Goal: Transaction & Acquisition: Purchase product/service

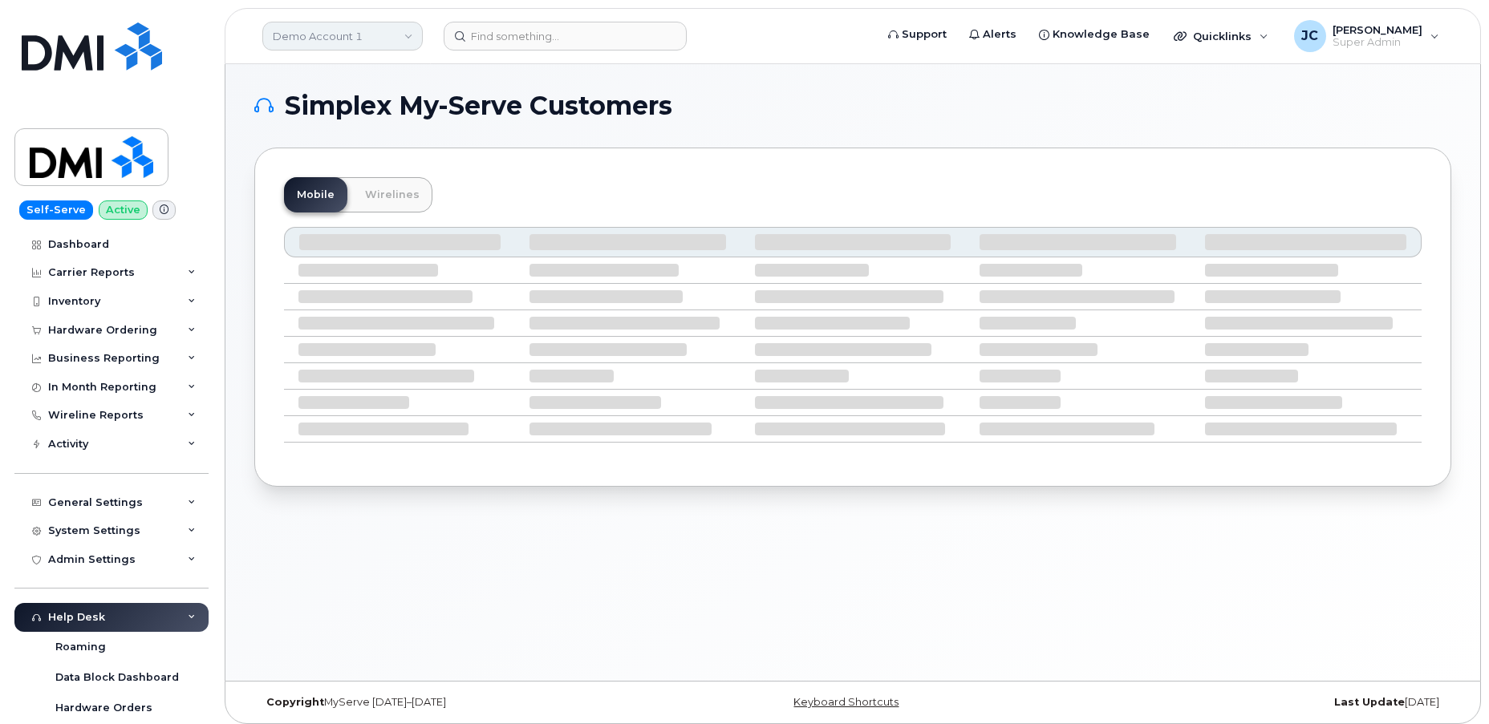
click at [318, 26] on link "Demo Account 1" at bounding box center [342, 36] width 160 height 29
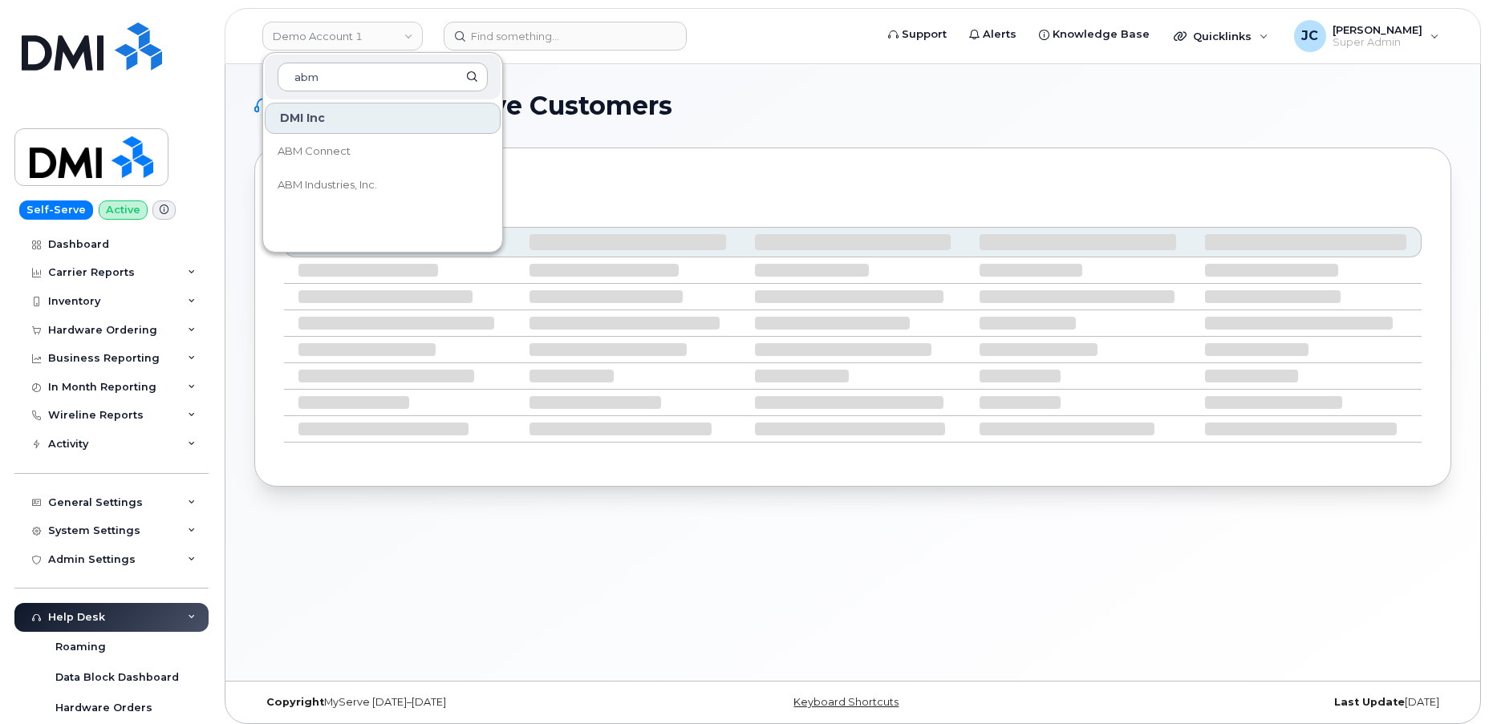
type input "abm"
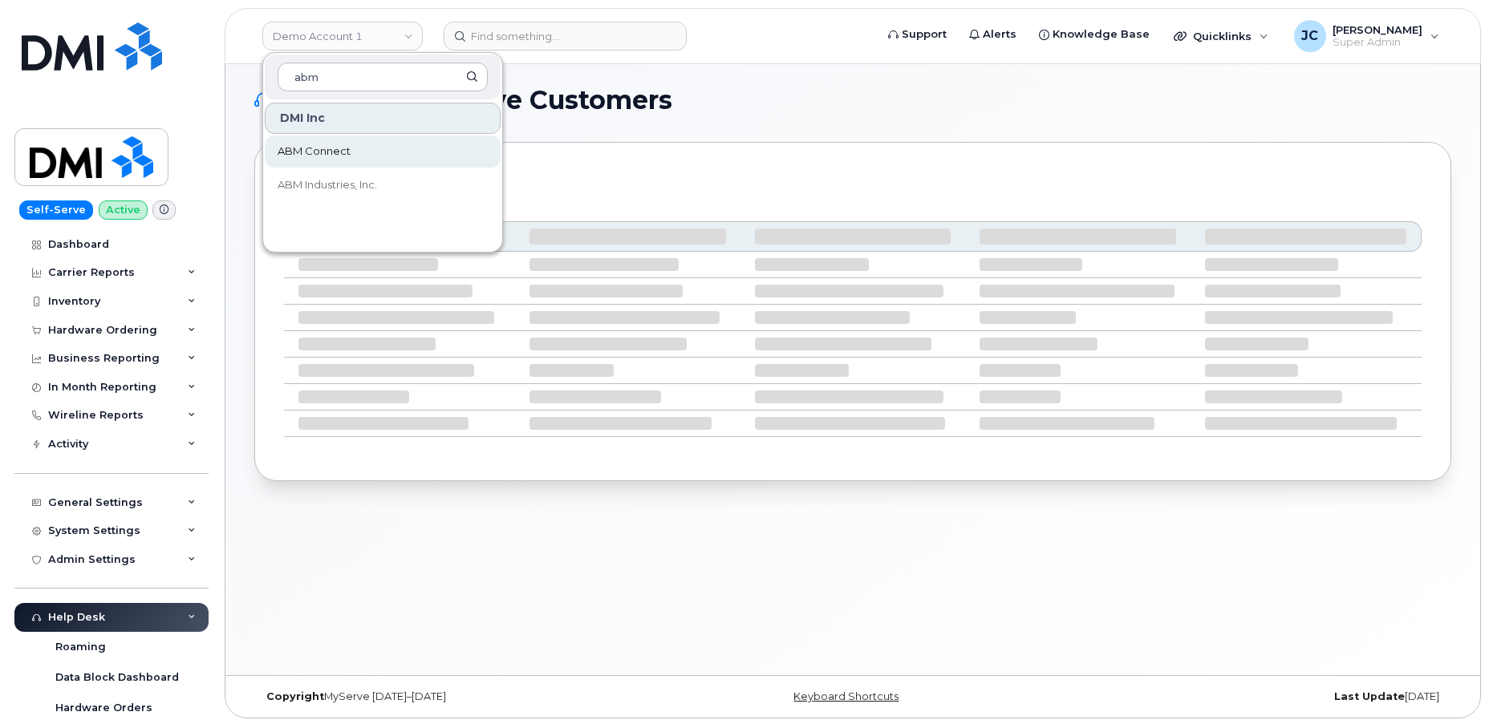
scroll to position [7, 0]
click at [313, 182] on span "ABM Industries, Inc." at bounding box center [327, 185] width 99 height 16
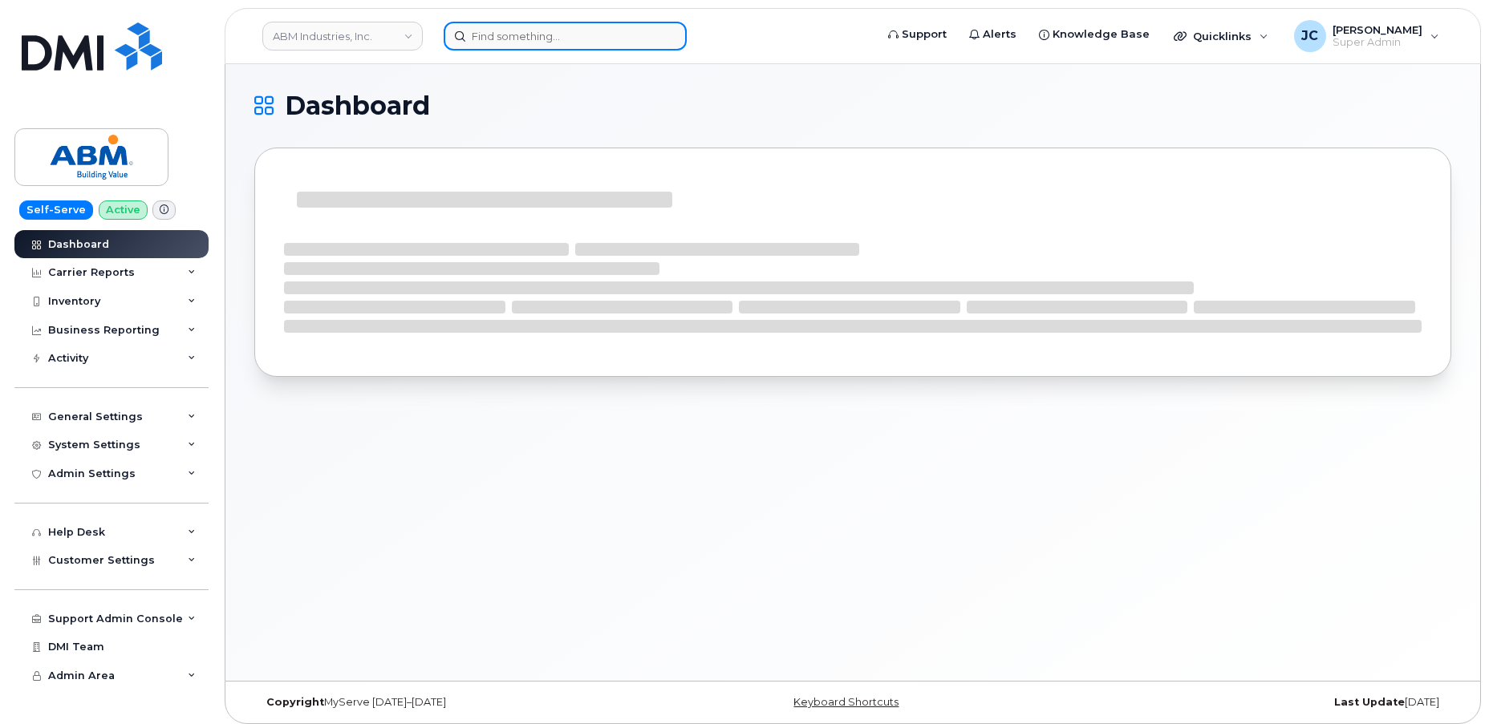
click at [513, 31] on input at bounding box center [565, 36] width 243 height 29
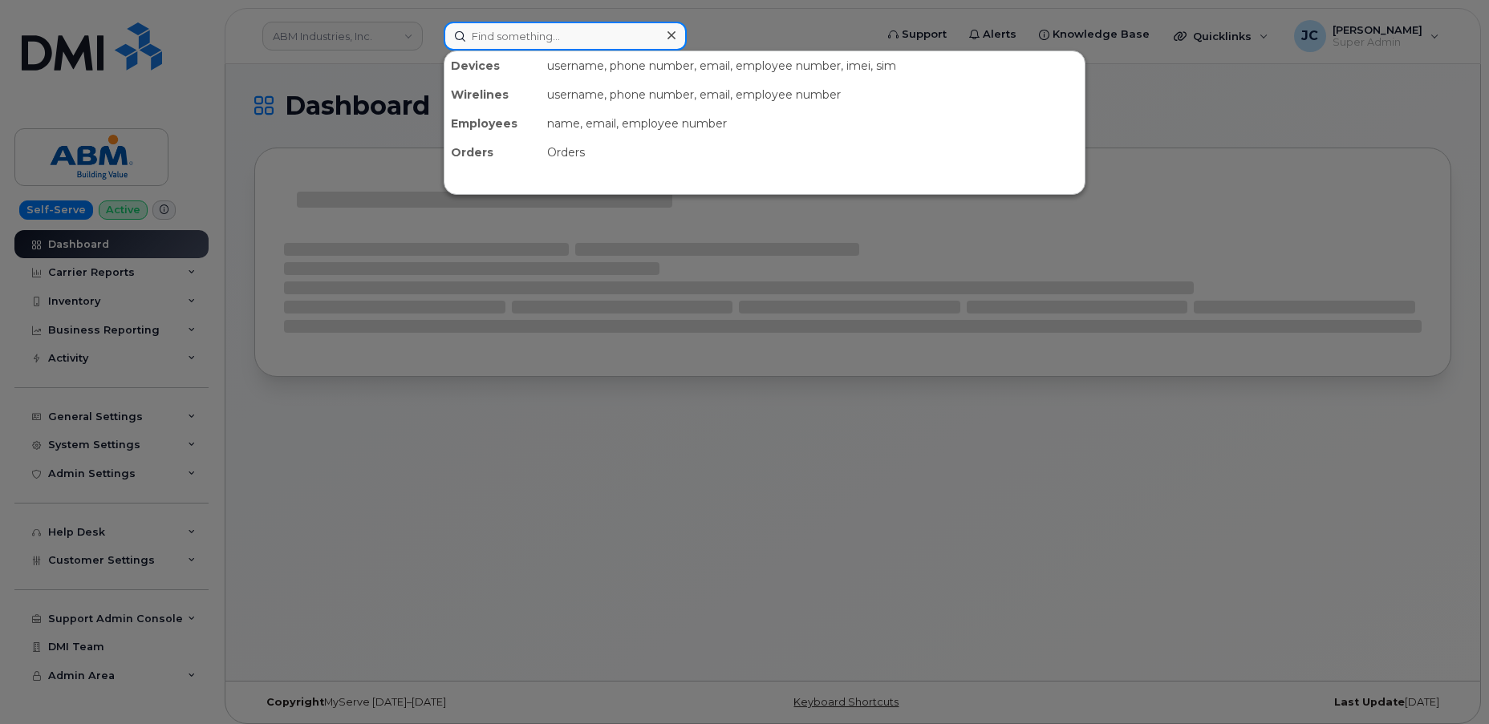
click at [546, 38] on input at bounding box center [565, 36] width 243 height 29
paste input "213.448.4121"
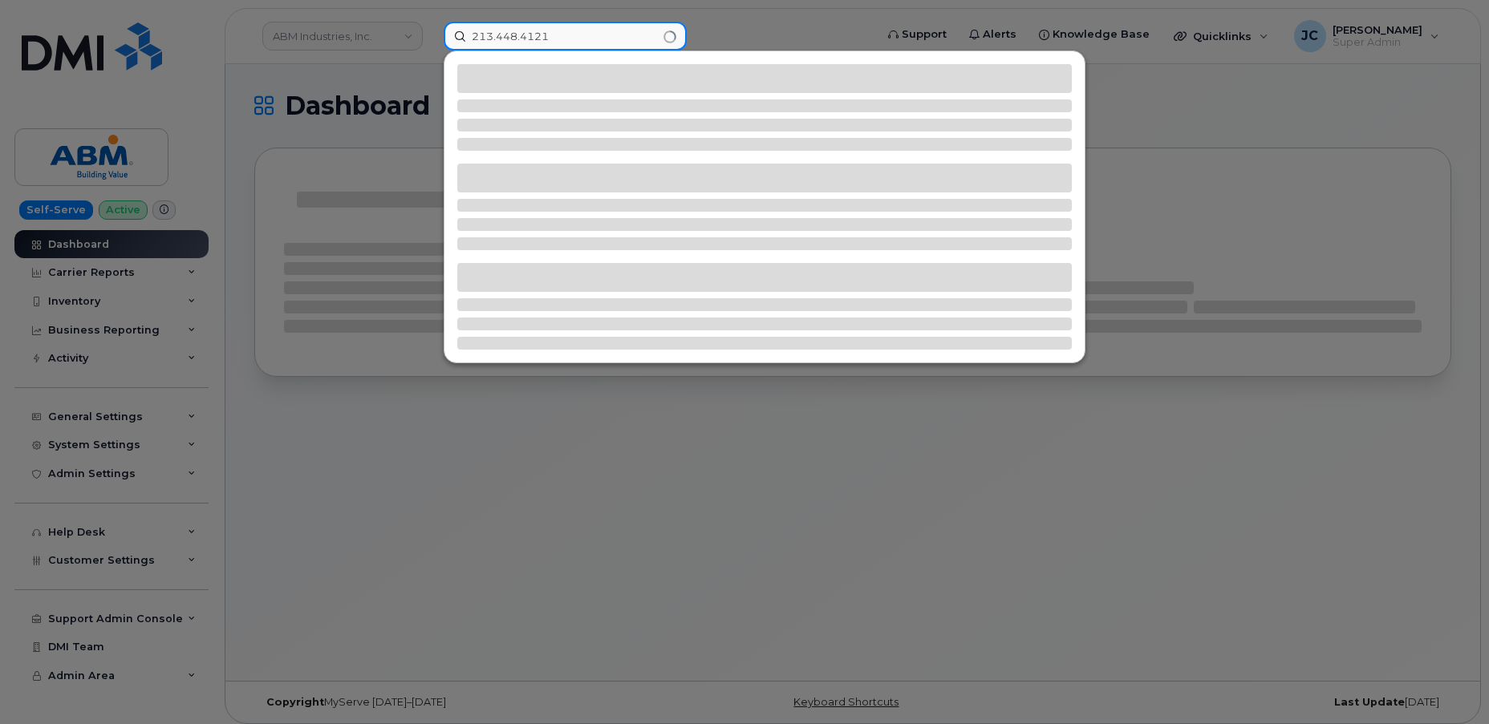
type input "213.448.4121"
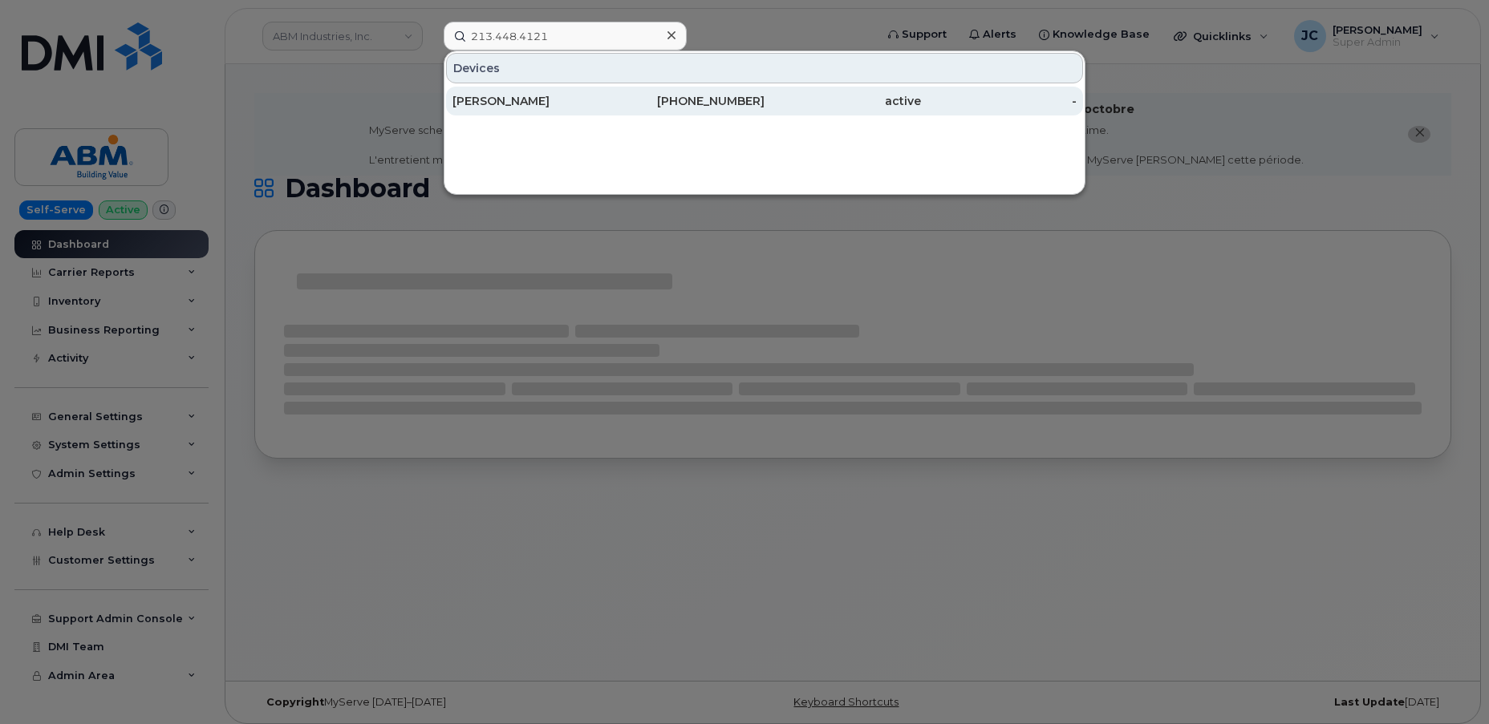
click at [537, 101] on div "JOSE CALDERON" at bounding box center [530, 101] width 156 height 16
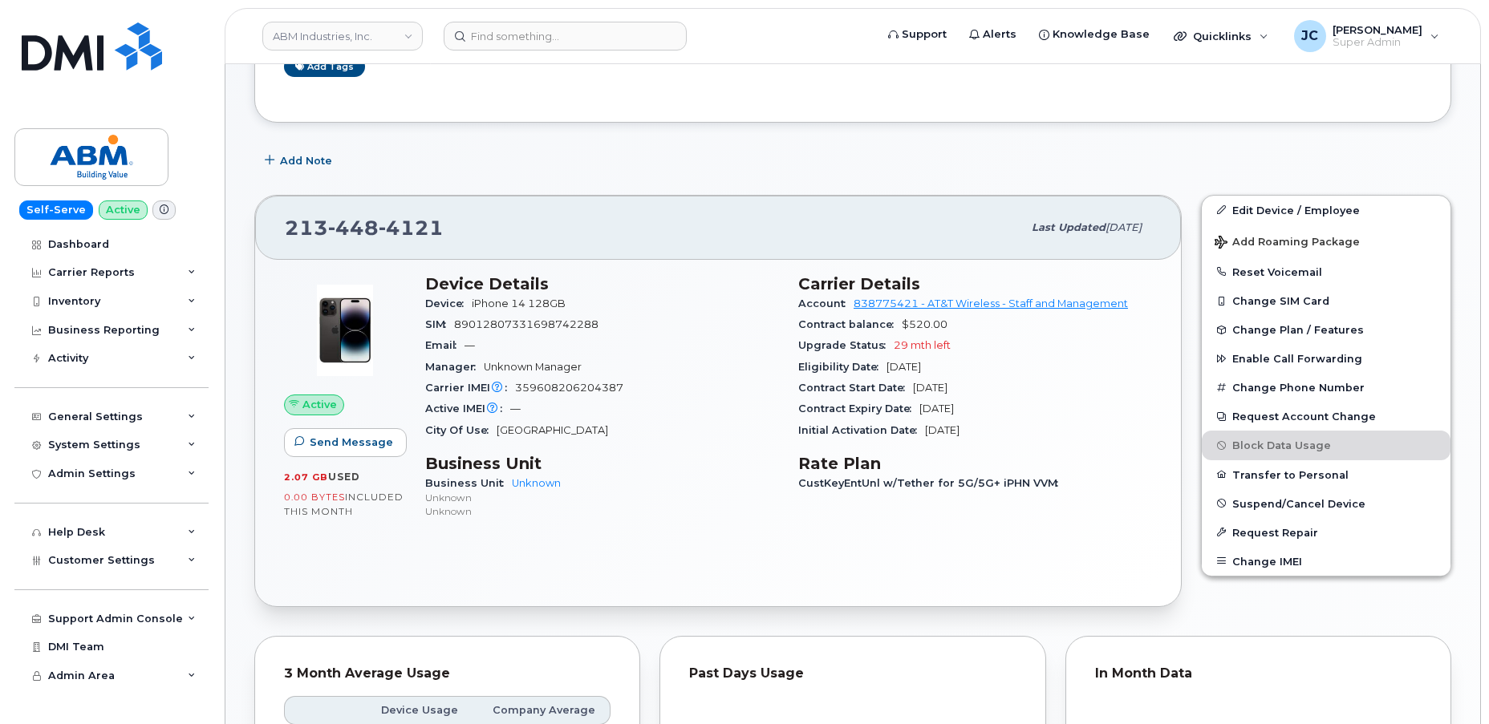
scroll to position [291, 0]
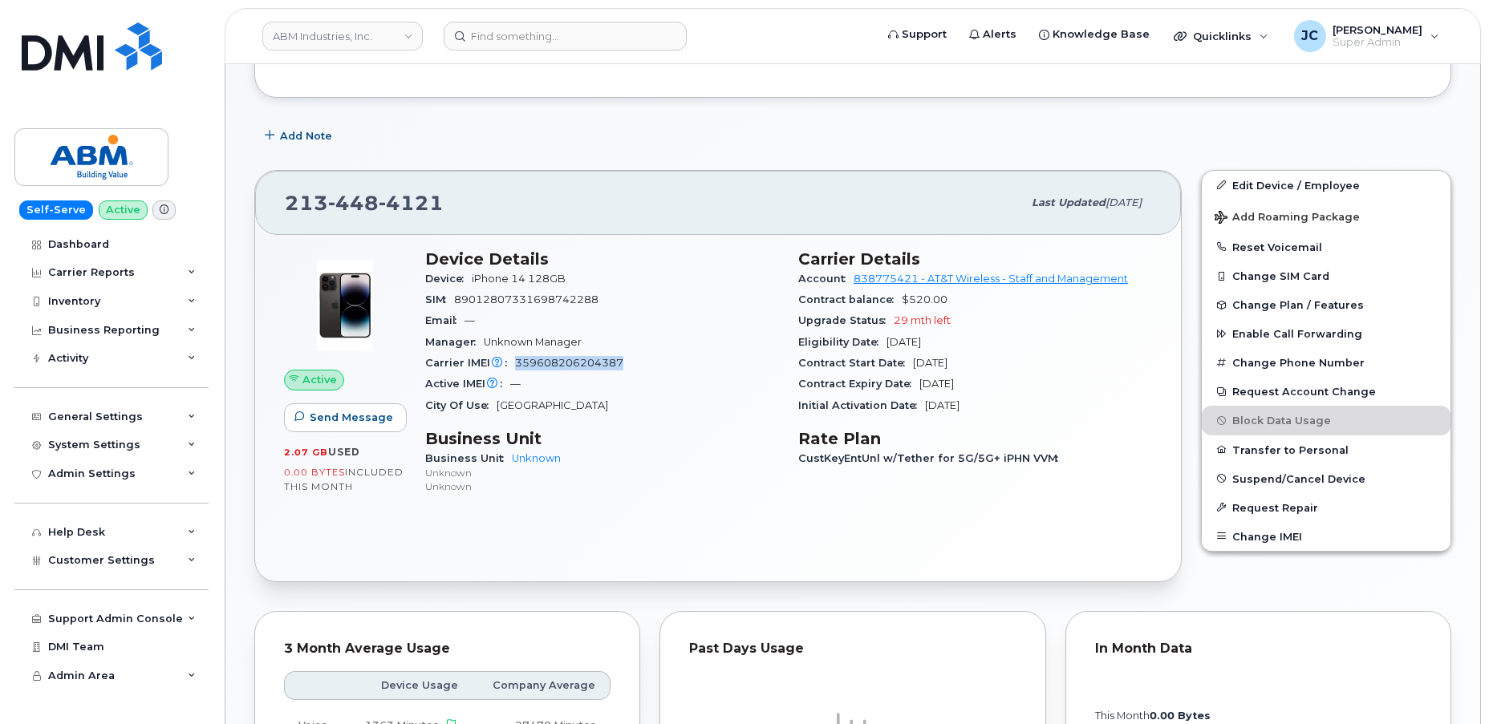
drag, startPoint x: 627, startPoint y: 361, endPoint x: 513, endPoint y: 361, distance: 114.7
click at [513, 361] on div "Carrier IMEI Carrier IMEI is reported during the last billing cycle or change o…" at bounding box center [602, 363] width 354 height 21
copy span "359608206204387"
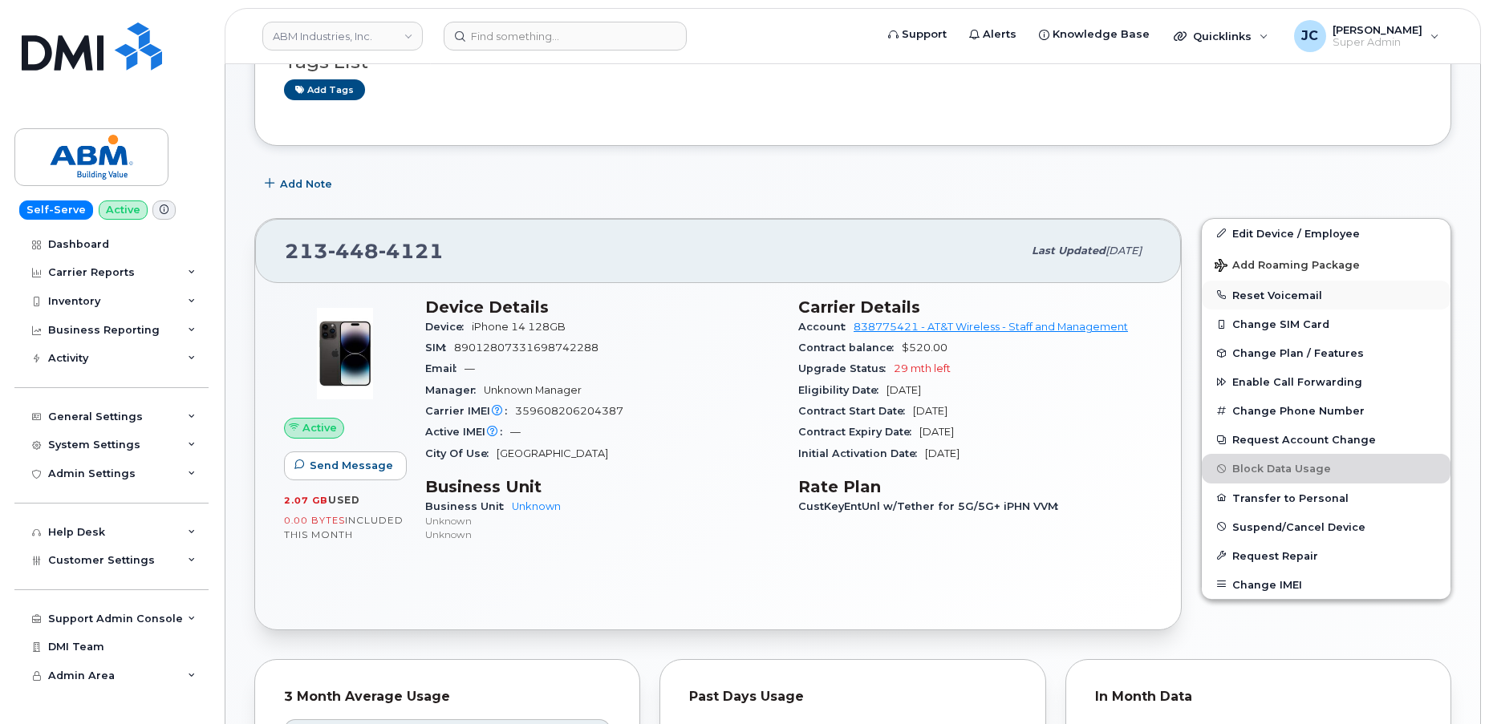
scroll to position [291, 0]
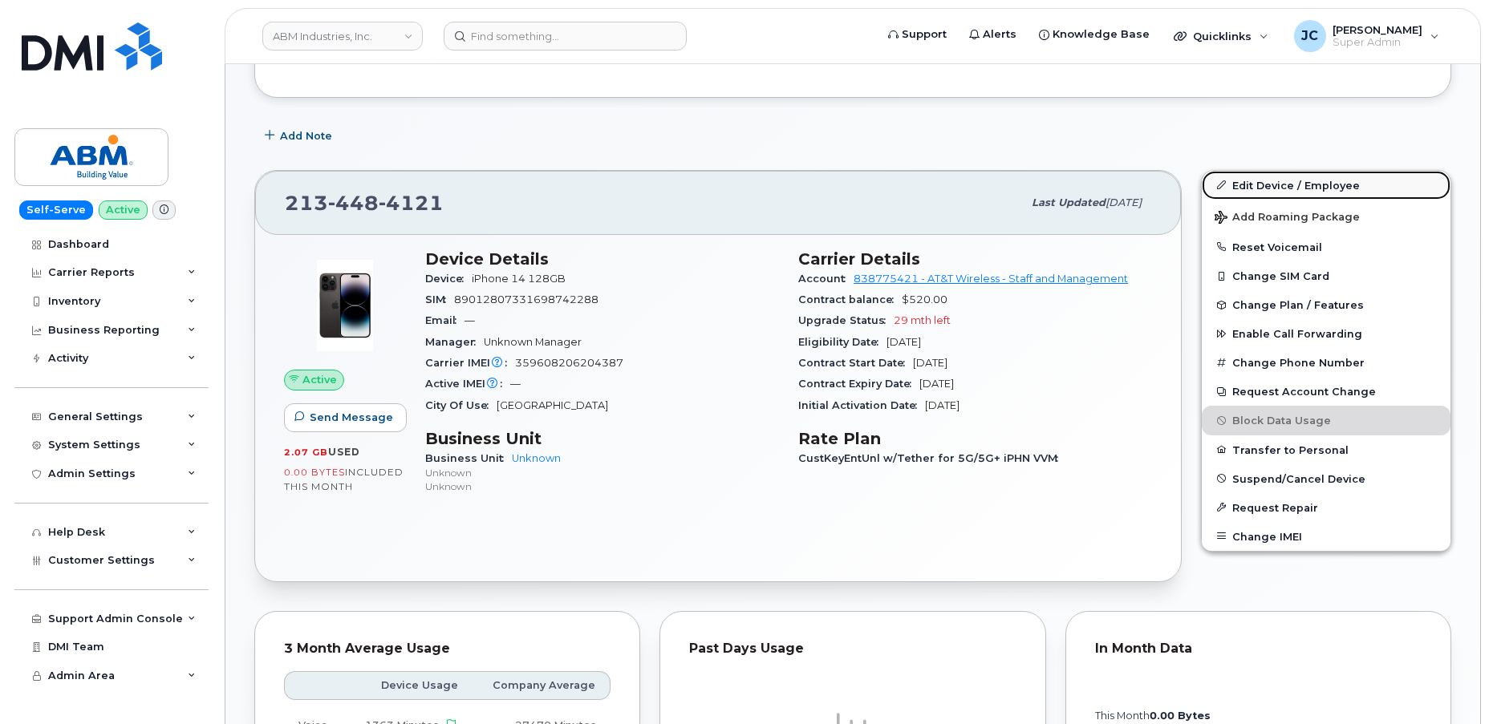
click at [1300, 182] on link "Edit Device / Employee" at bounding box center [1326, 185] width 249 height 29
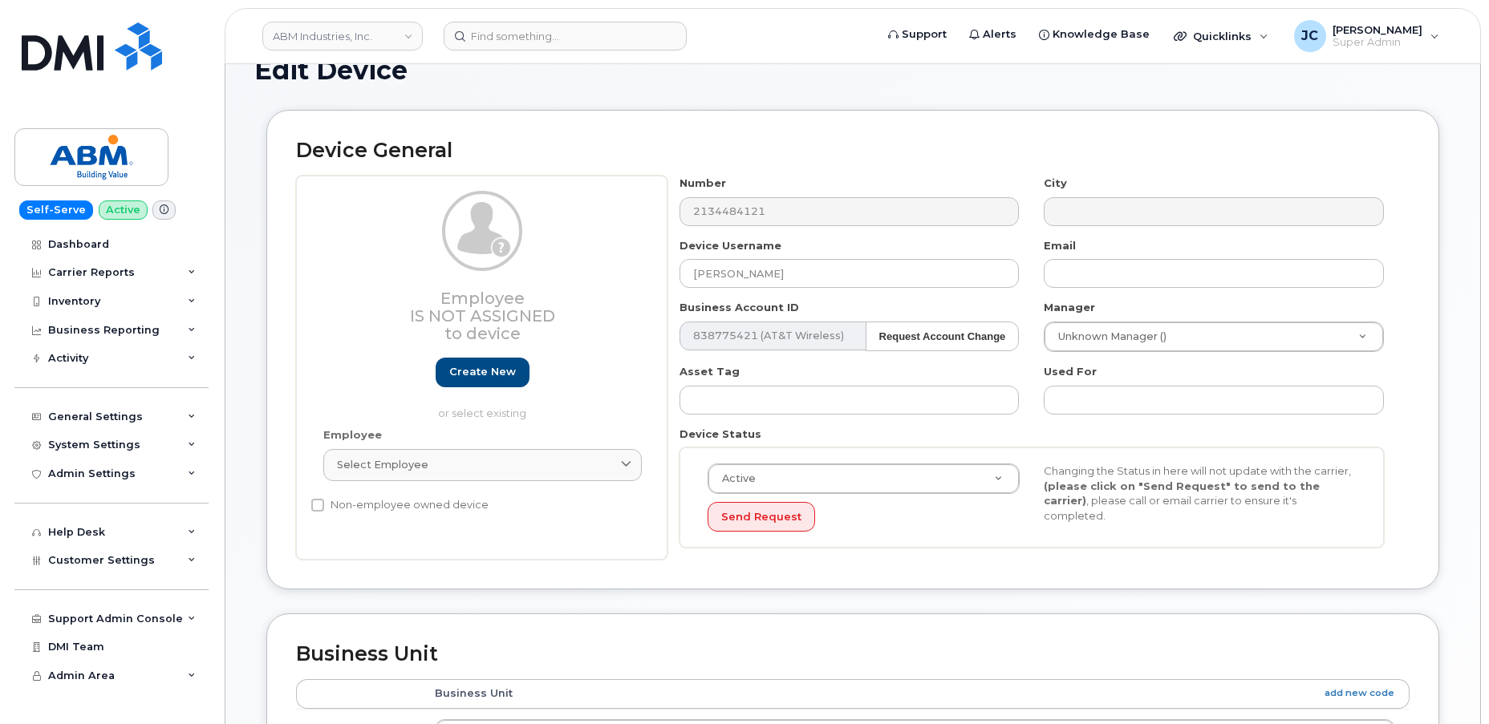
scroll to position [145, 0]
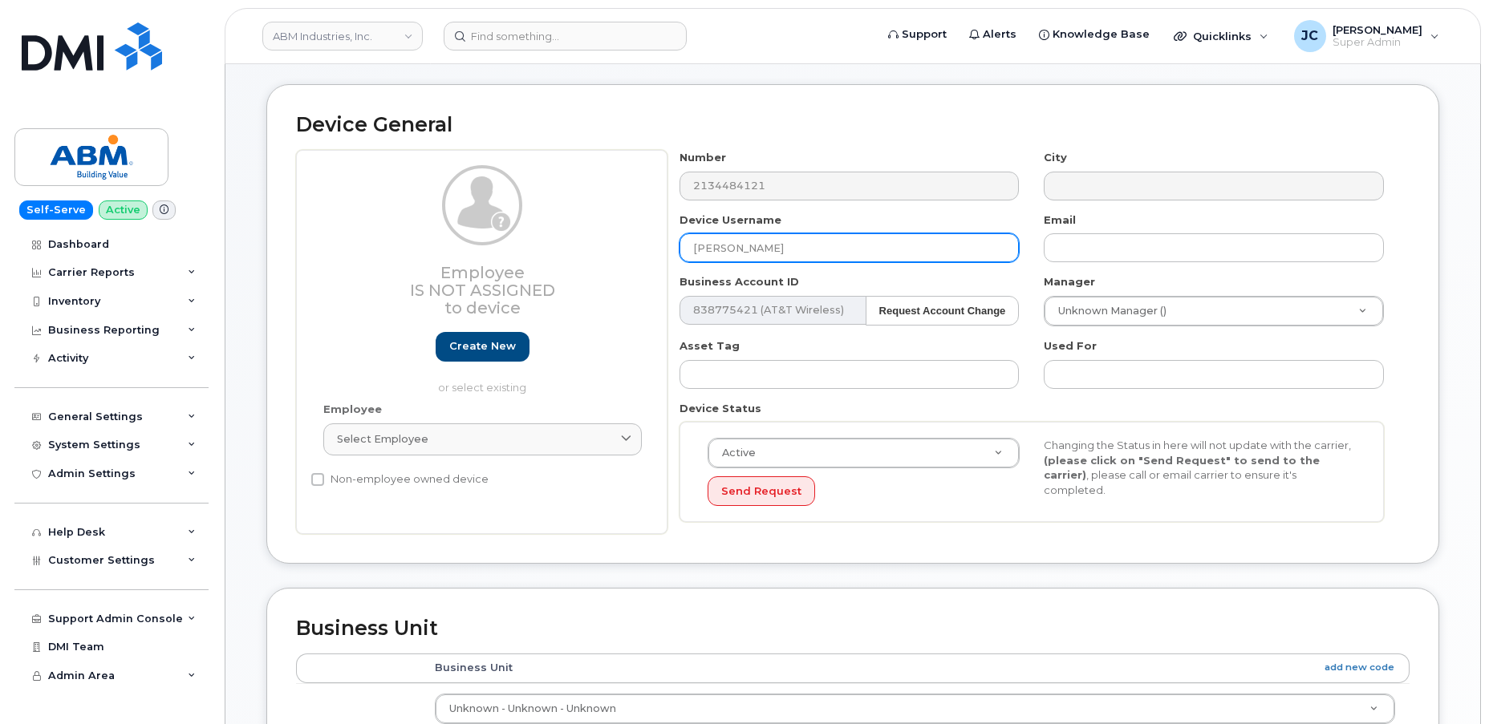
drag, startPoint x: 801, startPoint y: 247, endPoint x: 639, endPoint y: 253, distance: 162.1
click at [639, 253] on div "Employee Is not assigned to device Create new or select existing Employee Selec…" at bounding box center [852, 342] width 1113 height 384
type input "Angel Deleon"
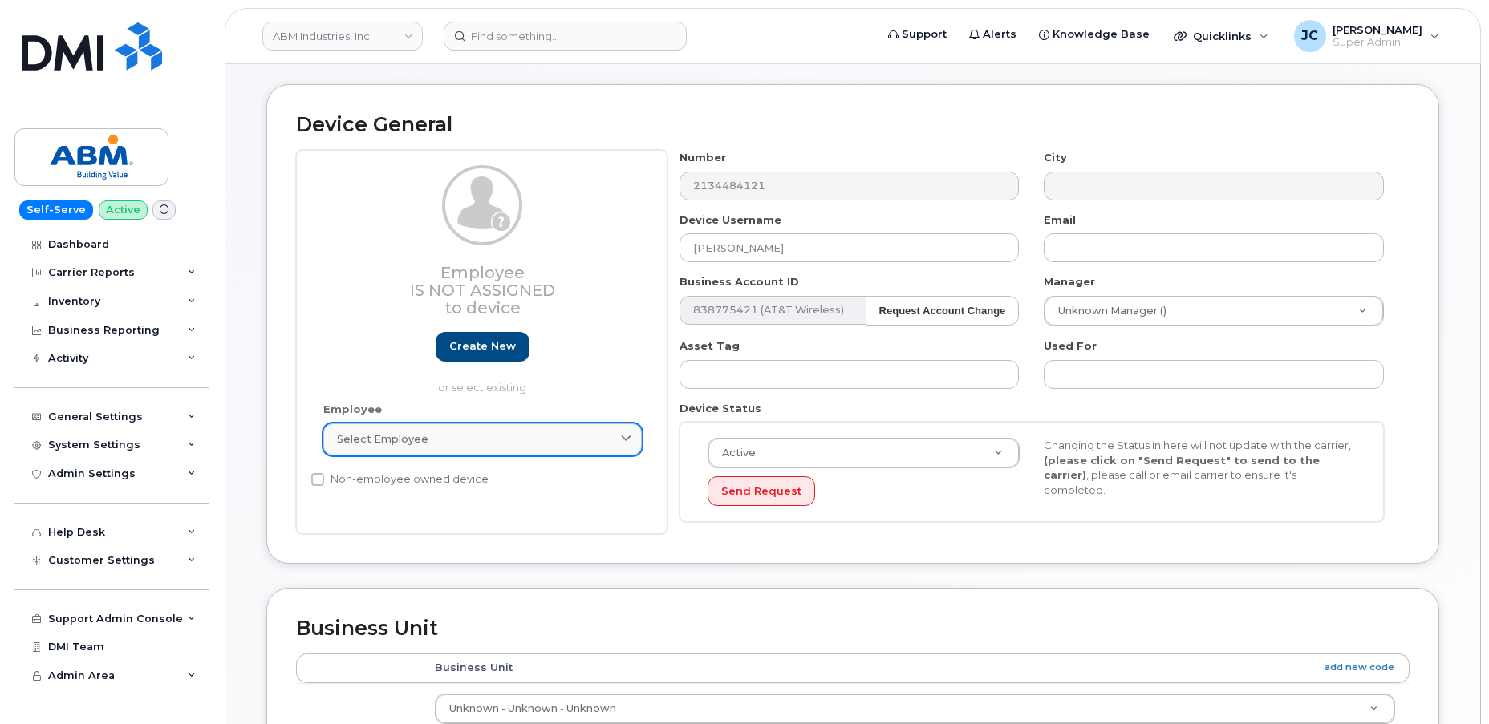
click at [545, 435] on div "Select employee" at bounding box center [482, 439] width 291 height 15
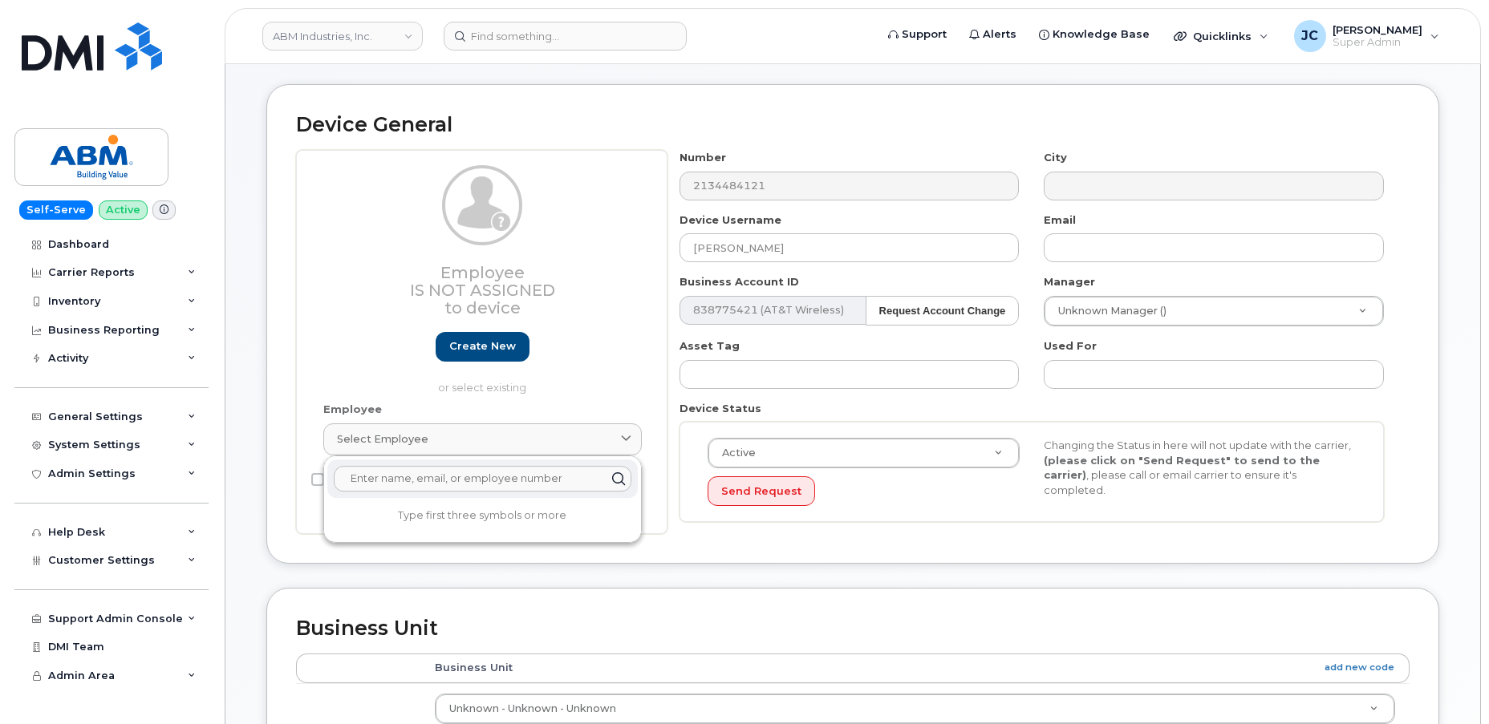
click at [511, 475] on input "text" at bounding box center [483, 479] width 298 height 26
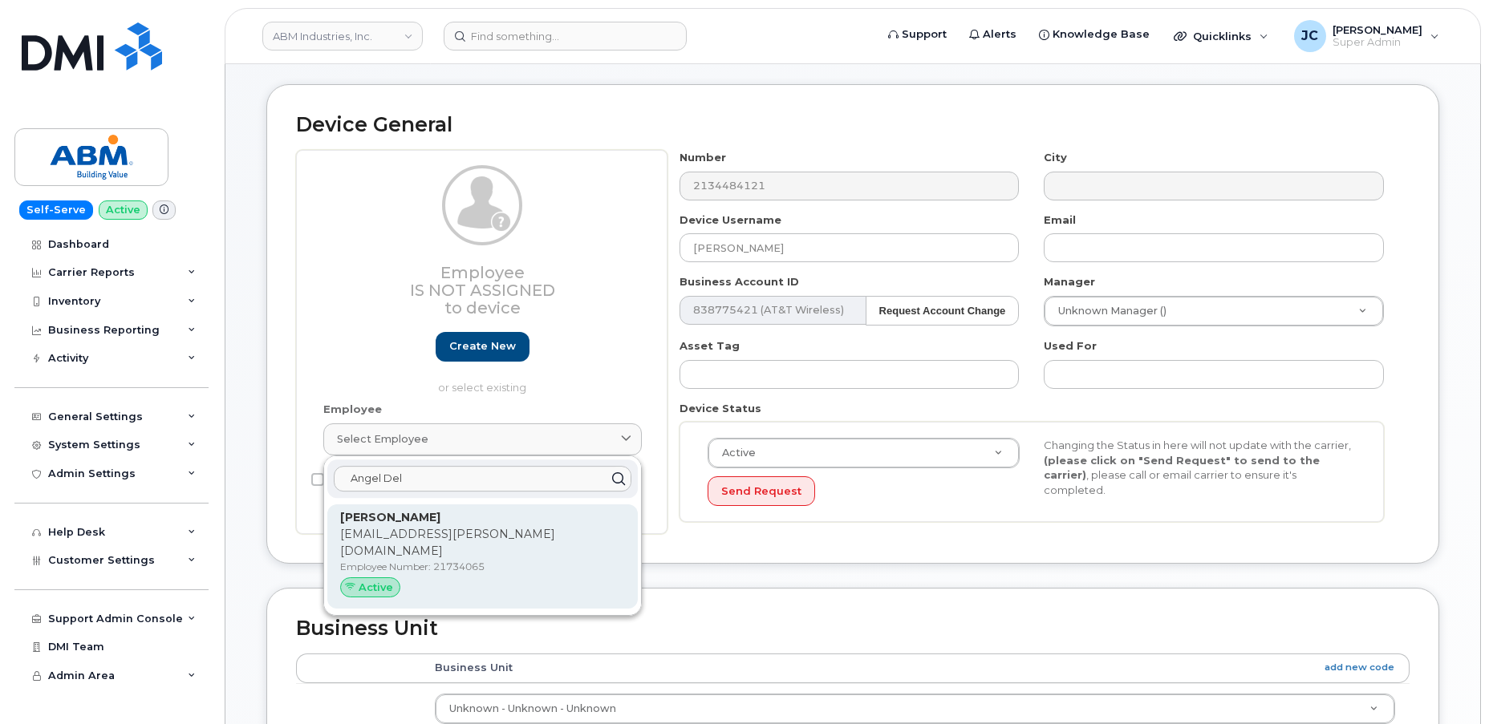
type input "Angel Del"
click at [402, 518] on strong "Angel Deleon" at bounding box center [390, 517] width 100 height 14
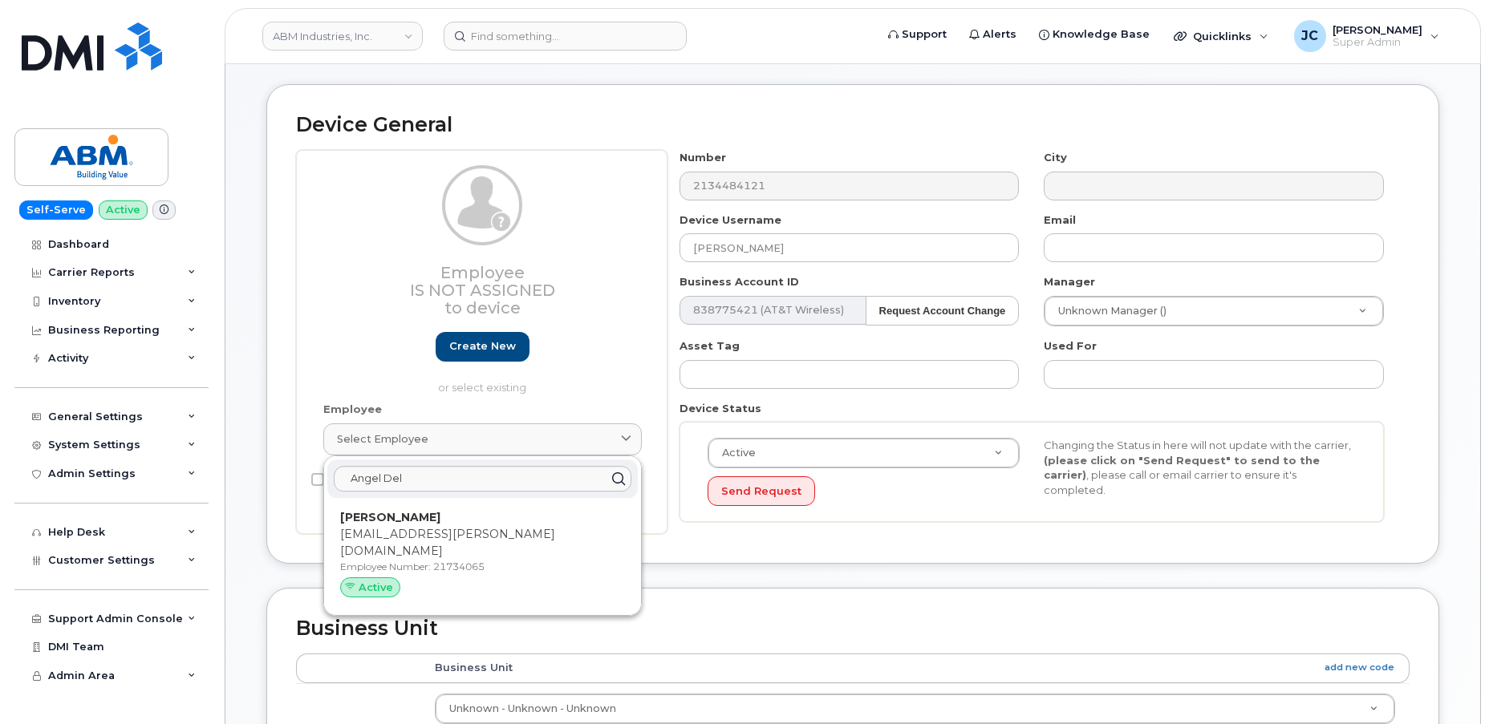
type input "21734065"
type input "angel.deleon@abm.com"
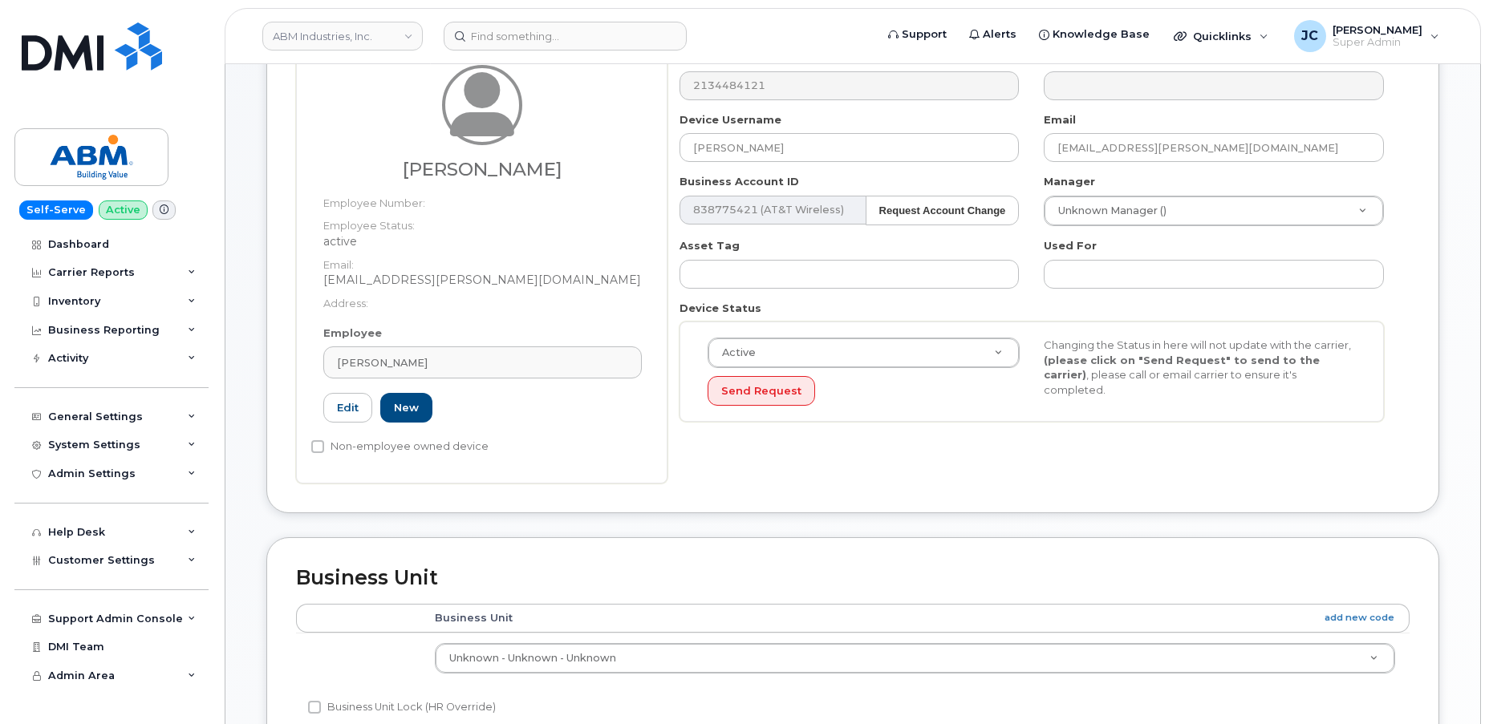
scroll to position [291, 0]
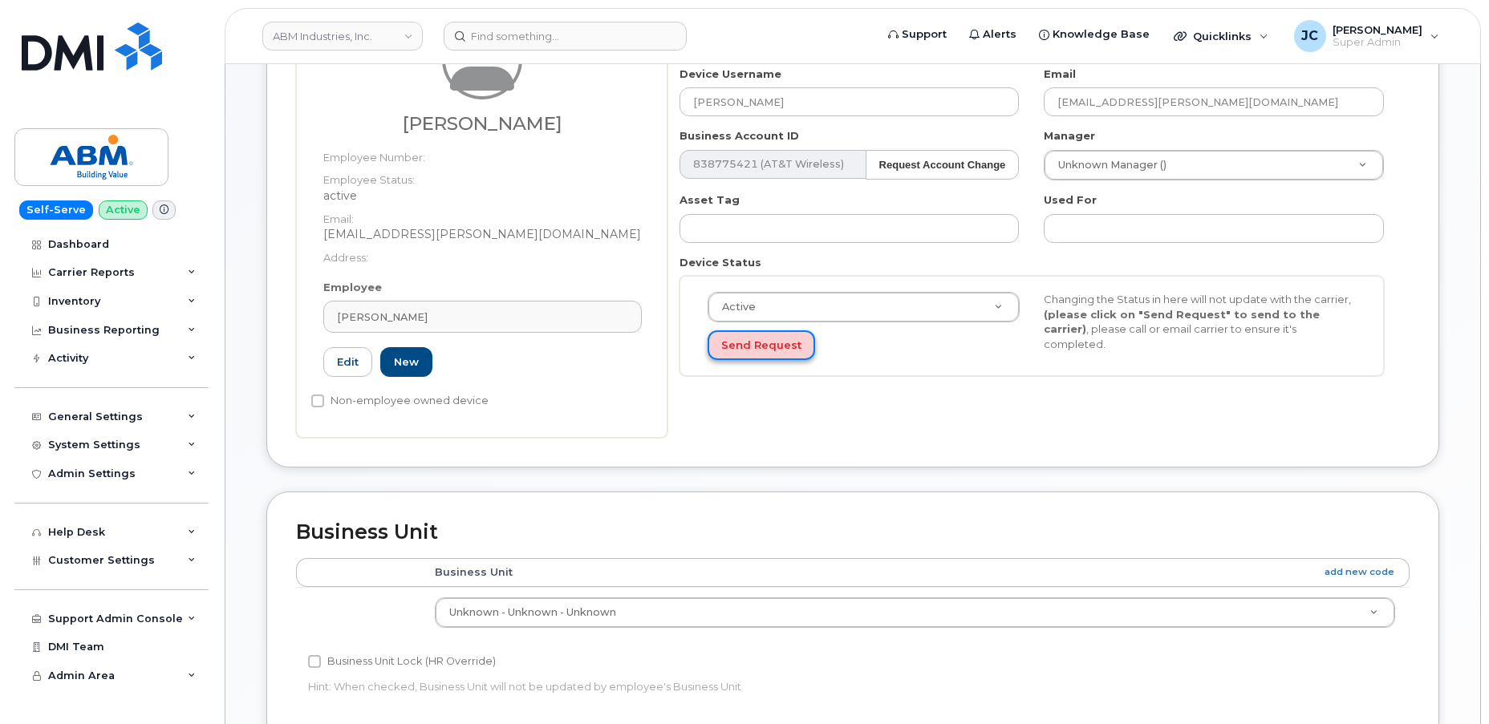
click at [750, 346] on button "Send Request" at bounding box center [760, 345] width 107 height 30
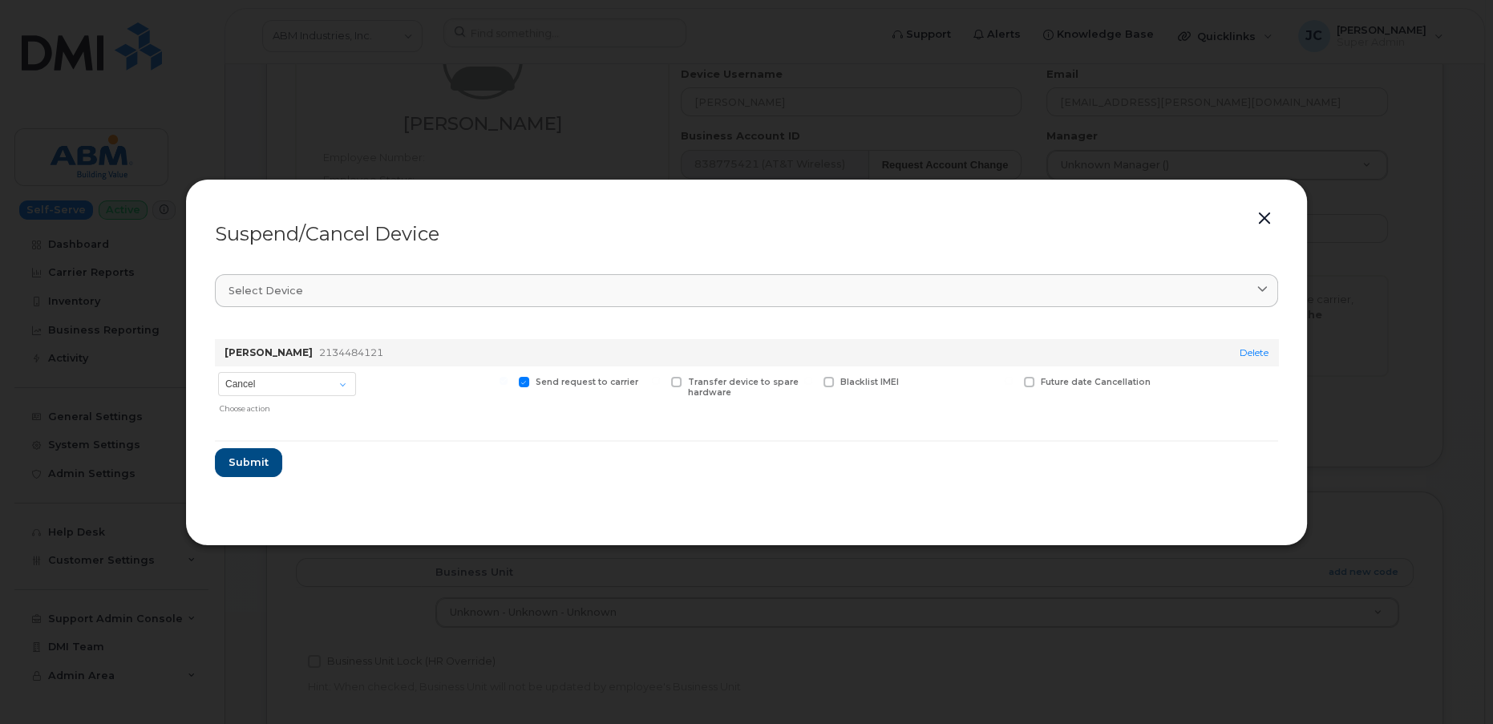
click at [1263, 220] on button "button" at bounding box center [1265, 219] width 24 height 22
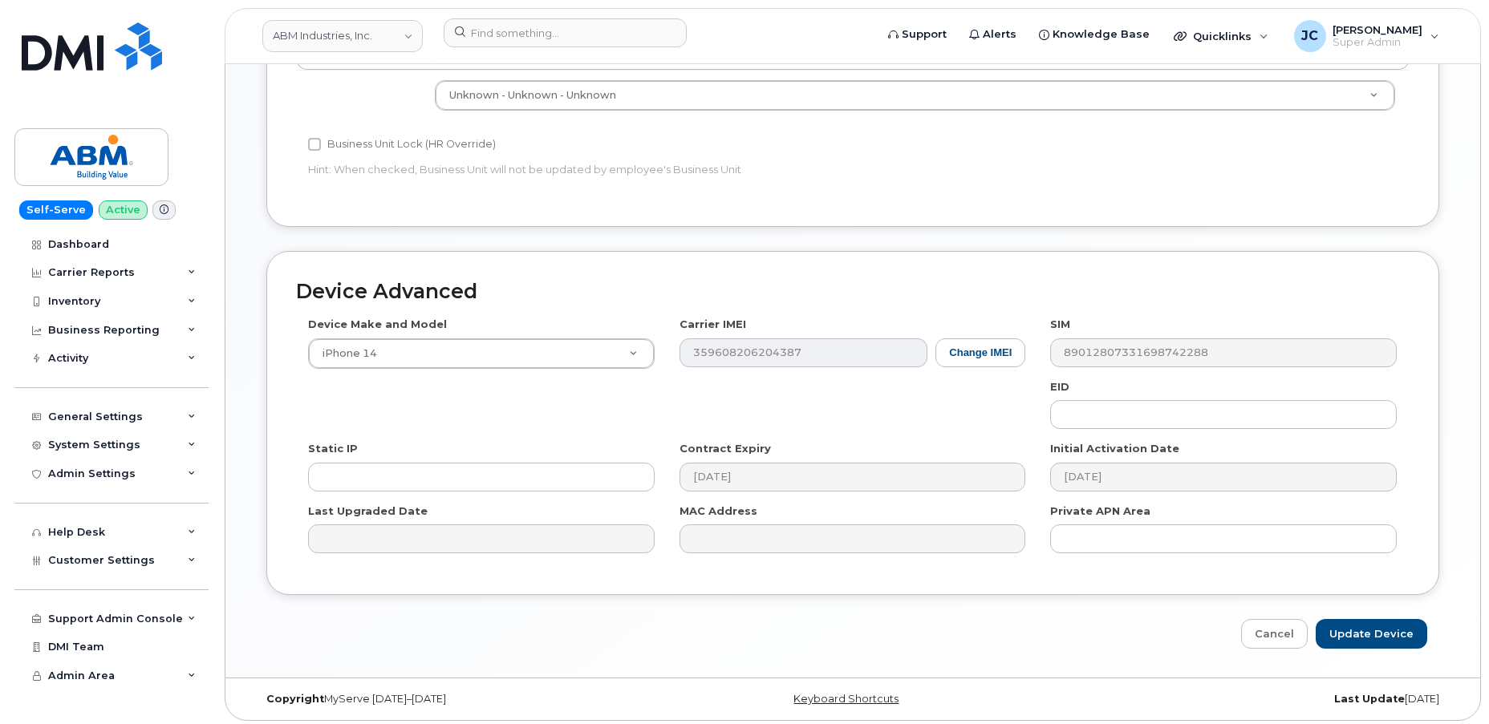
scroll to position [808, 0]
click at [1375, 624] on input "Update Device" at bounding box center [1370, 634] width 111 height 30
type input "Saving..."
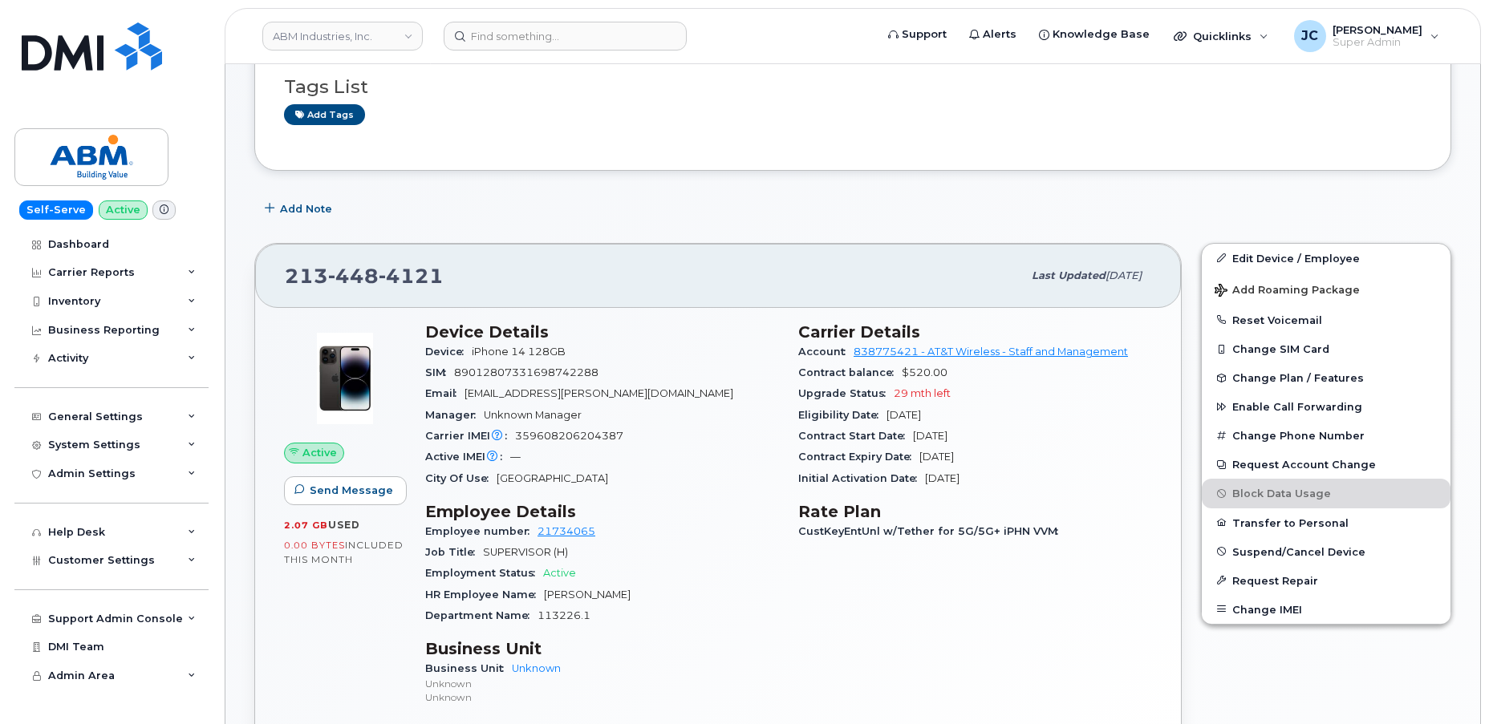
scroll to position [218, 0]
click at [521, 434] on span "359608206204387" at bounding box center [569, 436] width 108 height 12
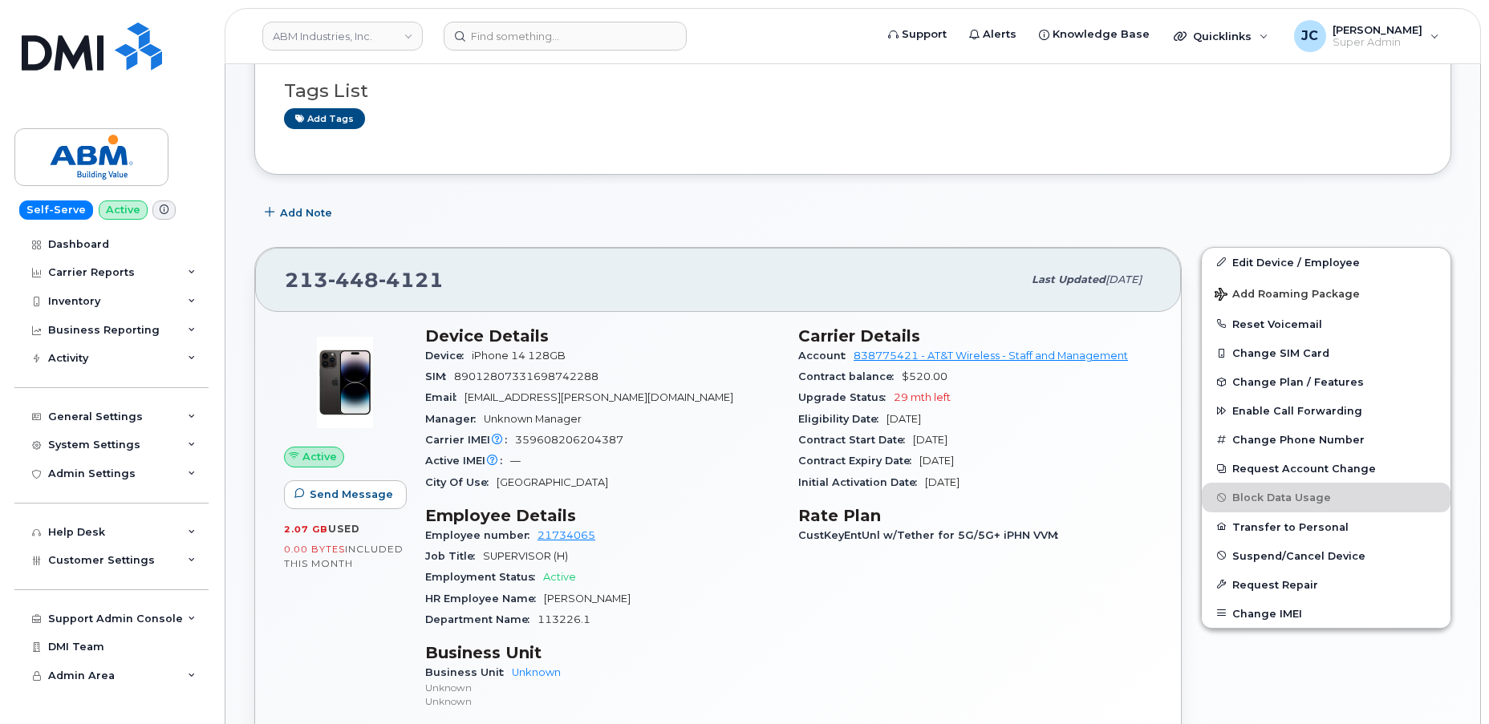
scroll to position [0, 0]
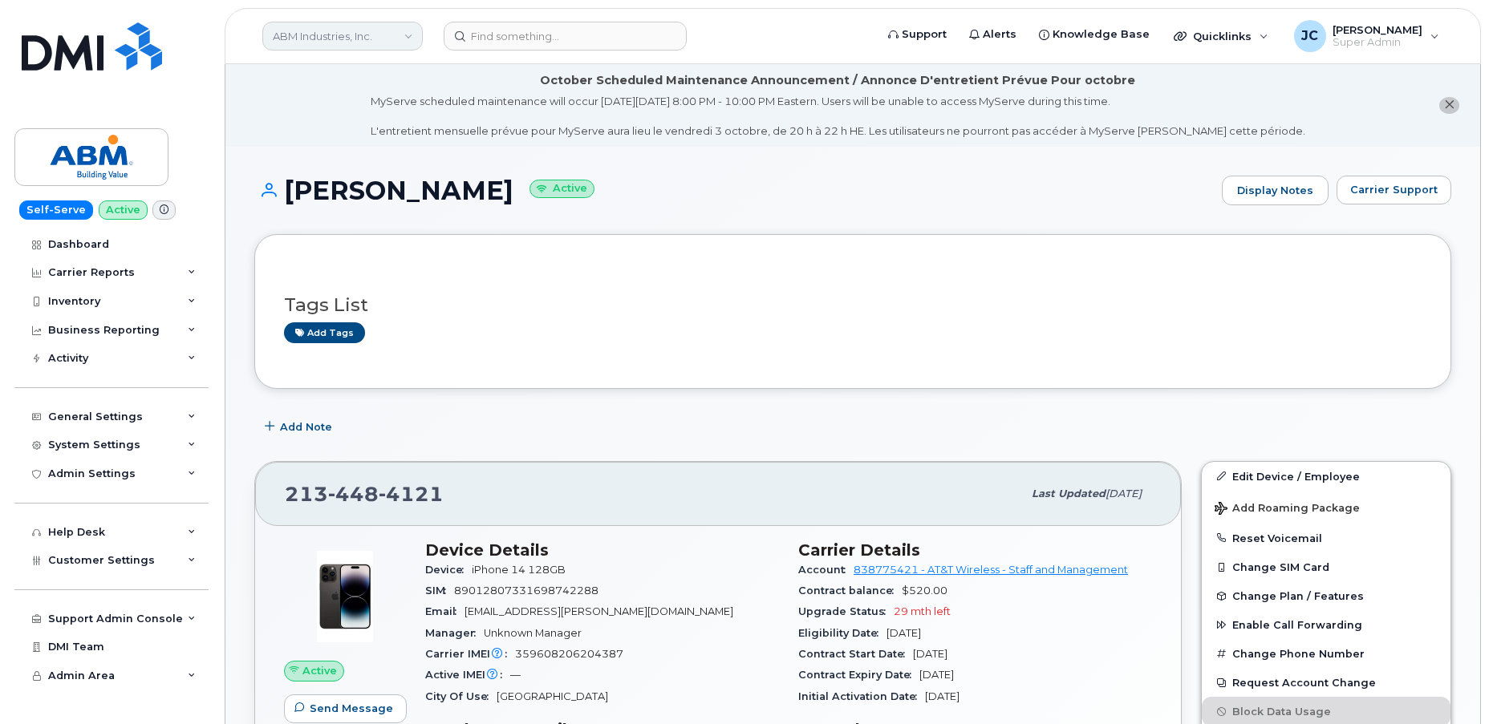
click at [388, 21] on div "ABM Industries, Inc." at bounding box center [342, 36] width 176 height 32
click at [379, 32] on link "ABM Industries, Inc." at bounding box center [342, 36] width 160 height 29
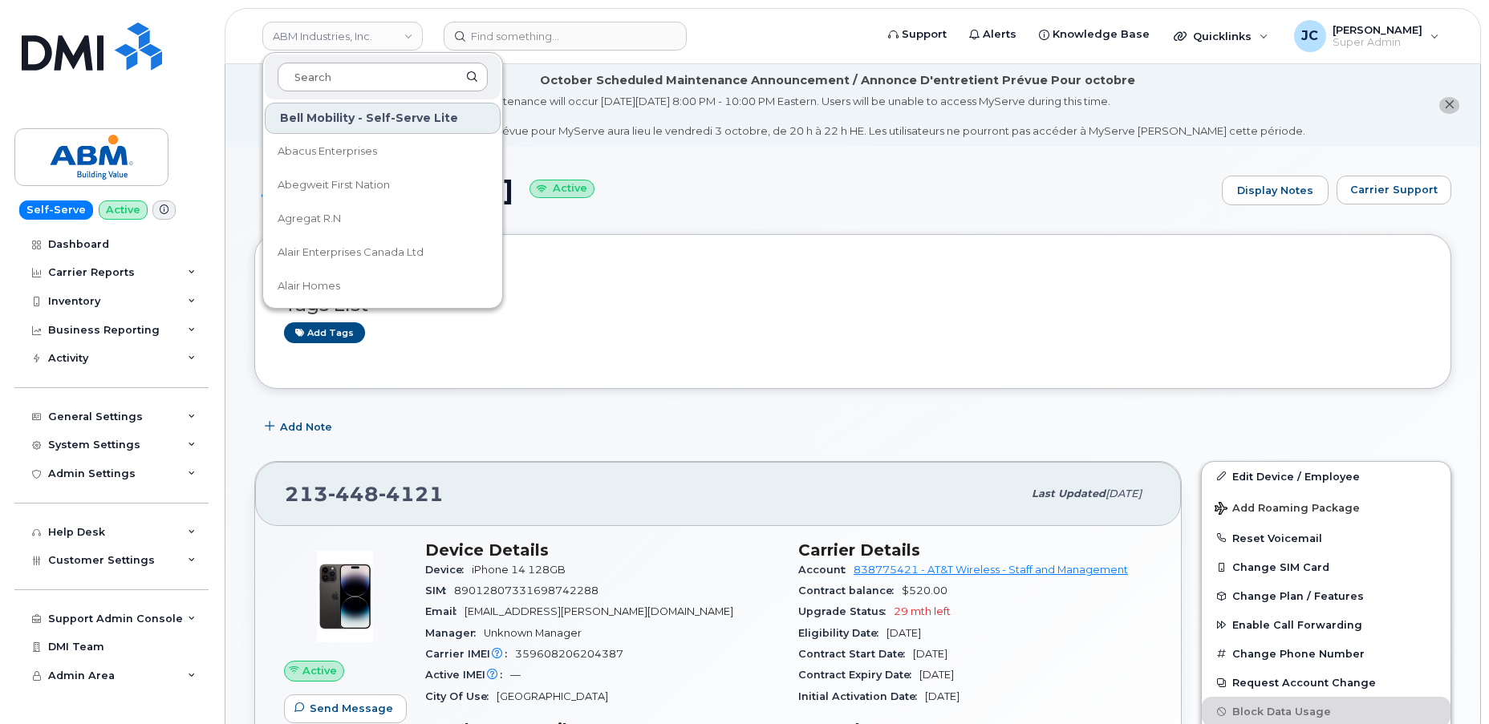
click at [357, 71] on input at bounding box center [383, 77] width 210 height 29
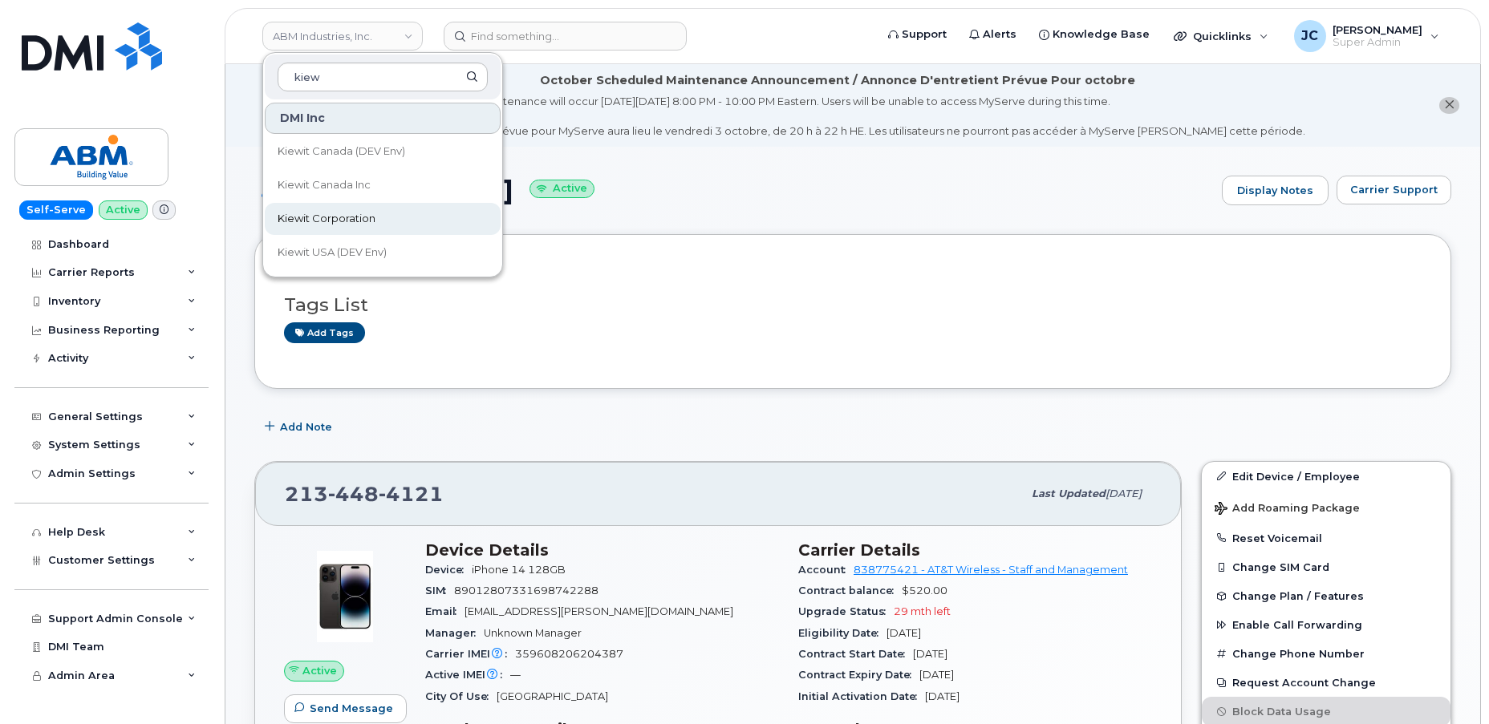
type input "kiew"
click at [361, 216] on span "Kiewit Corporation" at bounding box center [327, 219] width 98 height 16
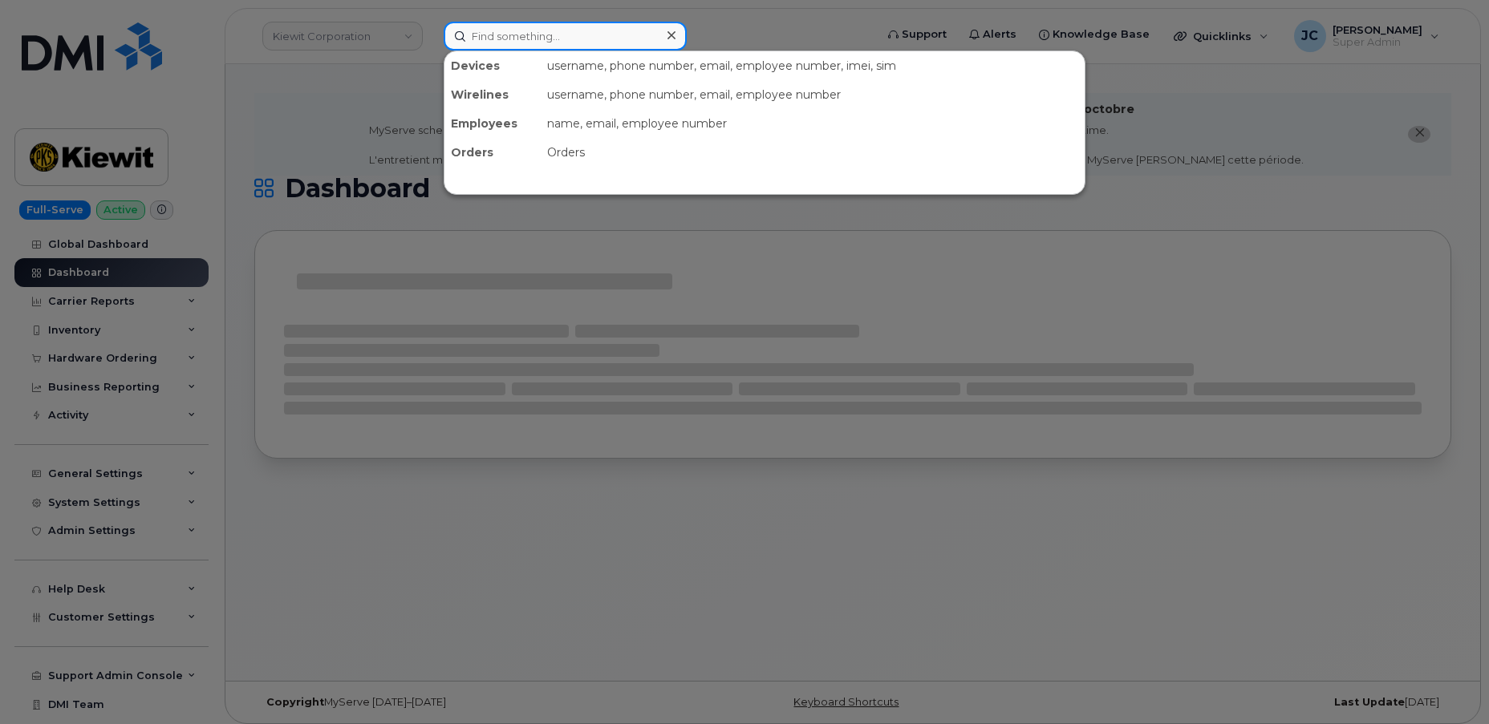
click at [485, 38] on input at bounding box center [565, 36] width 243 height 29
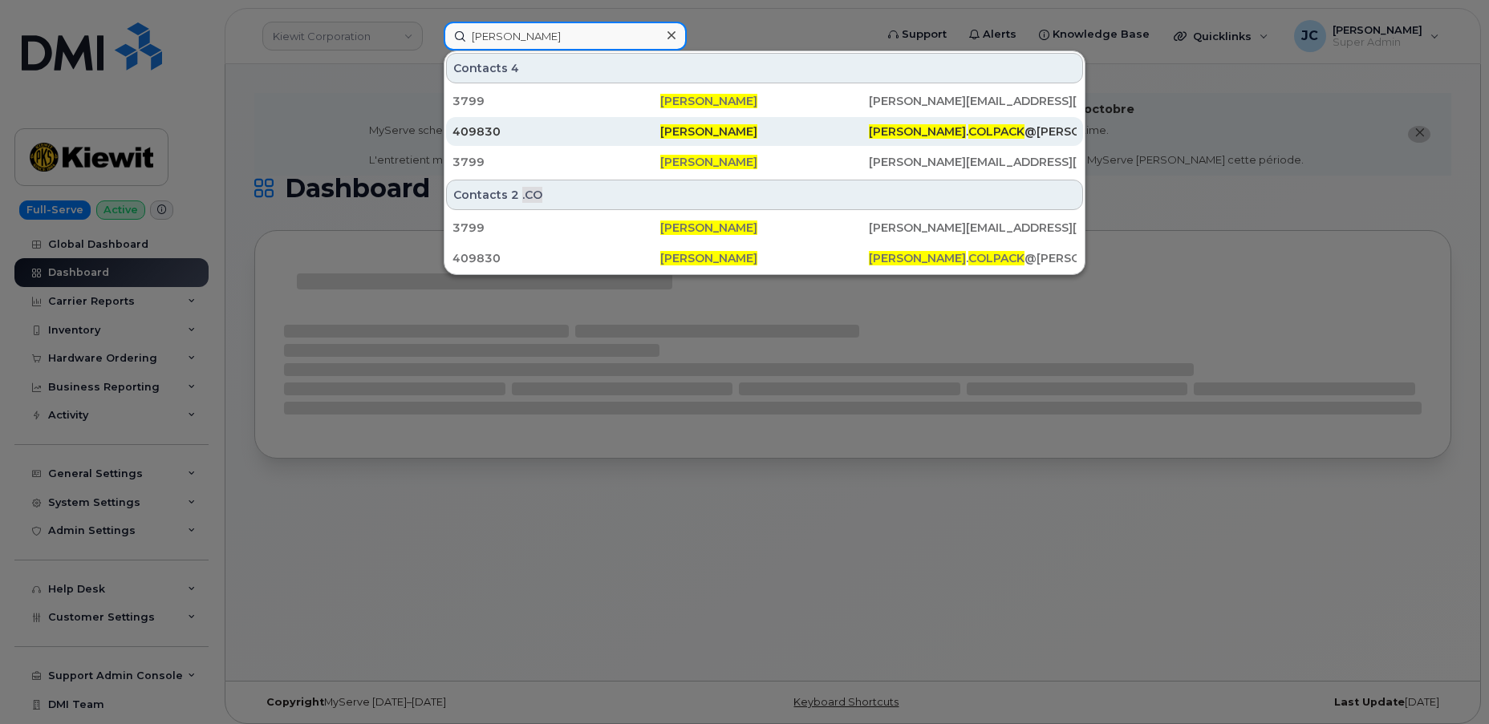
type input "michael colpack"
click at [484, 128] on div "409830" at bounding box center [556, 132] width 208 height 16
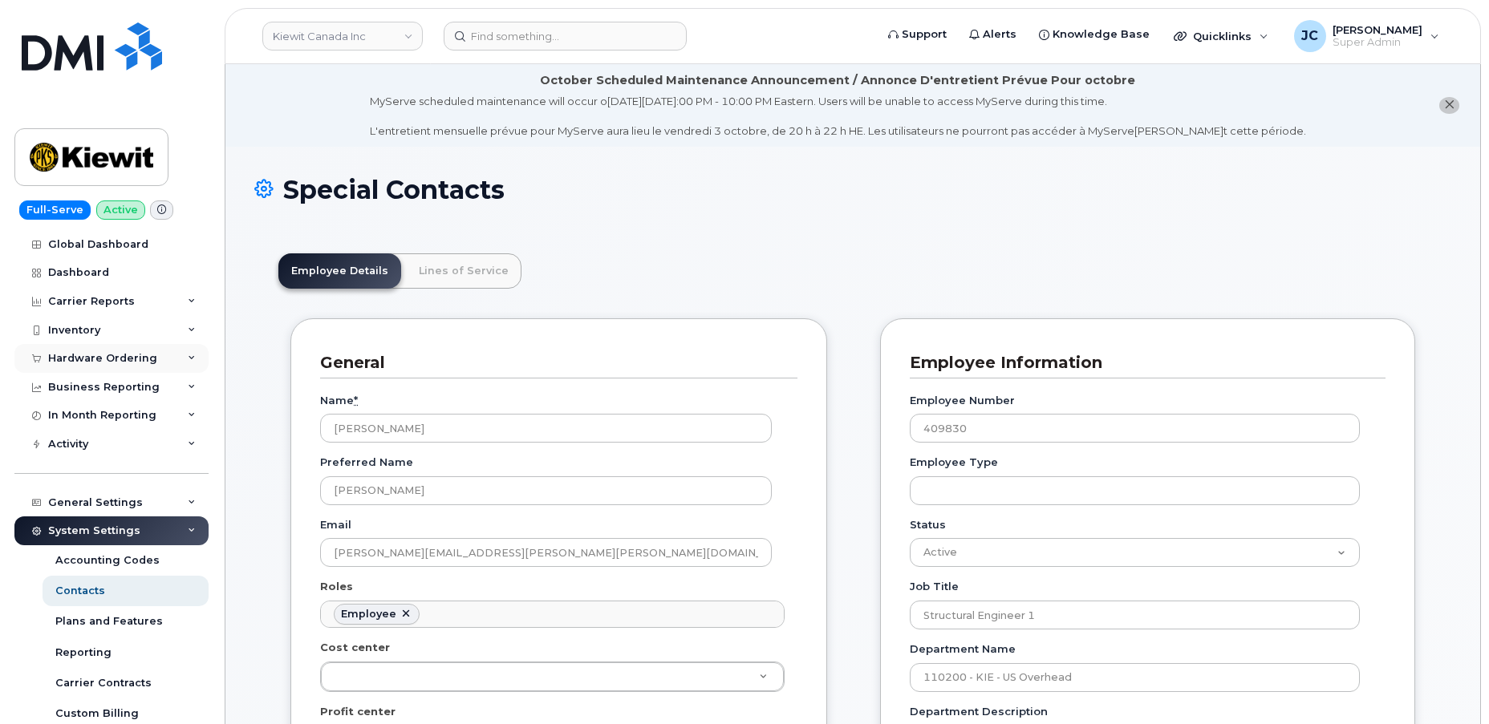
click at [188, 355] on icon at bounding box center [192, 359] width 8 height 8
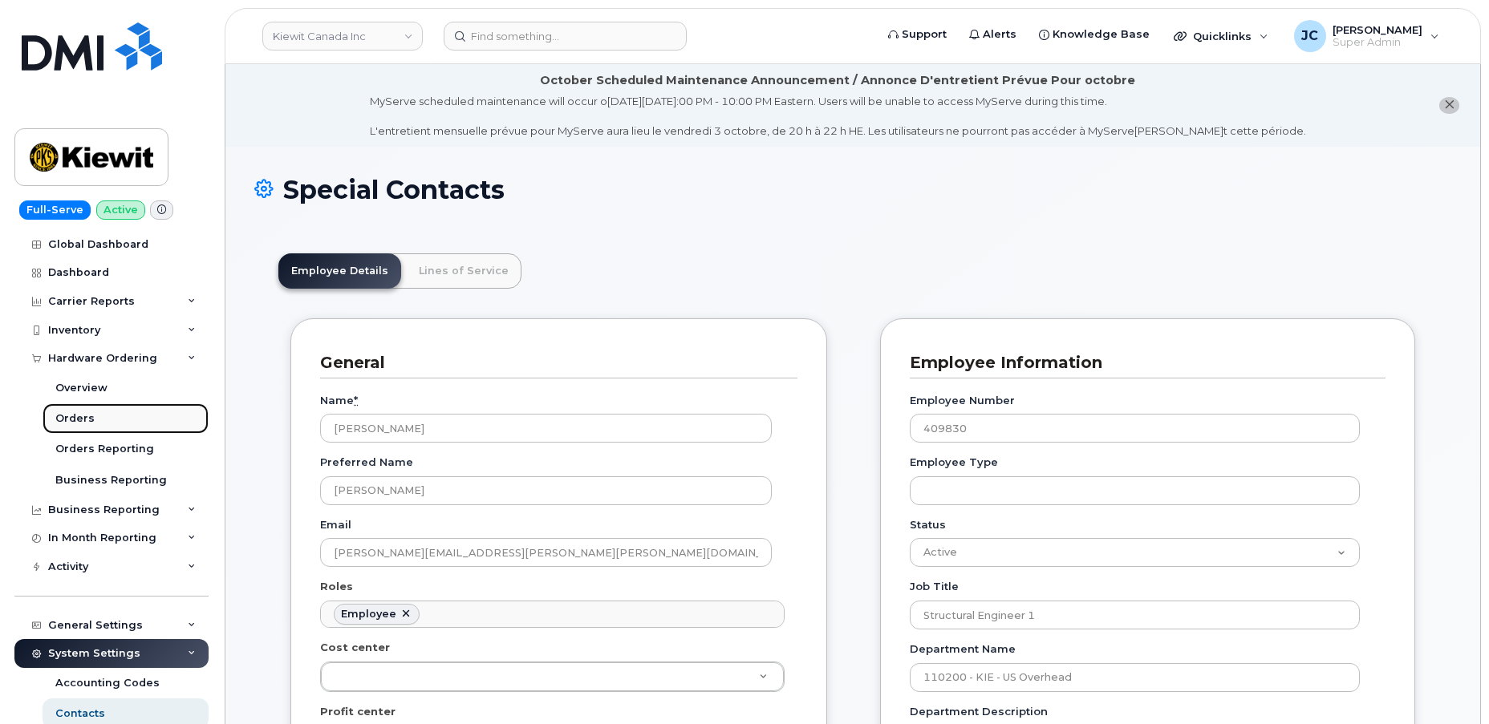
click at [76, 423] on div "Orders" at bounding box center [74, 418] width 39 height 14
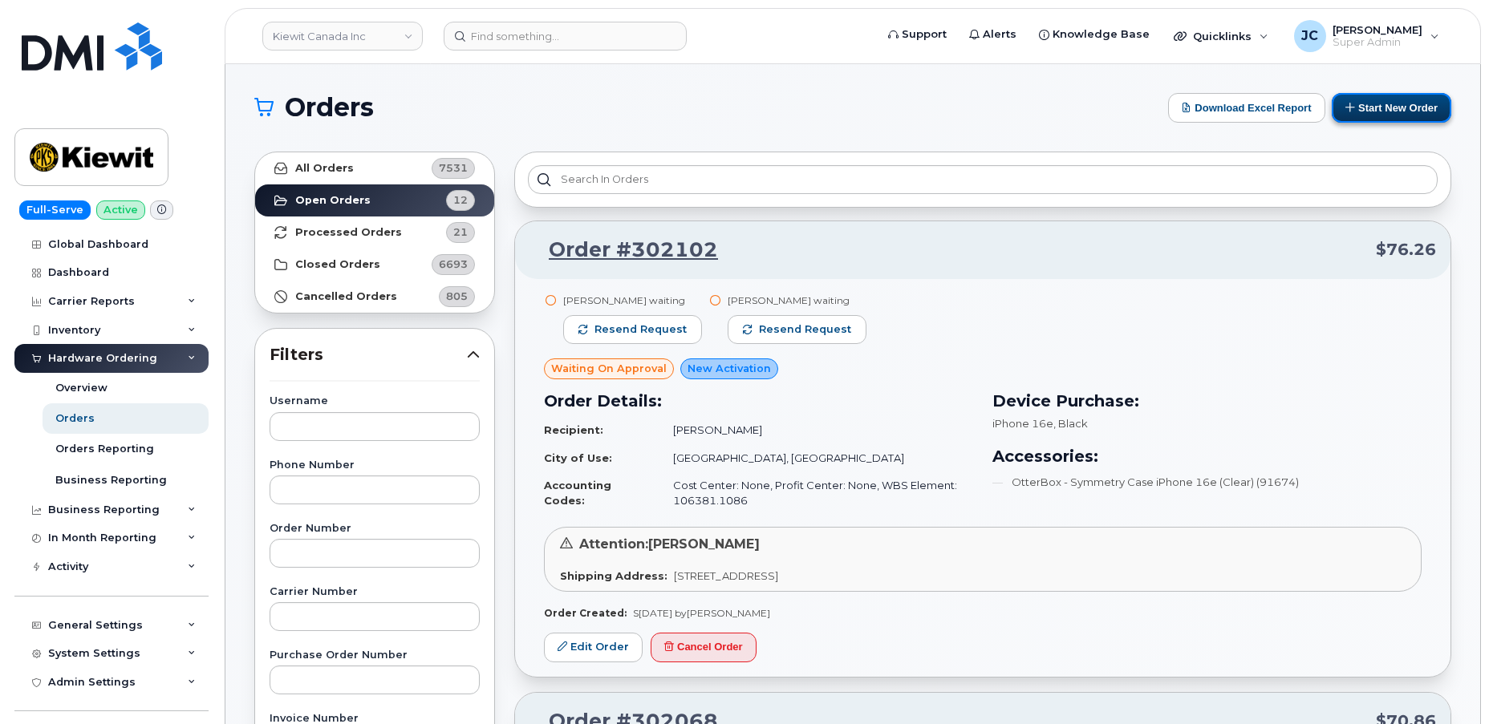
click at [1368, 105] on button "Start New Order" at bounding box center [1391, 108] width 120 height 30
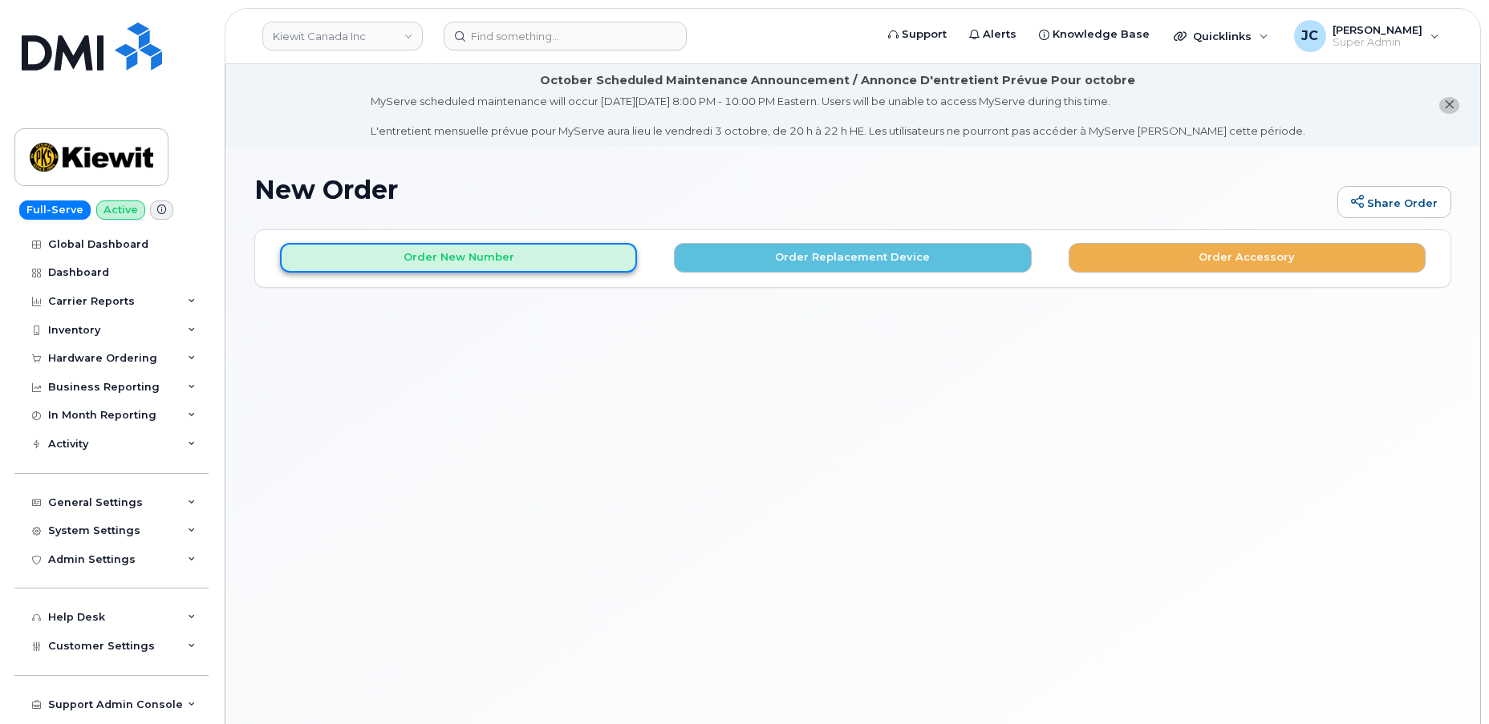
click at [460, 251] on button "Order New Number" at bounding box center [458, 258] width 357 height 30
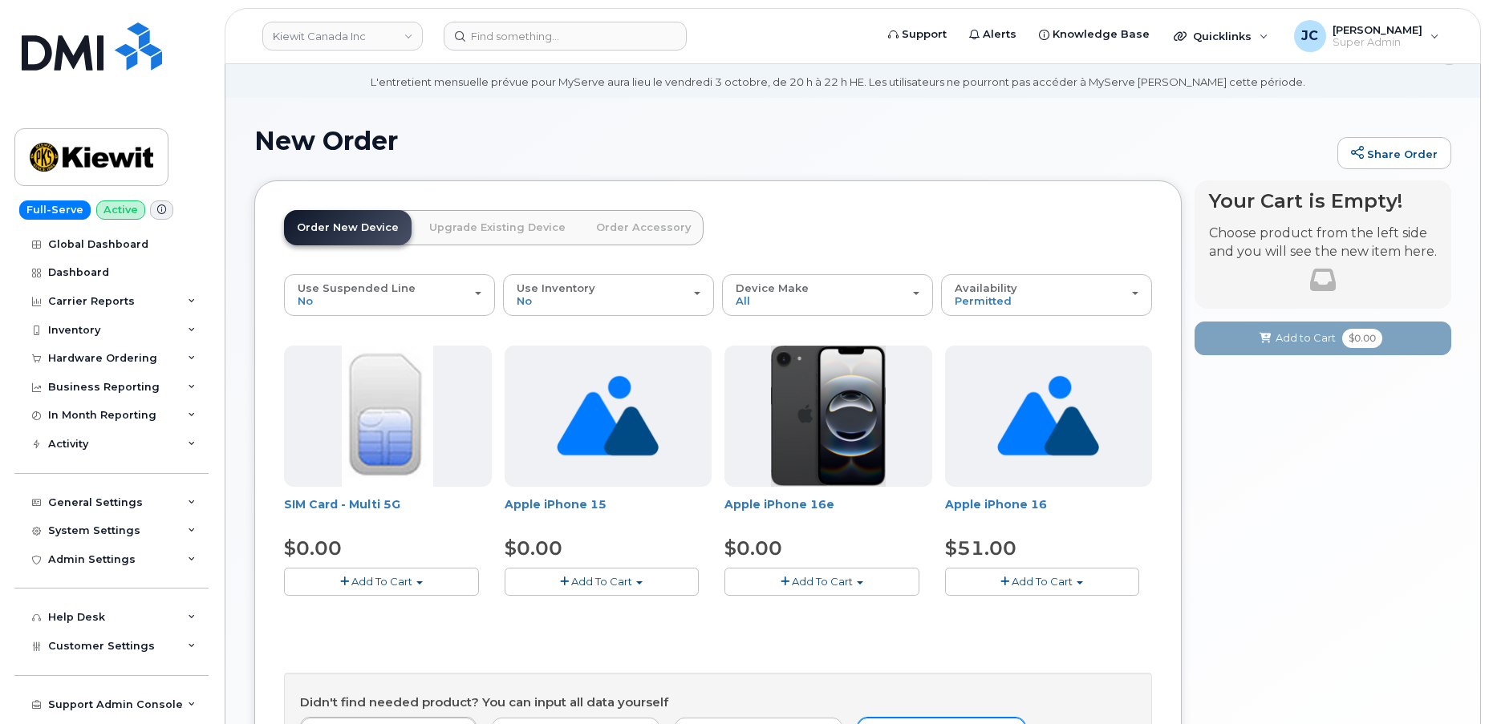
scroll to position [218, 0]
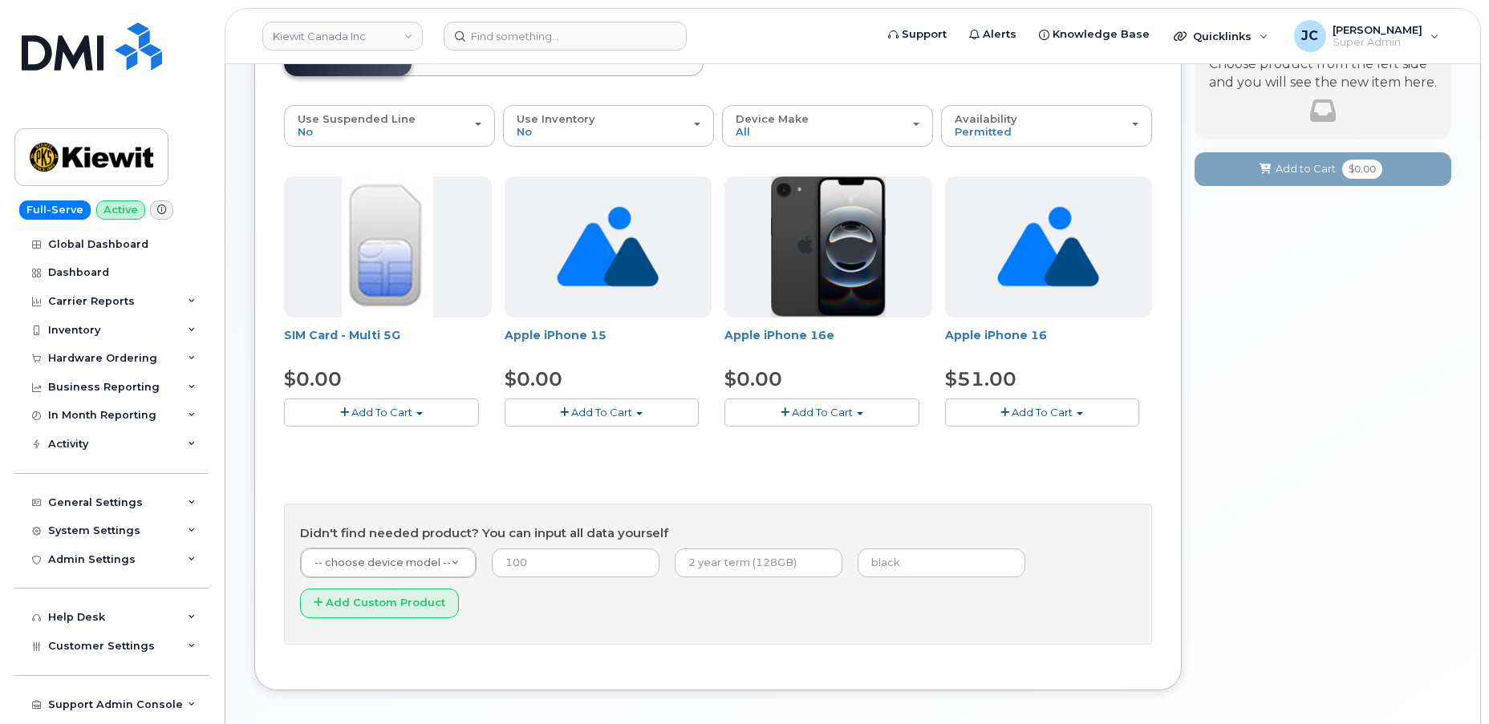
click at [827, 412] on span "Add To Cart" at bounding box center [822, 412] width 61 height 13
click at [832, 443] on link "$0.00 - 3 Year Activation (128GB)" at bounding box center [831, 442] width 207 height 20
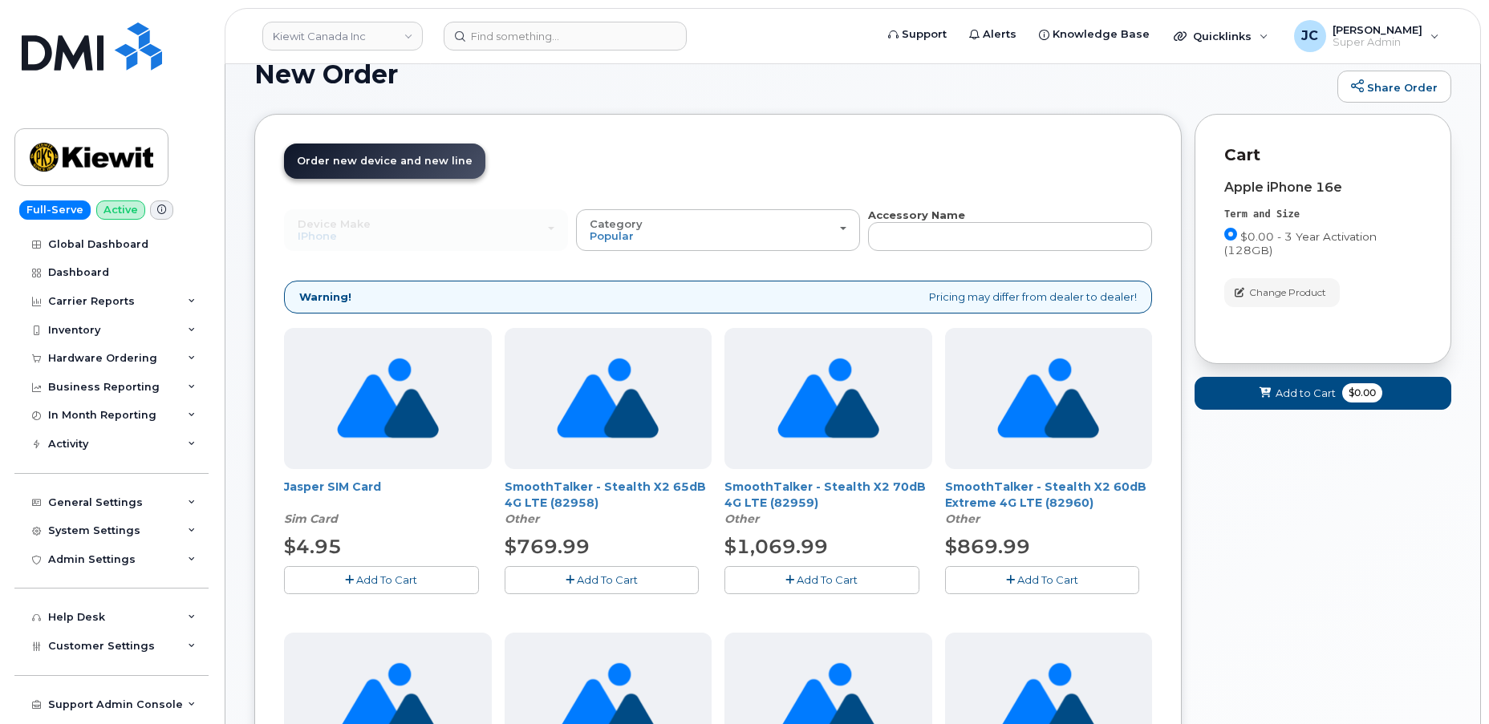
scroll to position [0, 0]
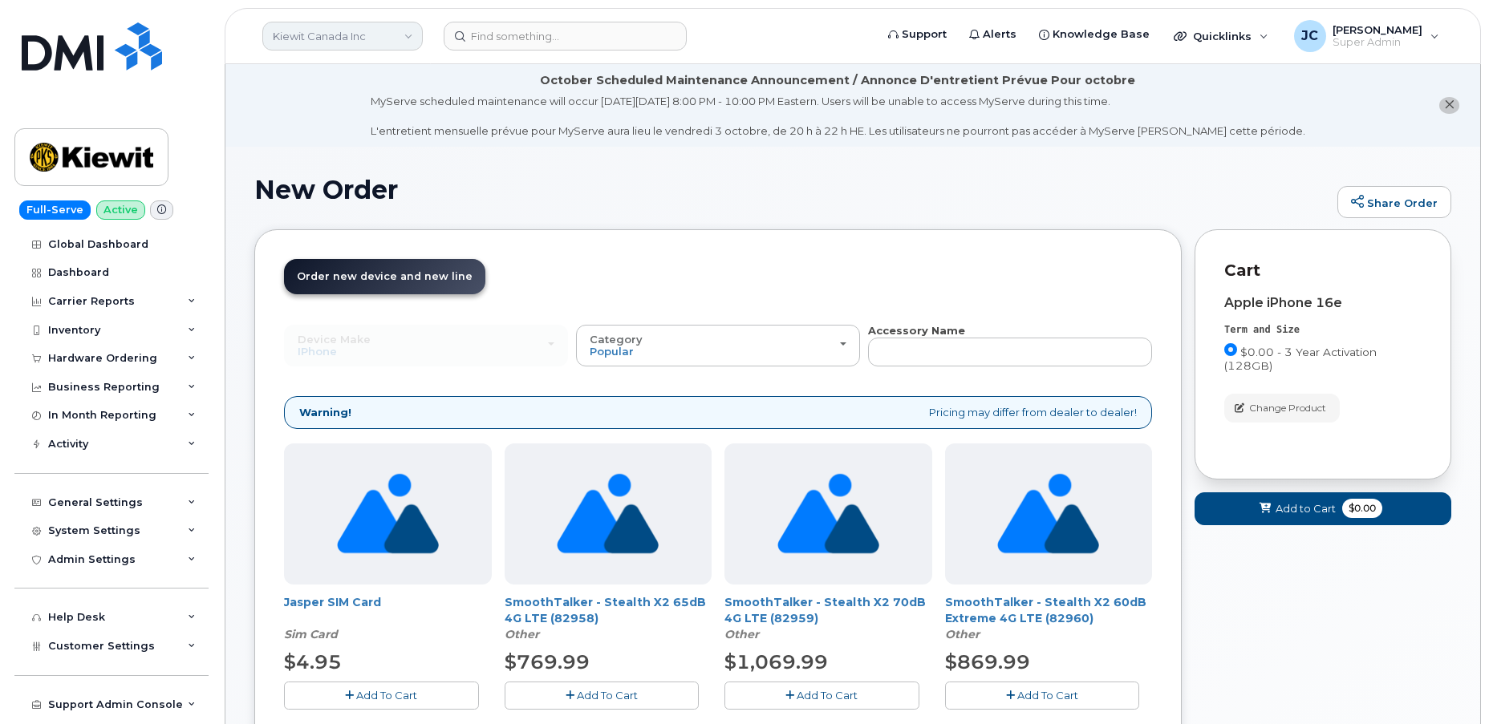
click at [407, 35] on link "Kiewit Canada Inc" at bounding box center [342, 36] width 160 height 29
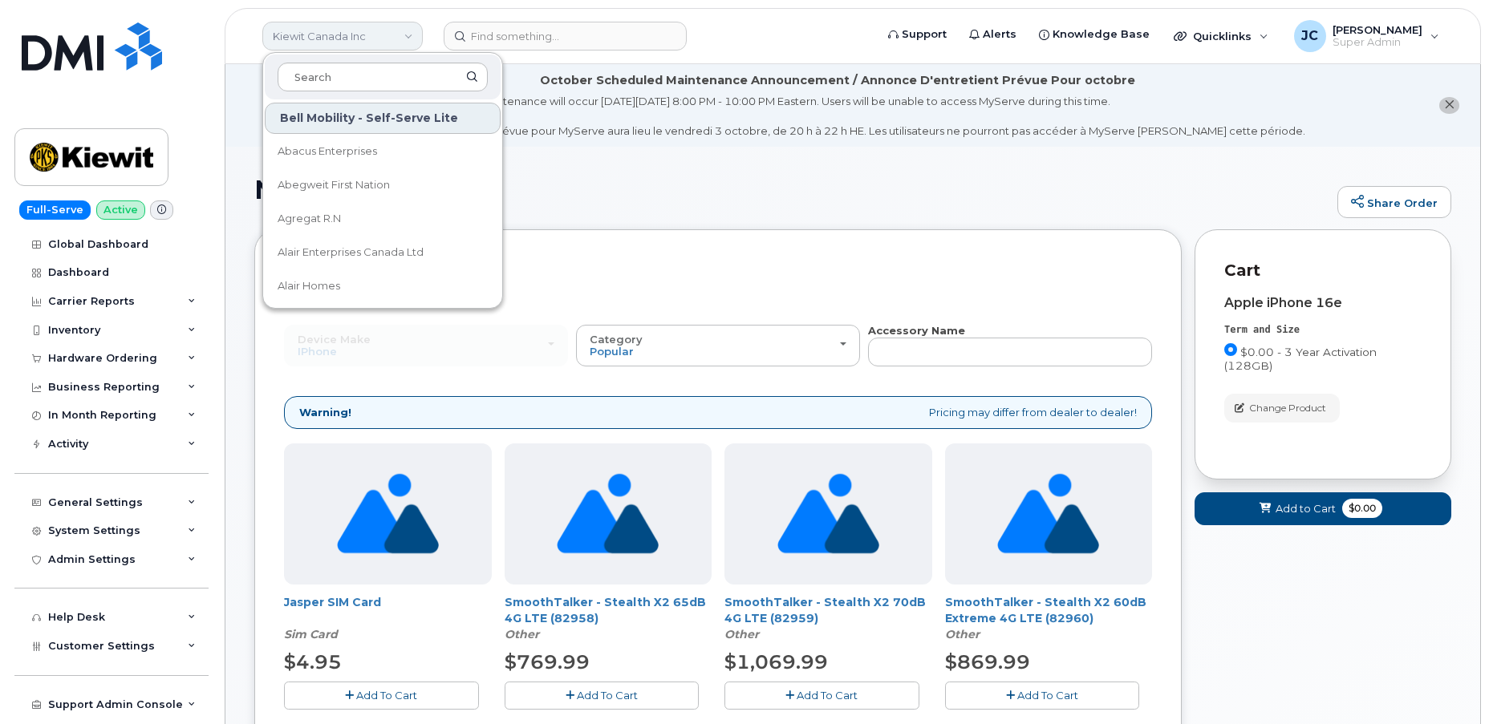
click at [384, 31] on link "Kiewit Canada Inc" at bounding box center [342, 36] width 160 height 29
click at [399, 35] on link "Kiewit Canada Inc" at bounding box center [342, 36] width 160 height 29
click at [406, 34] on link "Kiewit Canada Inc" at bounding box center [342, 36] width 160 height 29
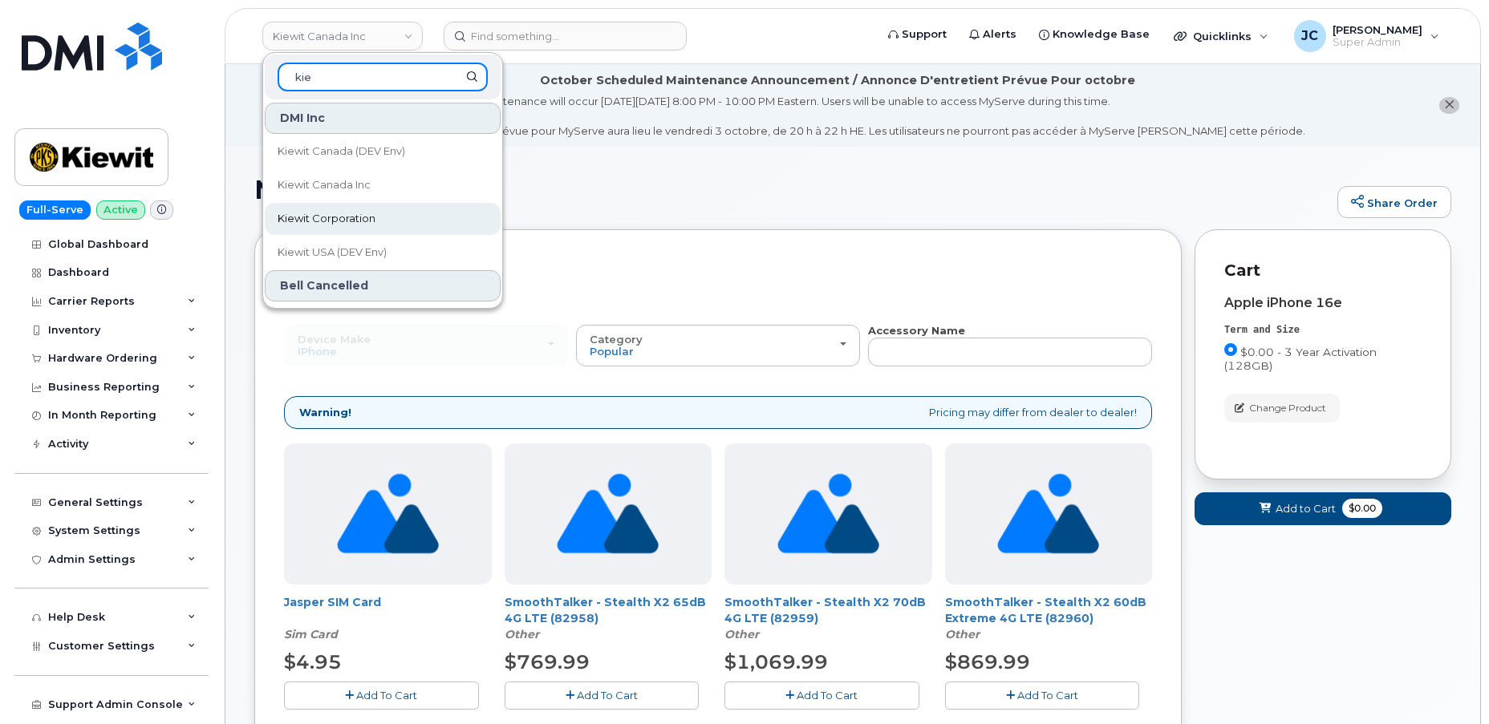
type input "kie"
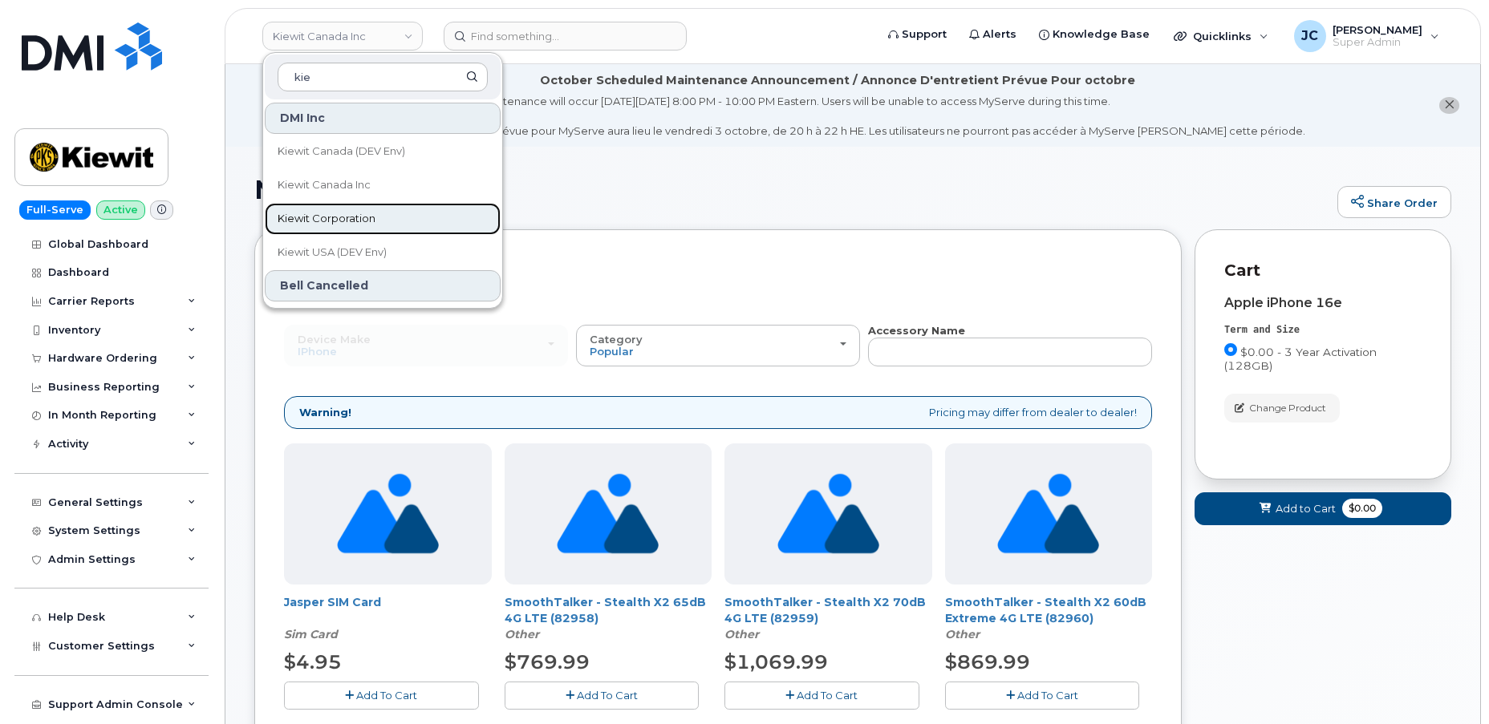
click at [340, 216] on span "Kiewit Corporation" at bounding box center [327, 219] width 98 height 16
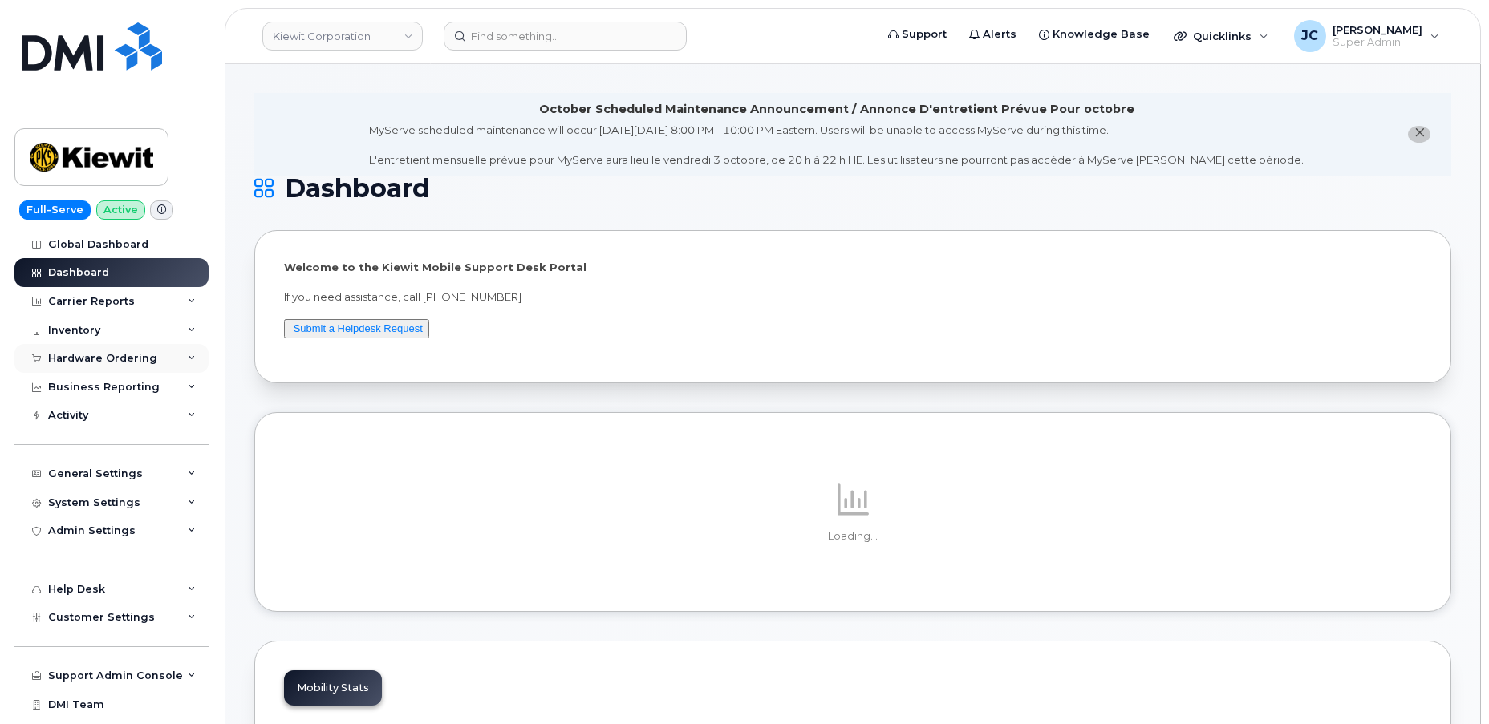
click at [190, 356] on div "Hardware Ordering" at bounding box center [111, 358] width 194 height 29
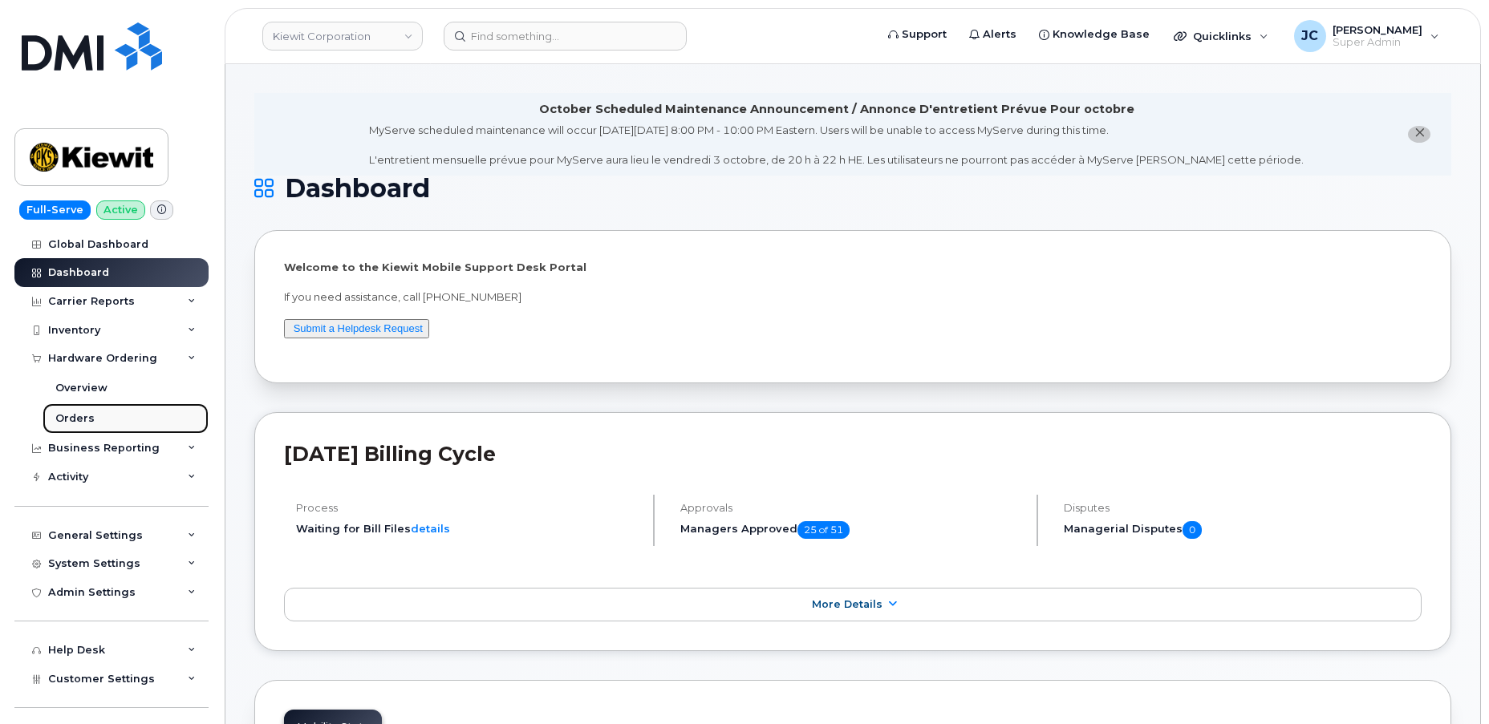
click at [101, 416] on link "Orders" at bounding box center [126, 418] width 166 height 30
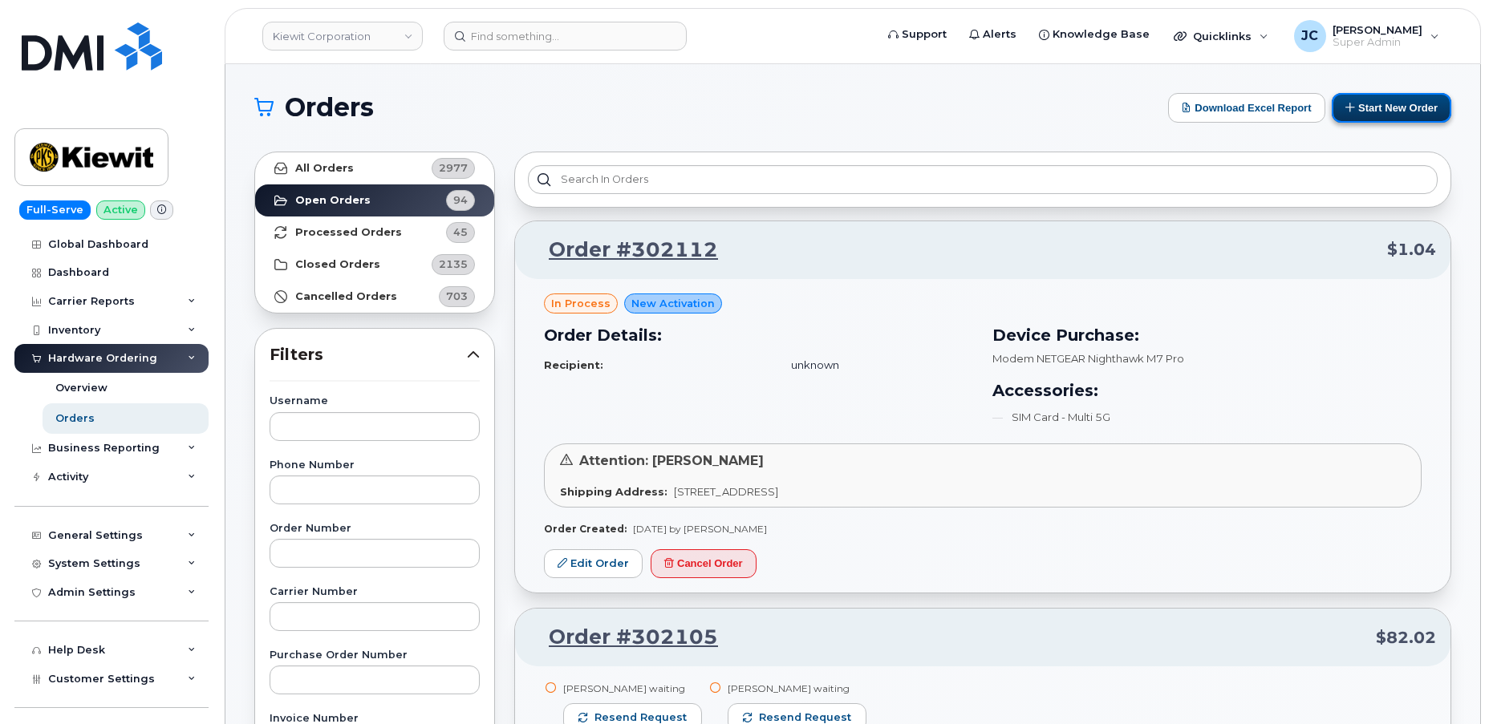
drag, startPoint x: 1394, startPoint y: 120, endPoint x: 1388, endPoint y: 111, distance: 11.6
click at [1392, 120] on button "Start New Order" at bounding box center [1391, 108] width 120 height 30
click at [1390, 110] on button "Start New Order" at bounding box center [1391, 108] width 120 height 30
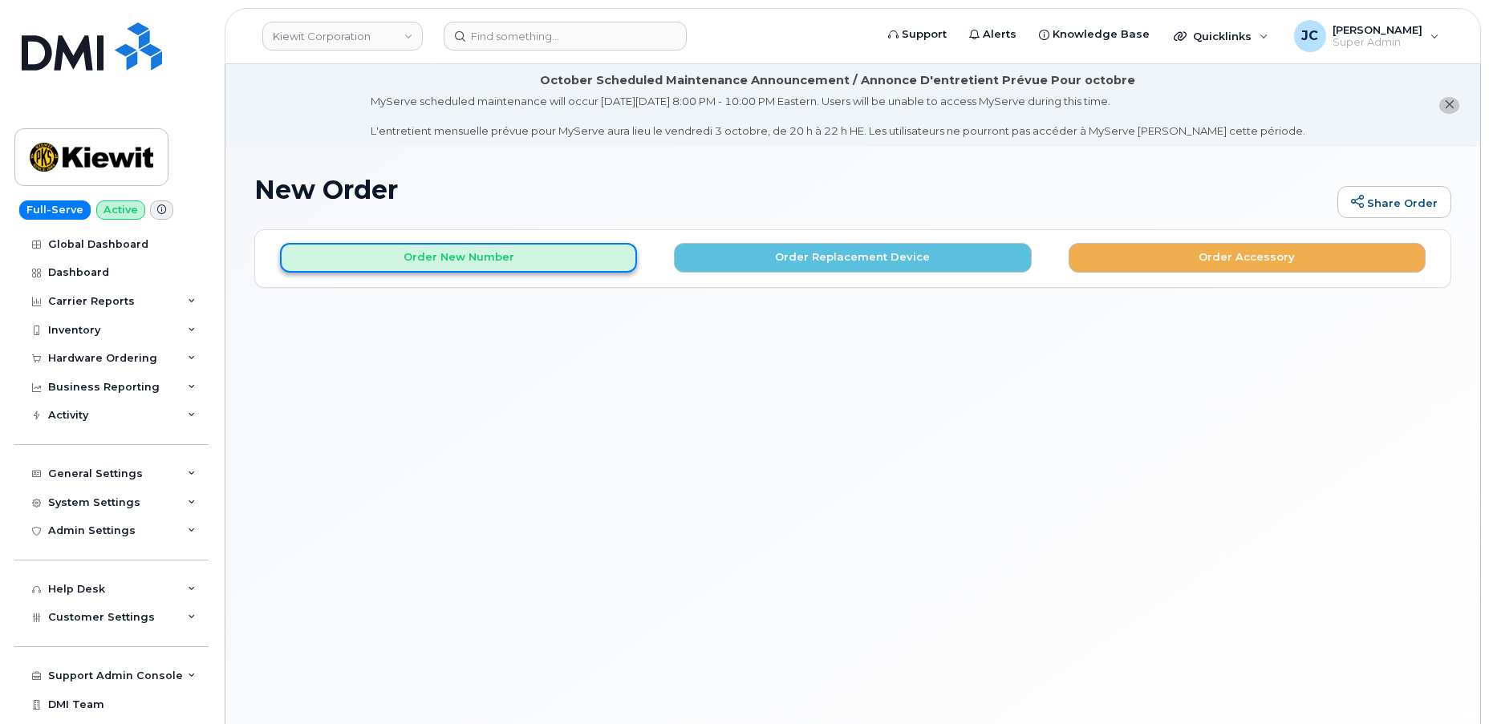
click at [488, 261] on button "Order New Number" at bounding box center [458, 258] width 357 height 30
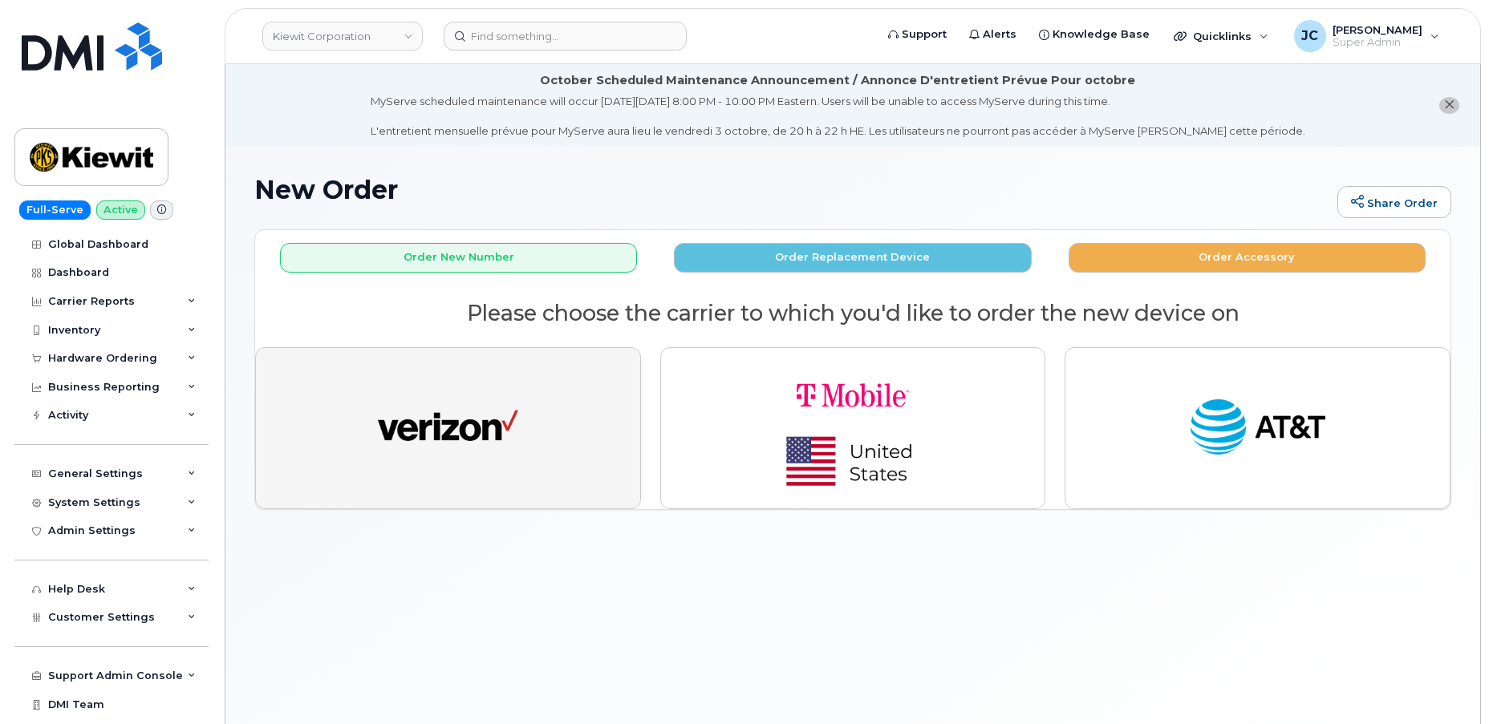
click at [461, 422] on img "button" at bounding box center [448, 428] width 140 height 72
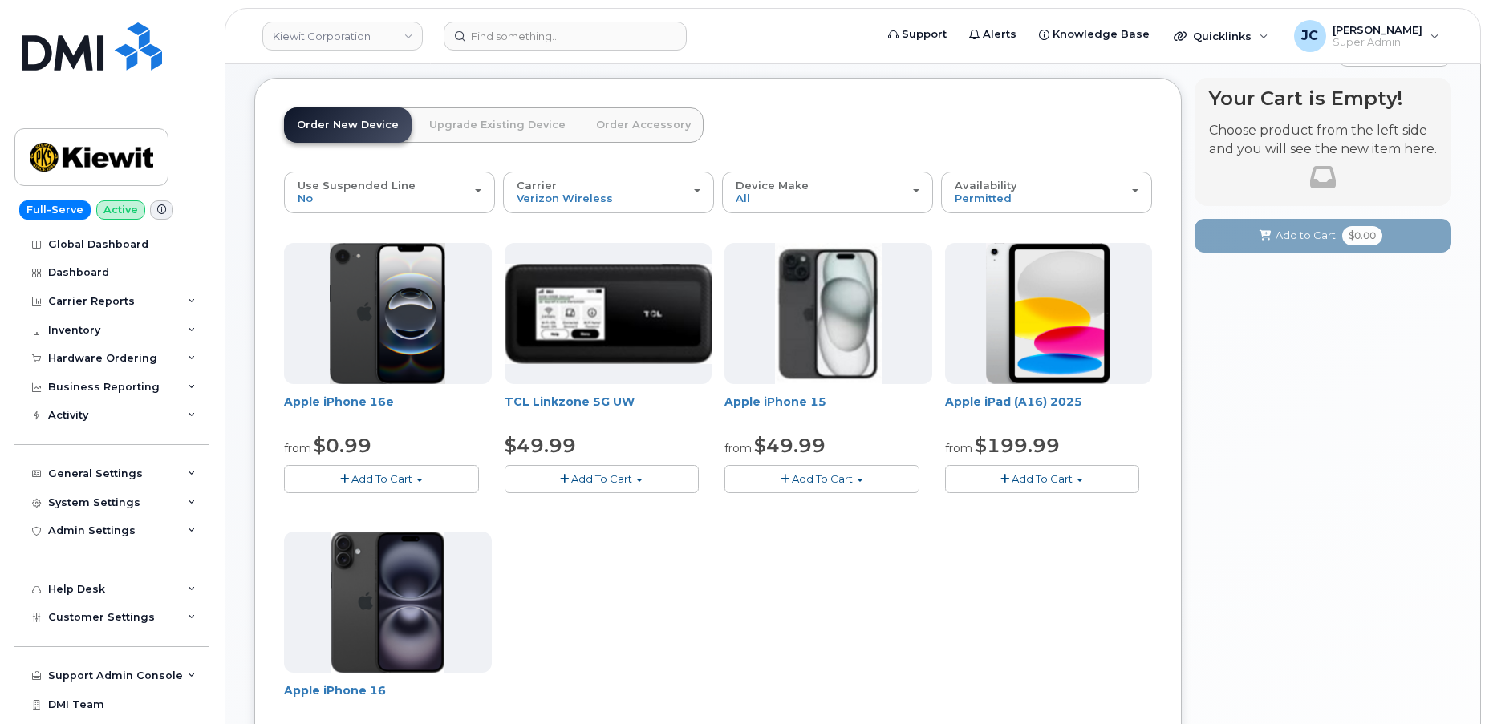
scroll to position [145, 0]
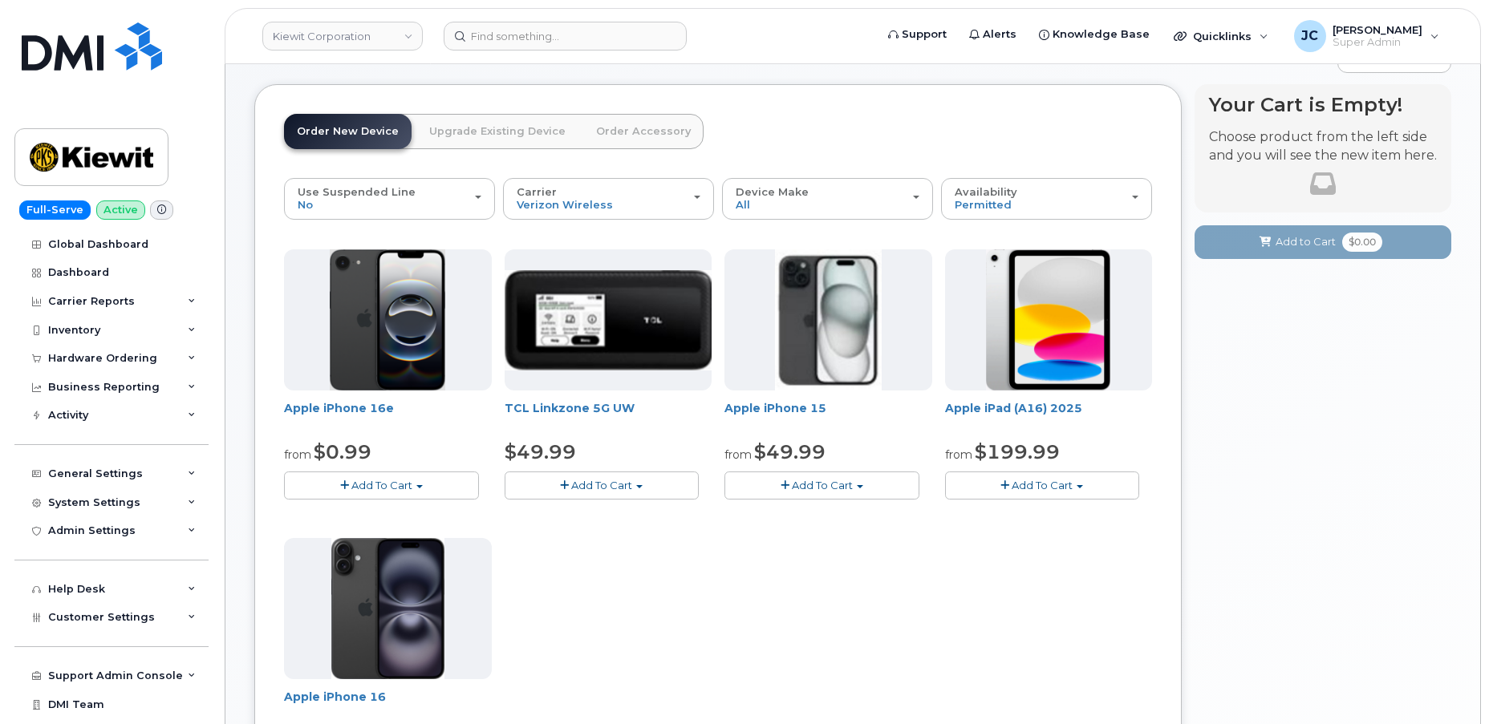
click at [398, 482] on span "Add To Cart" at bounding box center [381, 485] width 61 height 13
click at [394, 505] on link "$0.99 - 2 Year Activation (128GB)" at bounding box center [391, 515] width 207 height 20
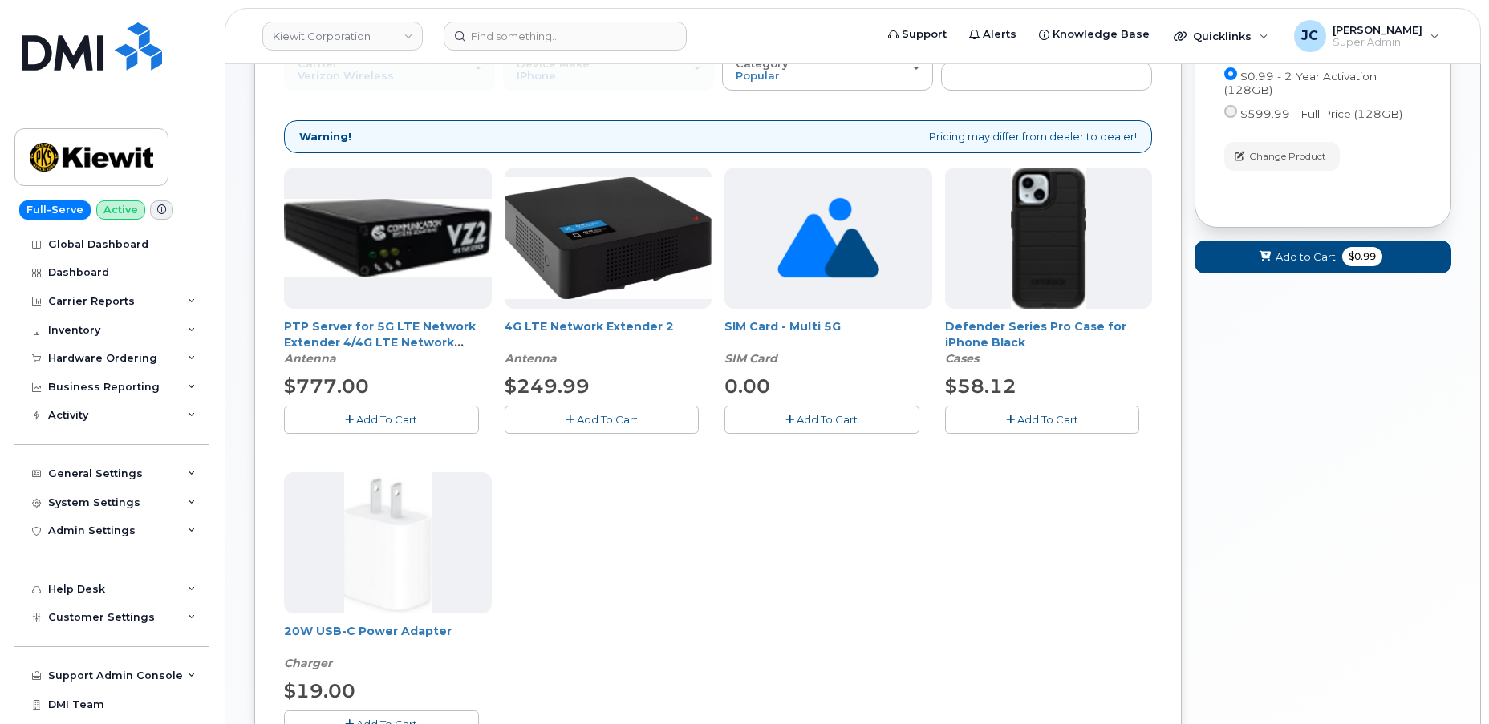
scroll to position [291, 0]
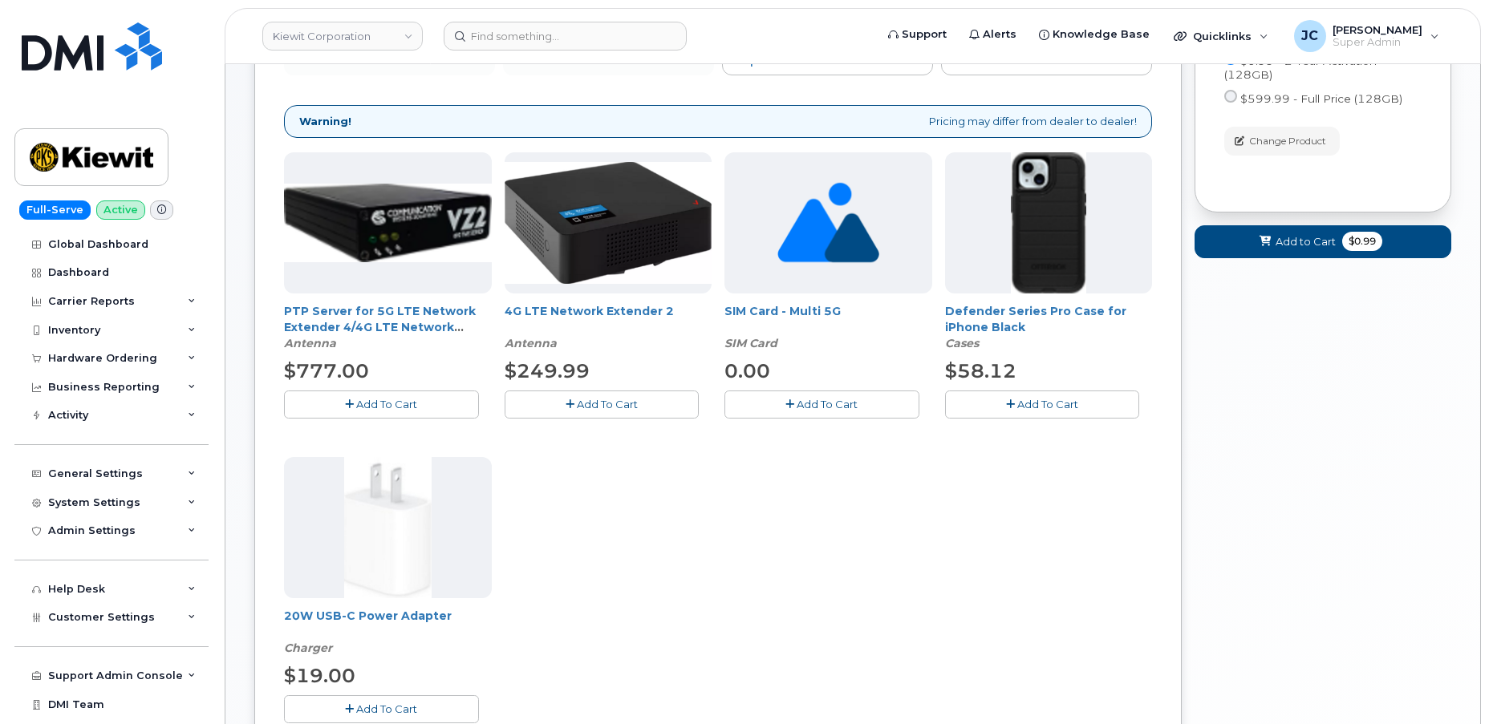
click at [1035, 403] on span "Add To Cart" at bounding box center [1047, 404] width 61 height 13
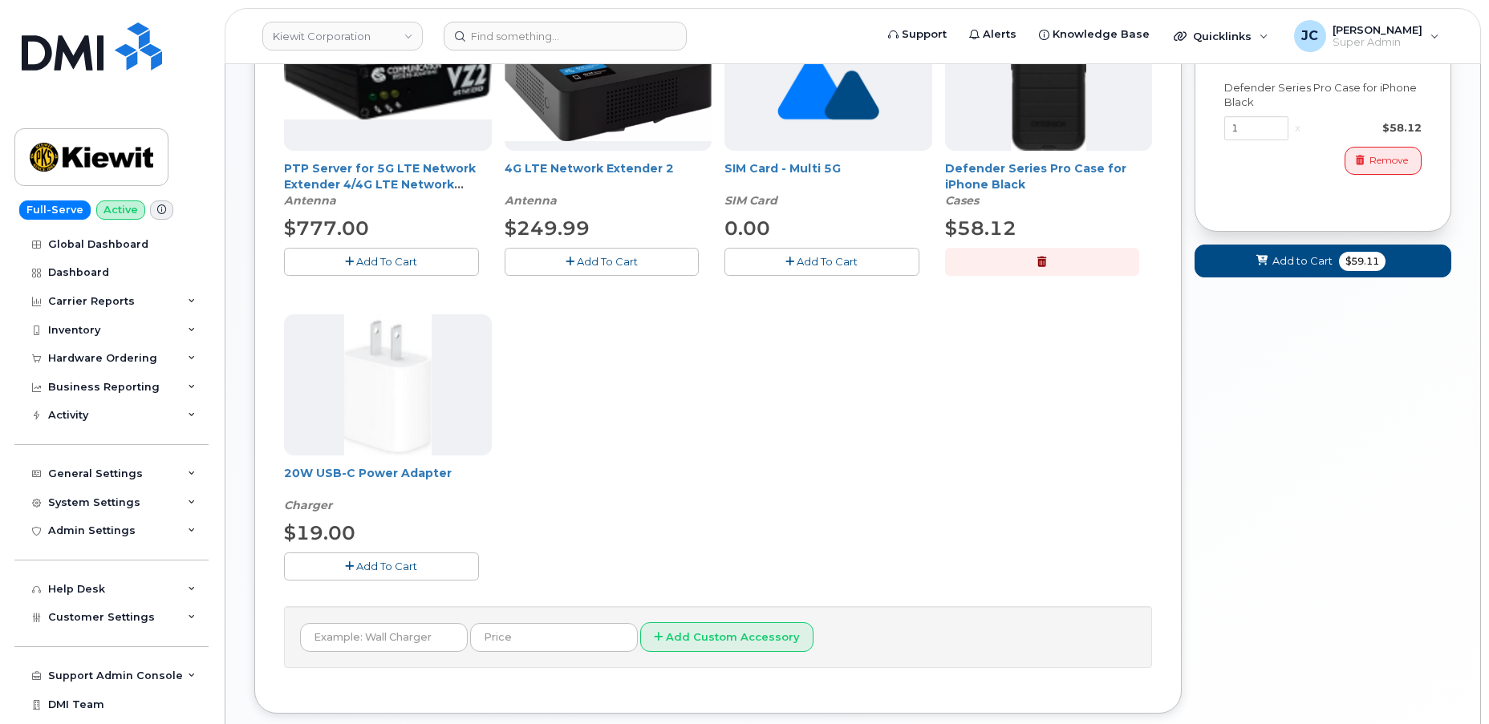
scroll to position [437, 0]
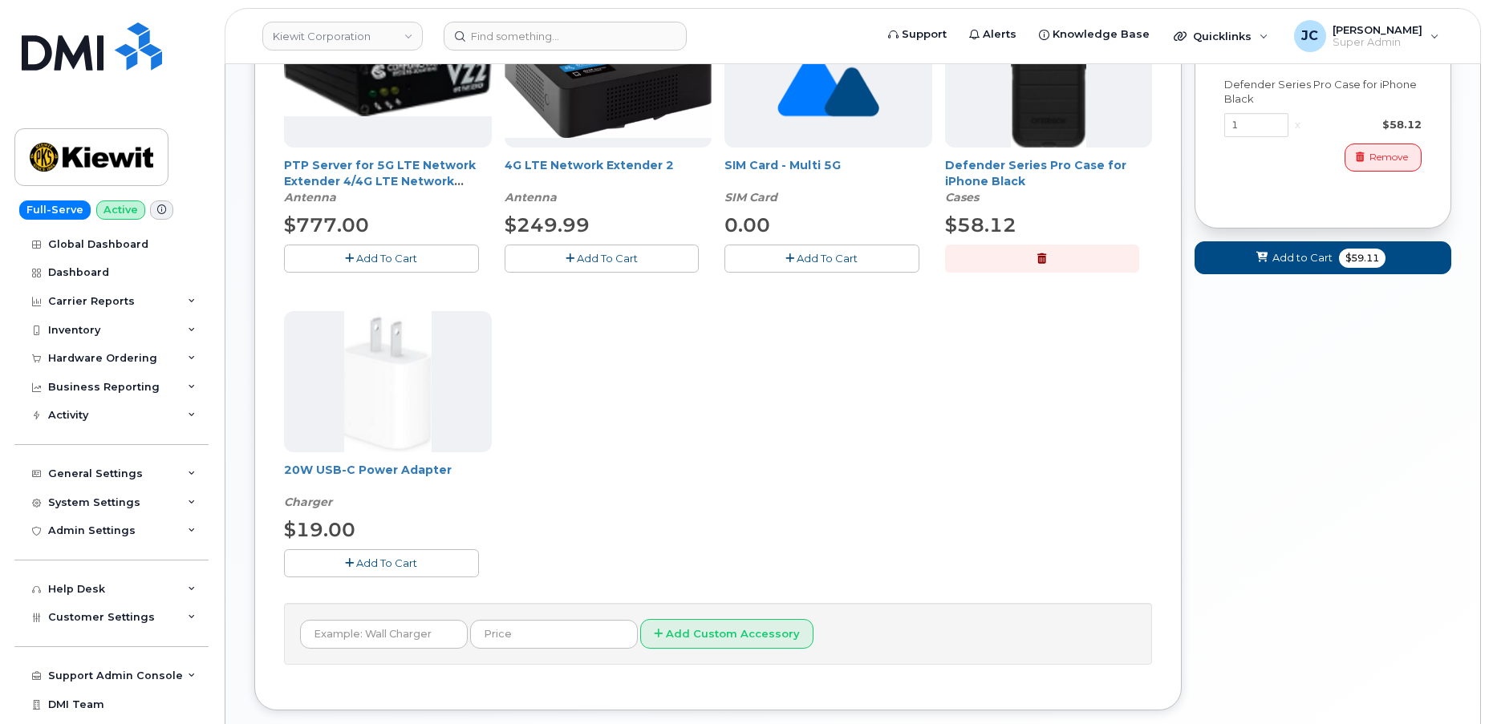
click at [380, 562] on span "Add To Cart" at bounding box center [386, 563] width 61 height 13
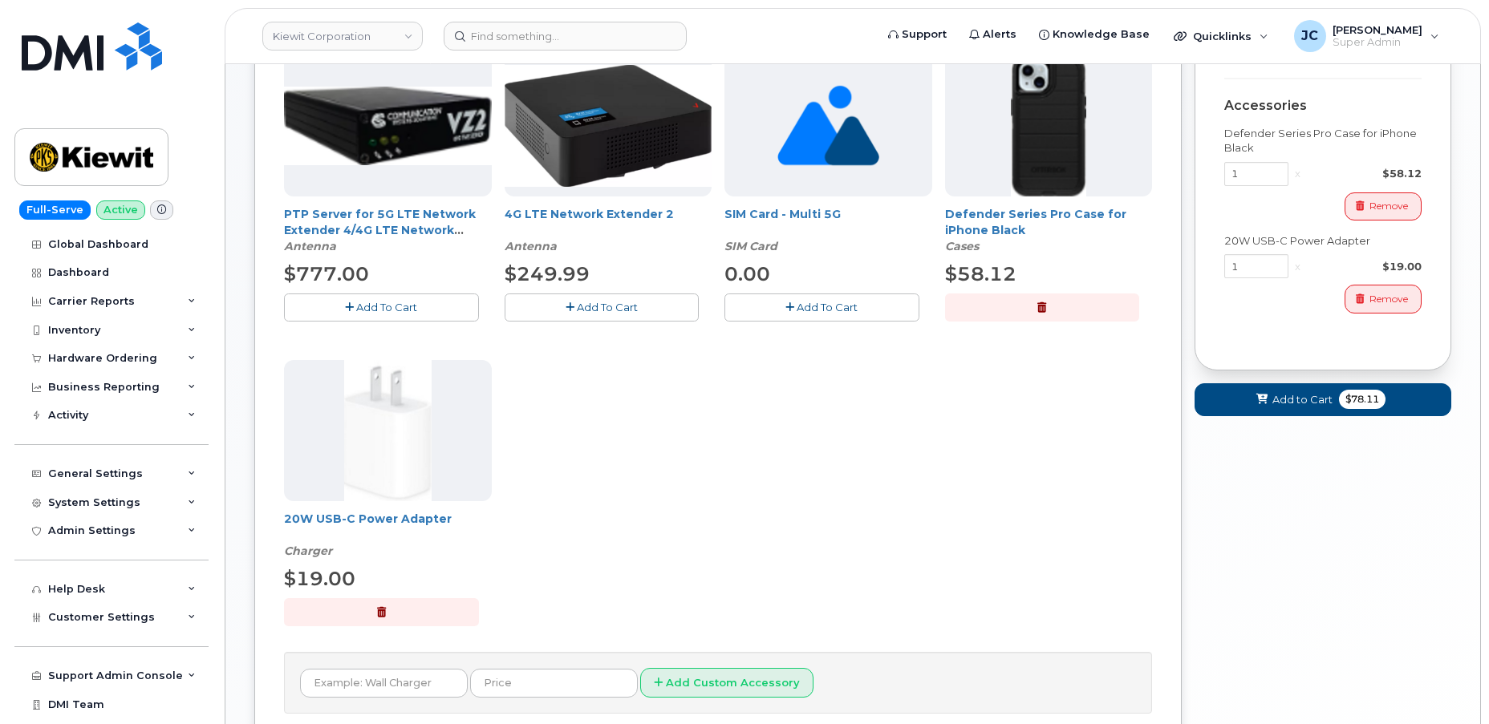
scroll to position [218, 0]
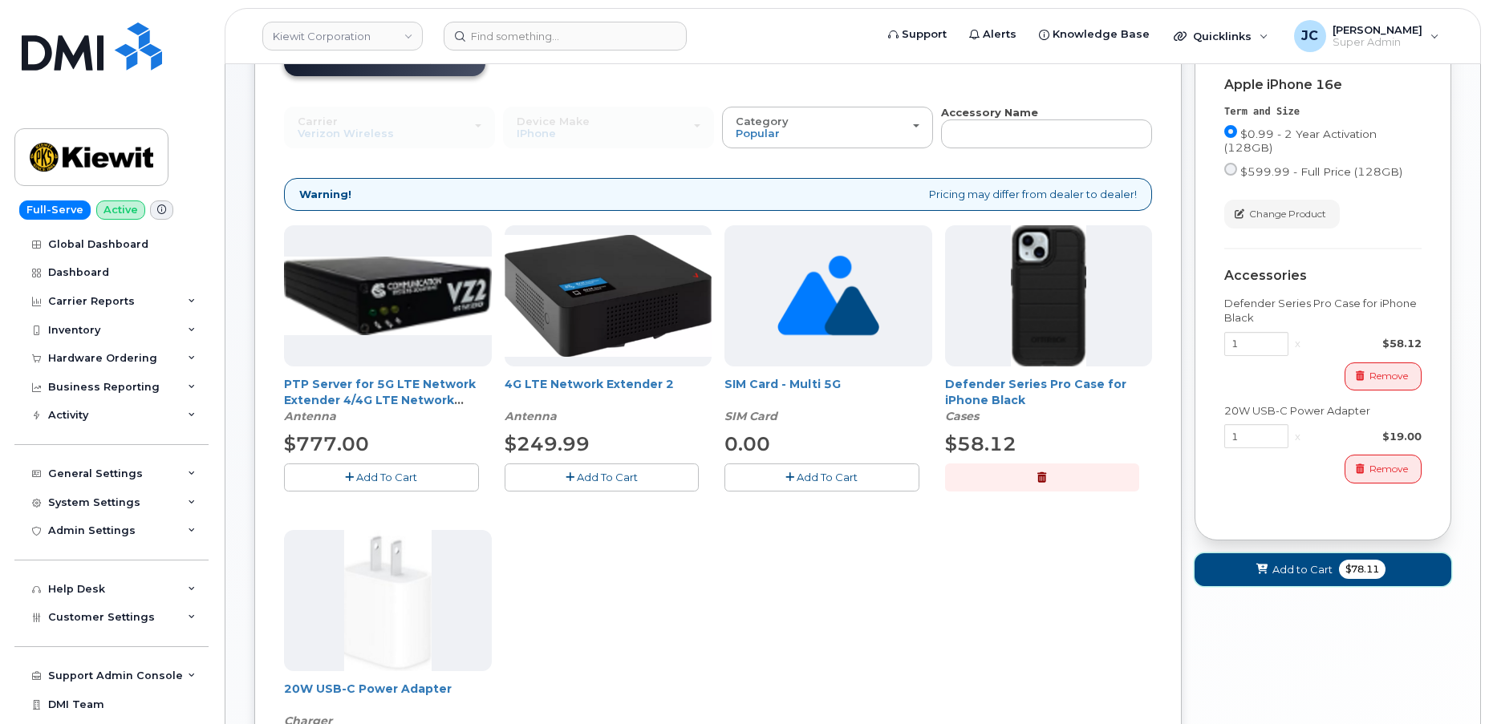
click at [1310, 570] on span "Add to Cart" at bounding box center [1302, 569] width 60 height 15
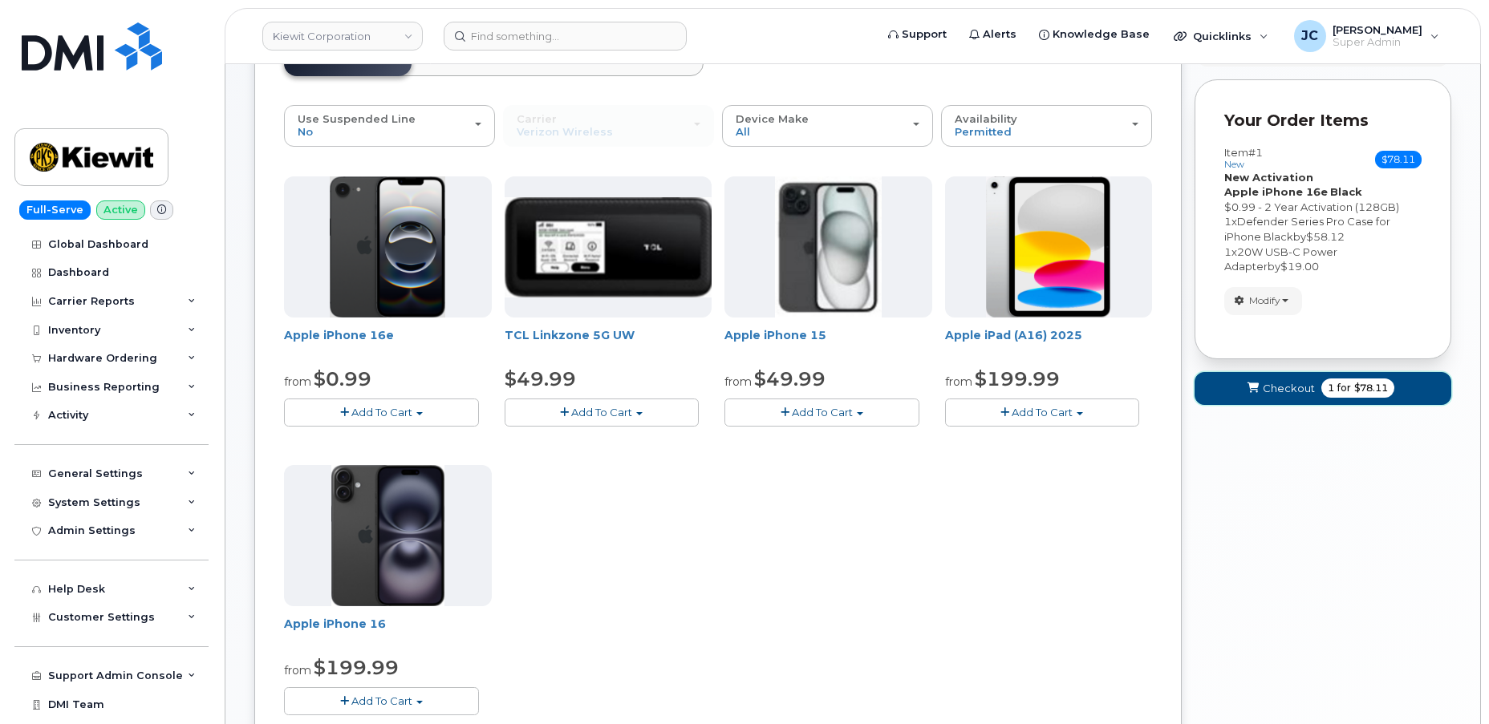
click at [1294, 386] on span "Checkout" at bounding box center [1288, 388] width 52 height 15
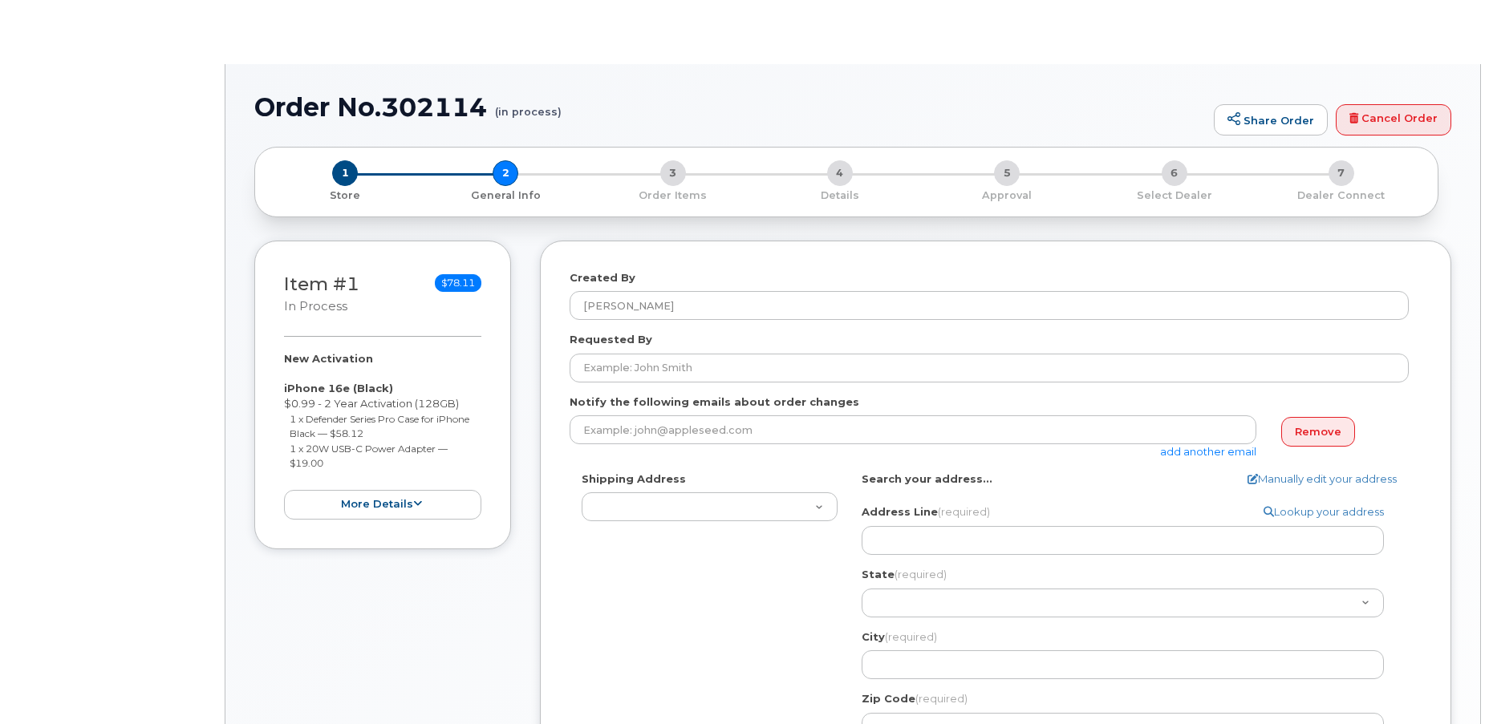
select select
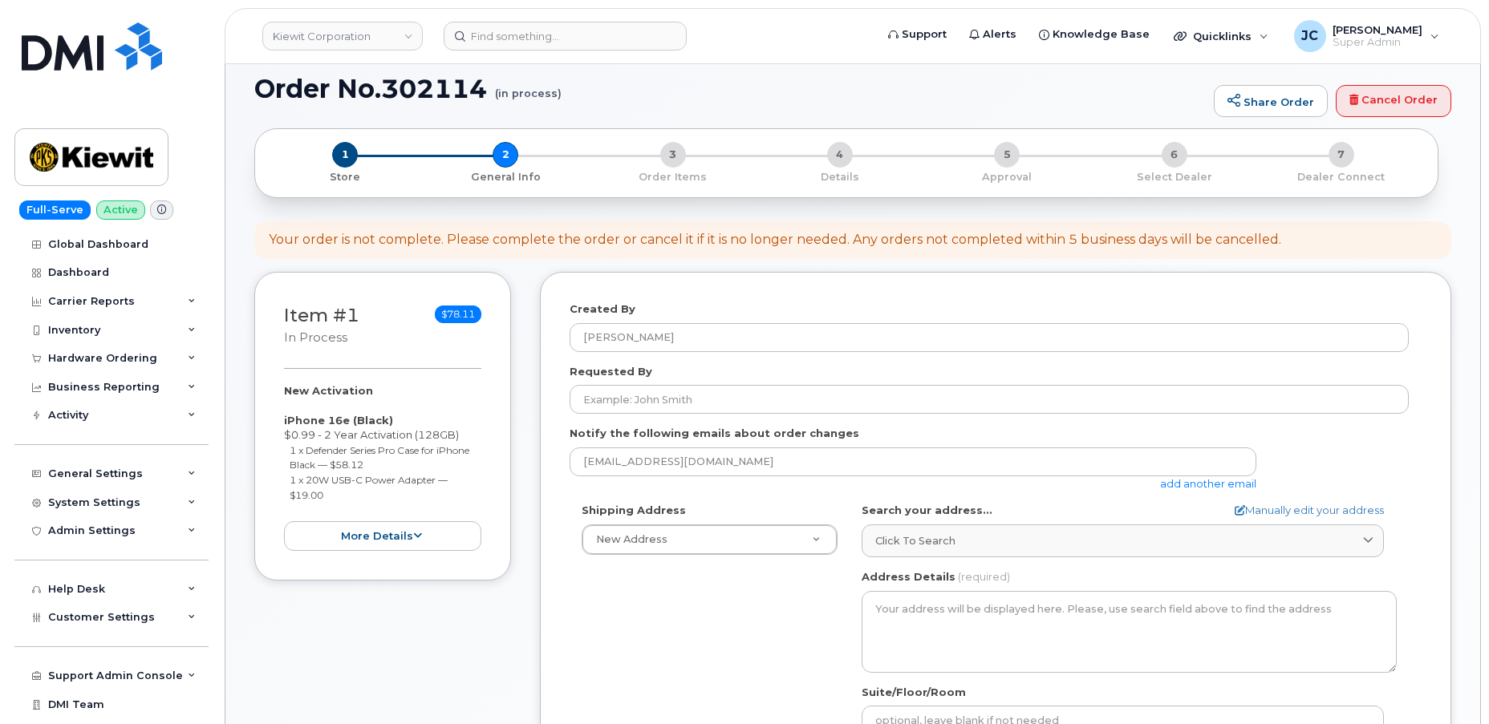
scroll to position [145, 0]
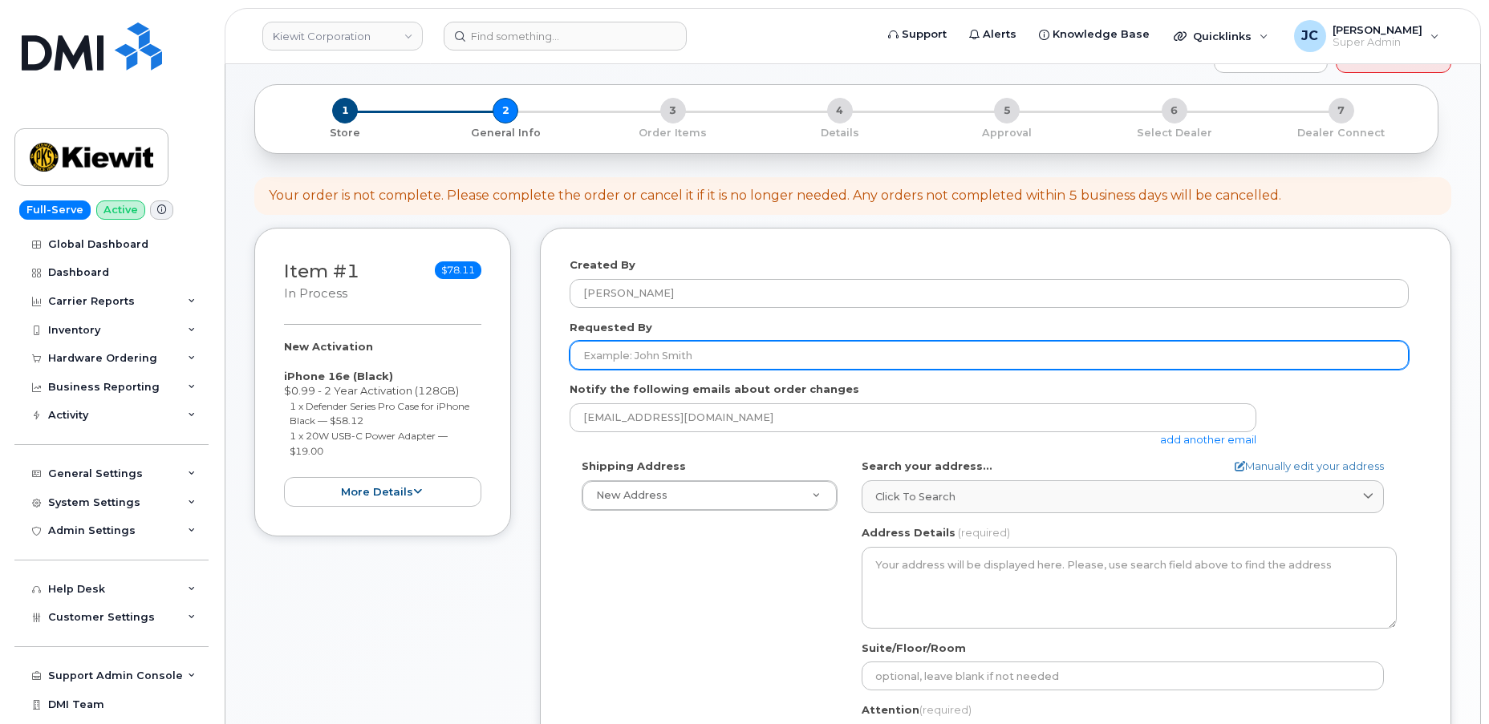
click at [698, 359] on input "Requested By" at bounding box center [988, 355] width 839 height 29
drag, startPoint x: 736, startPoint y: 358, endPoint x: 595, endPoint y: 356, distance: 140.4
click at [595, 356] on input "Requested By" at bounding box center [988, 355] width 839 height 29
paste input "Patrick Rathwell"
type input "[PERSON_NAME]"
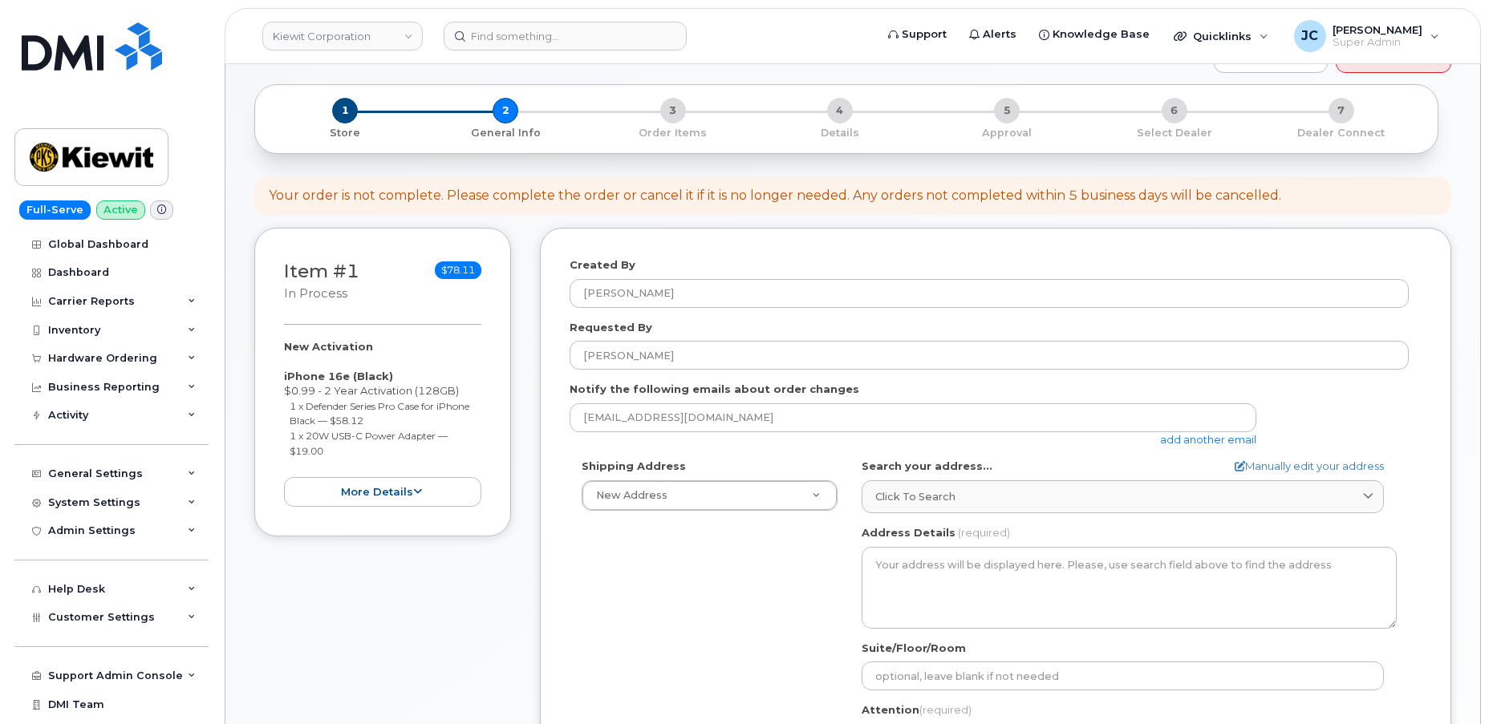
click at [1222, 439] on link "add another email" at bounding box center [1208, 439] width 96 height 13
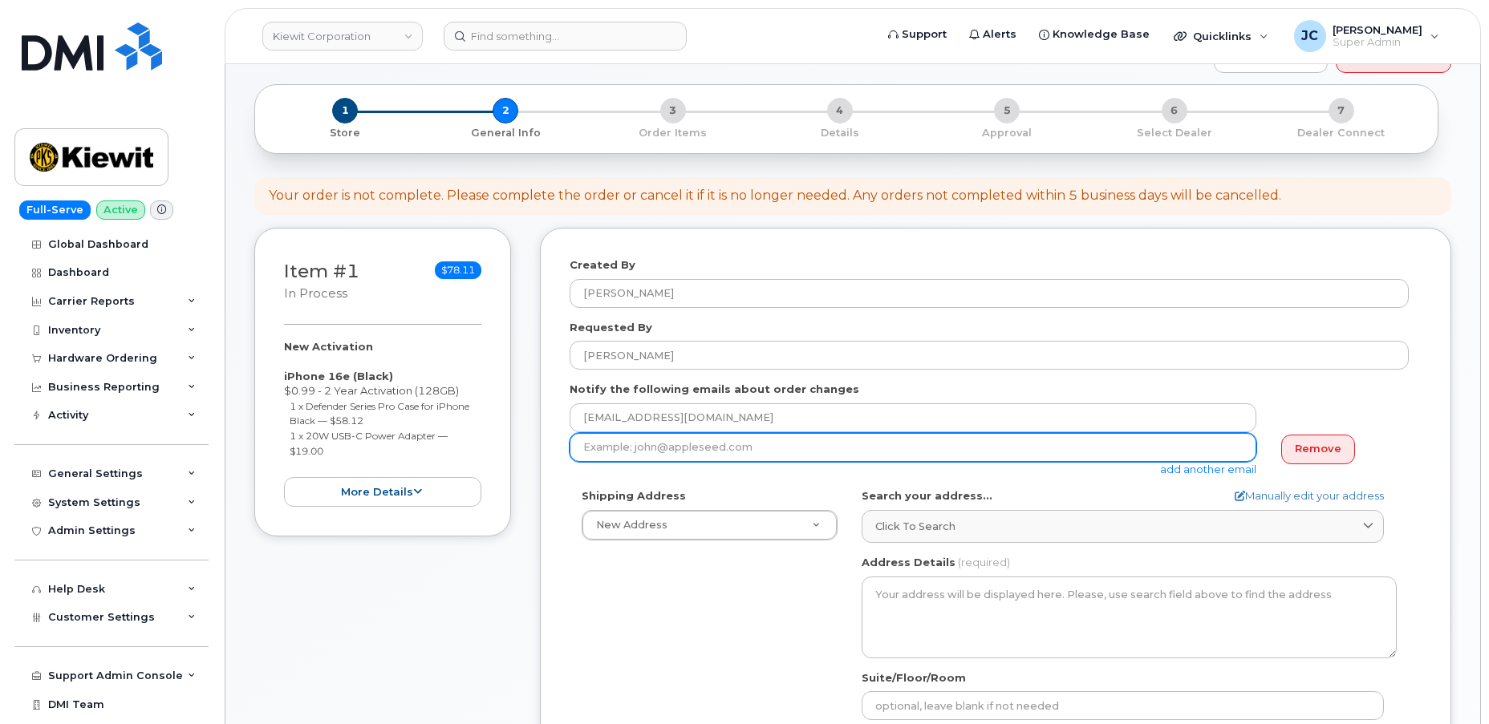
click at [787, 449] on input "email" at bounding box center [912, 447] width 687 height 29
paste input "PATRICK.RATHWELL@KSTJV.COM"
type input "PATRICK.RATHWELL@KSTJV.COM"
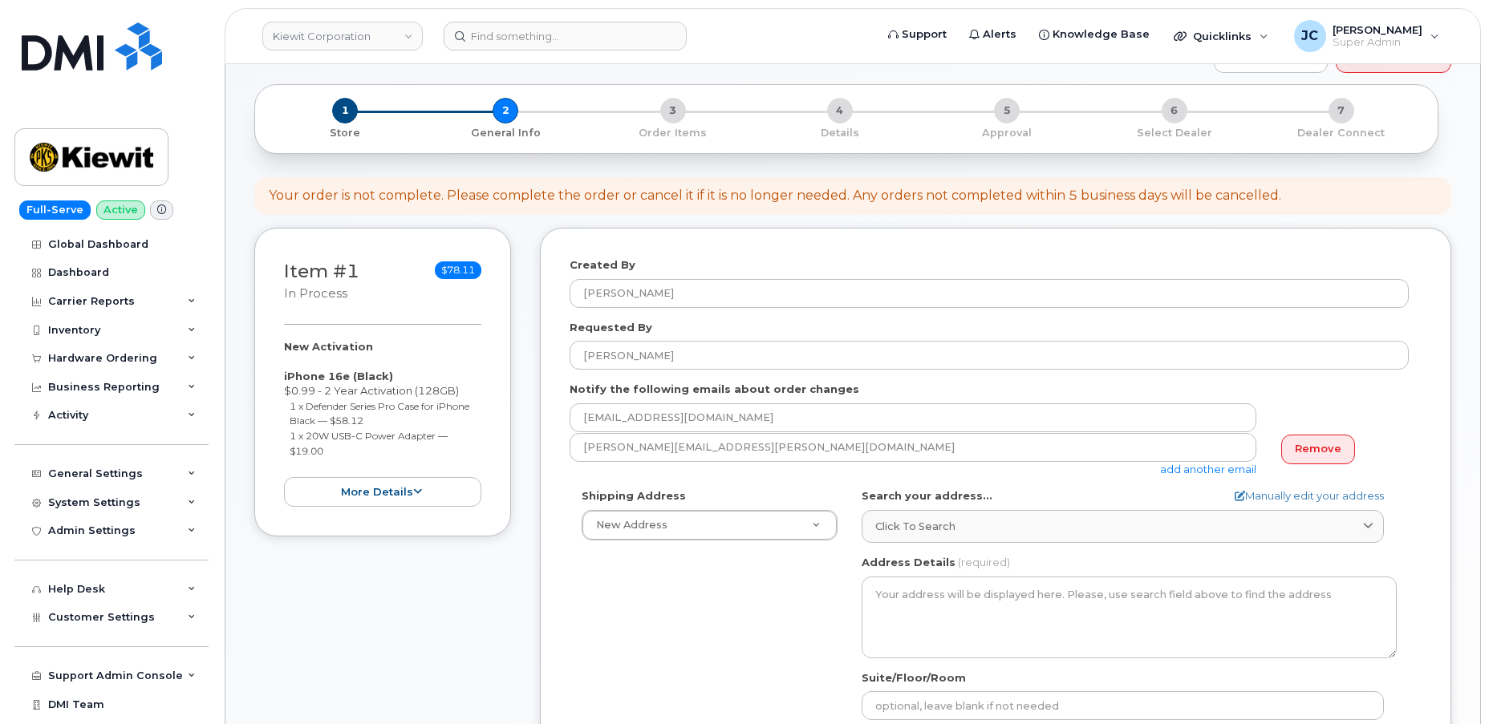
click at [1210, 468] on link "add another email" at bounding box center [1208, 469] width 96 height 13
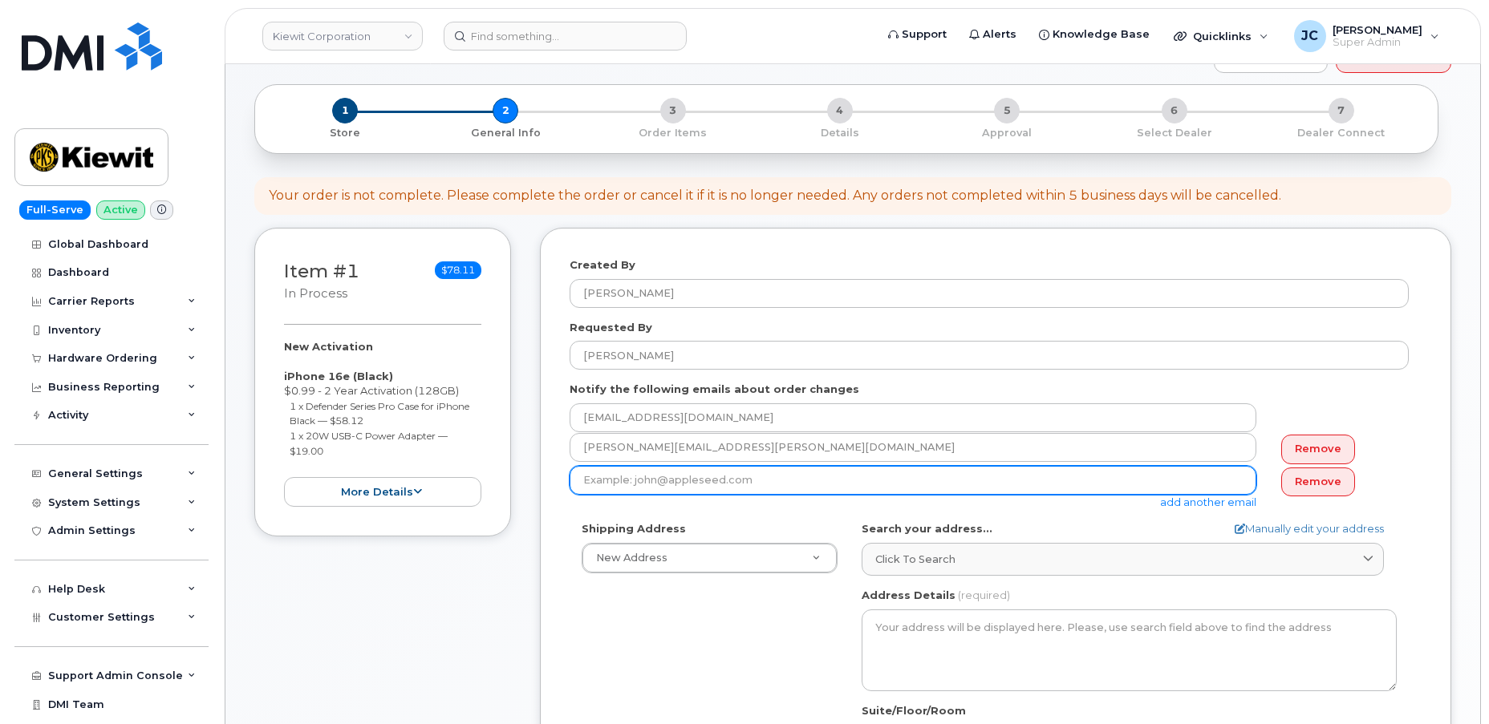
click at [789, 480] on input "email" at bounding box center [912, 480] width 687 height 29
paste input "MICHAEL.COLPACK@KIEWIT.COM"
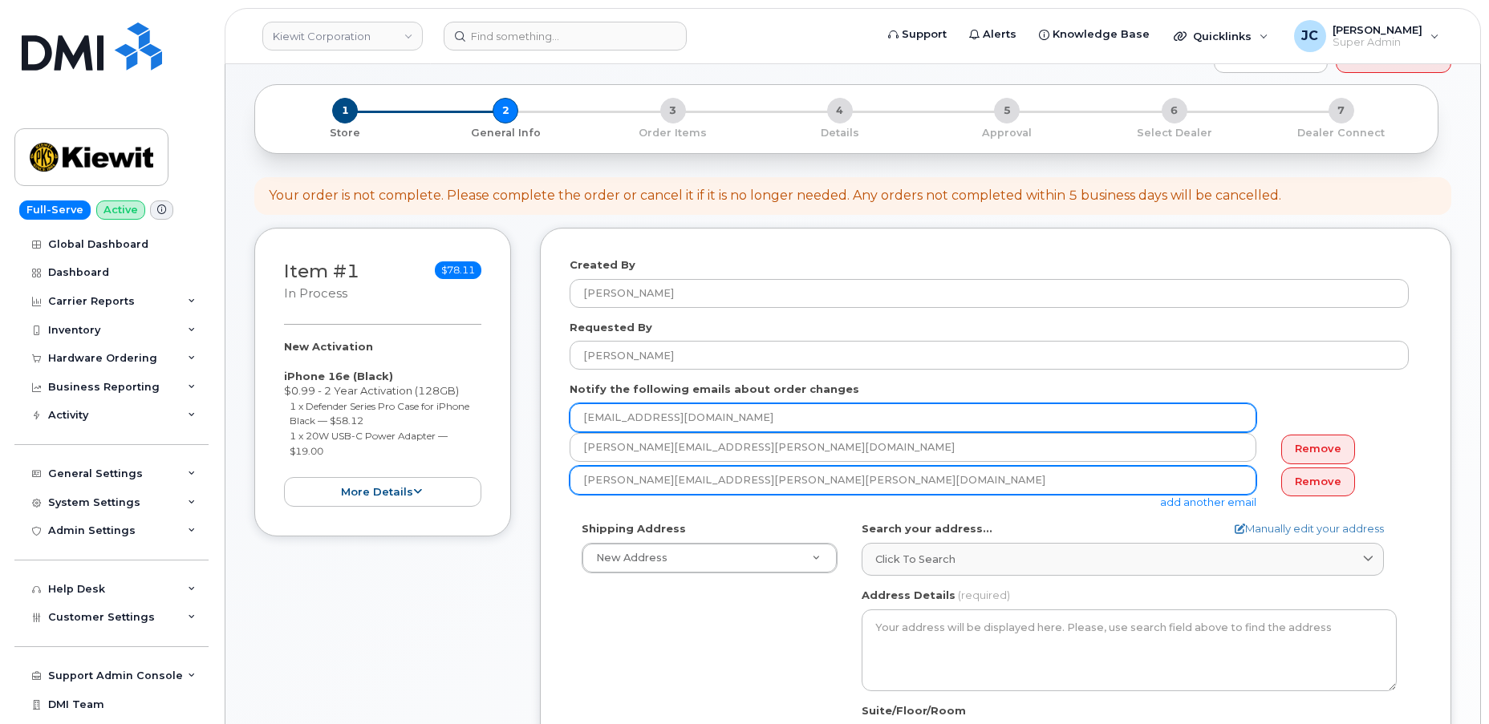
type input "MICHAEL.COLPACK@KIEWIT.COM"
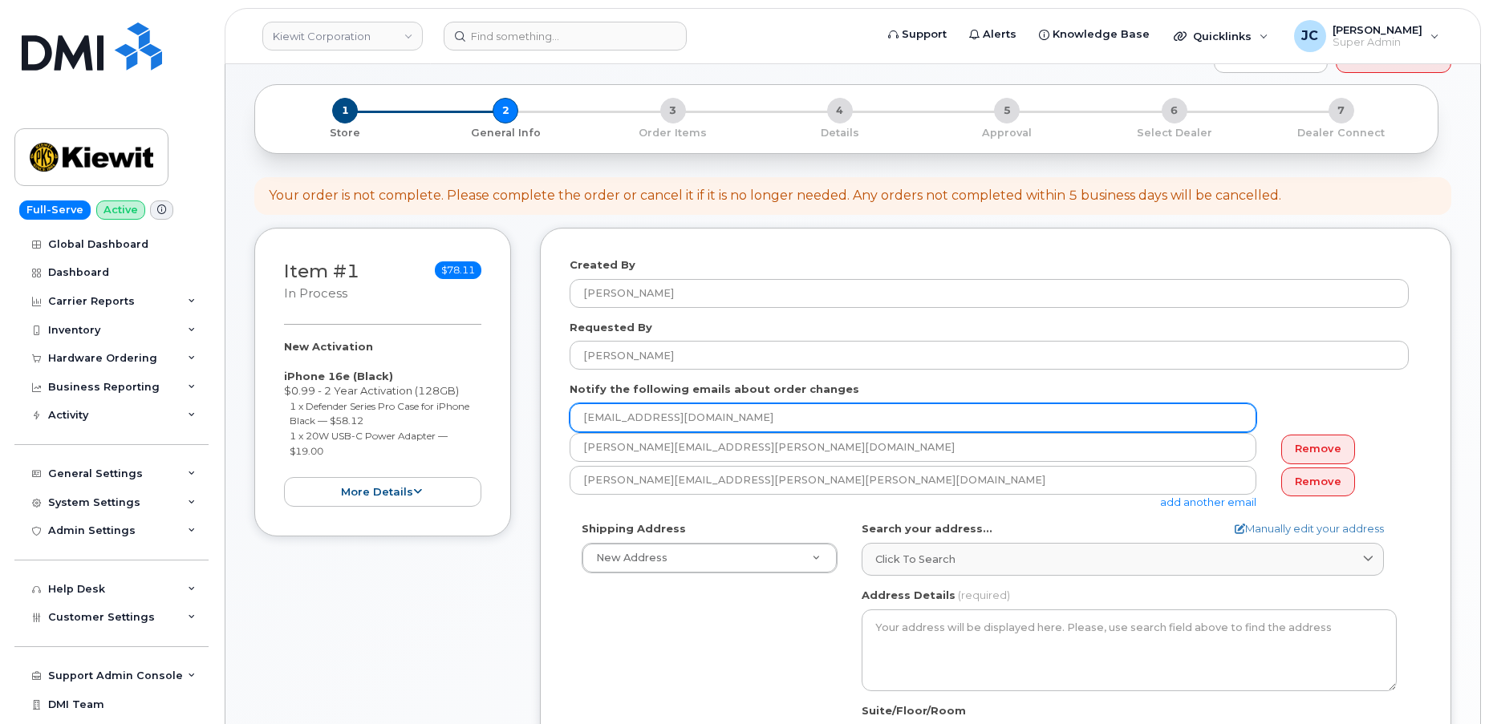
click at [1149, 416] on input "[EMAIL_ADDRESS][DOMAIN_NAME]" at bounding box center [912, 417] width 687 height 29
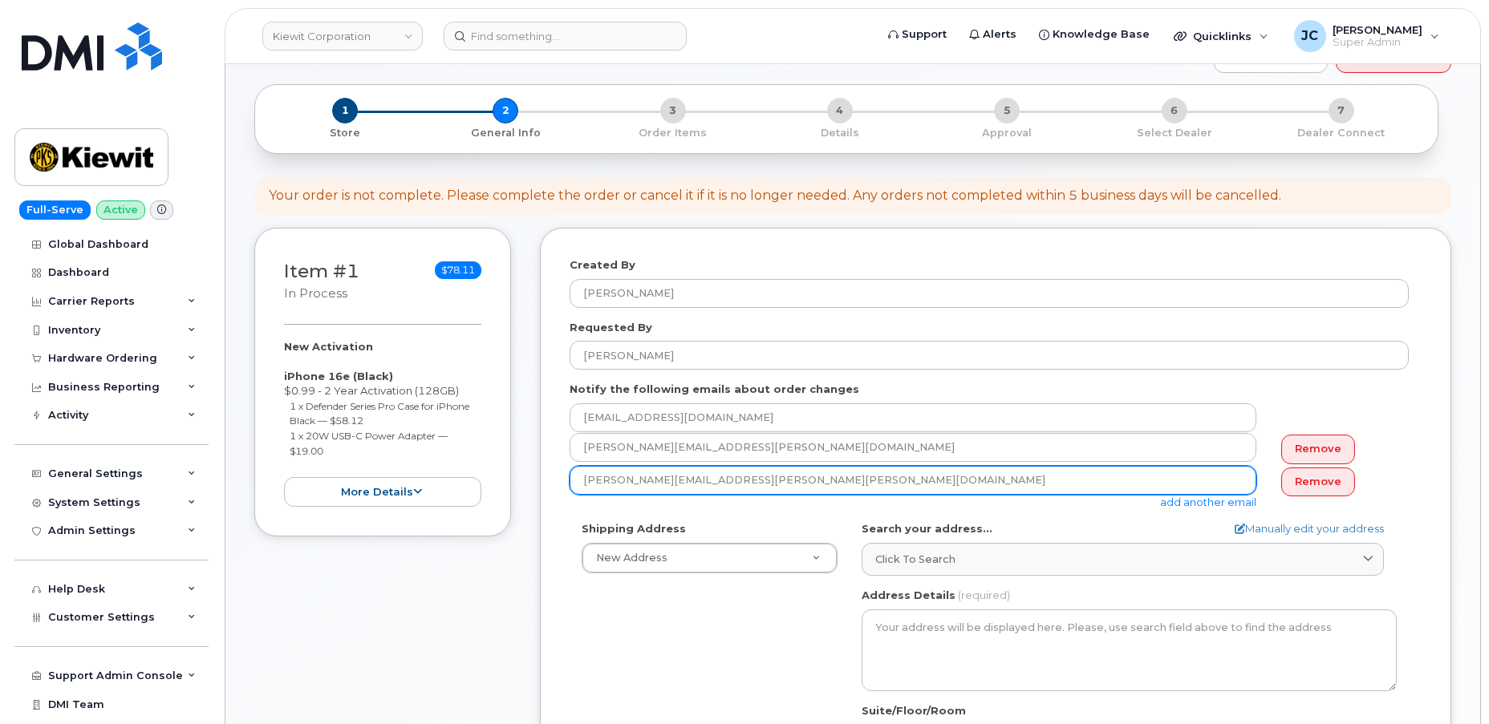
drag, startPoint x: 788, startPoint y: 480, endPoint x: 541, endPoint y: 476, distance: 247.1
click at [541, 476] on div "Created By Jene Cook Requested By Patrick Rathwell Notify the following emails …" at bounding box center [995, 594] width 911 height 733
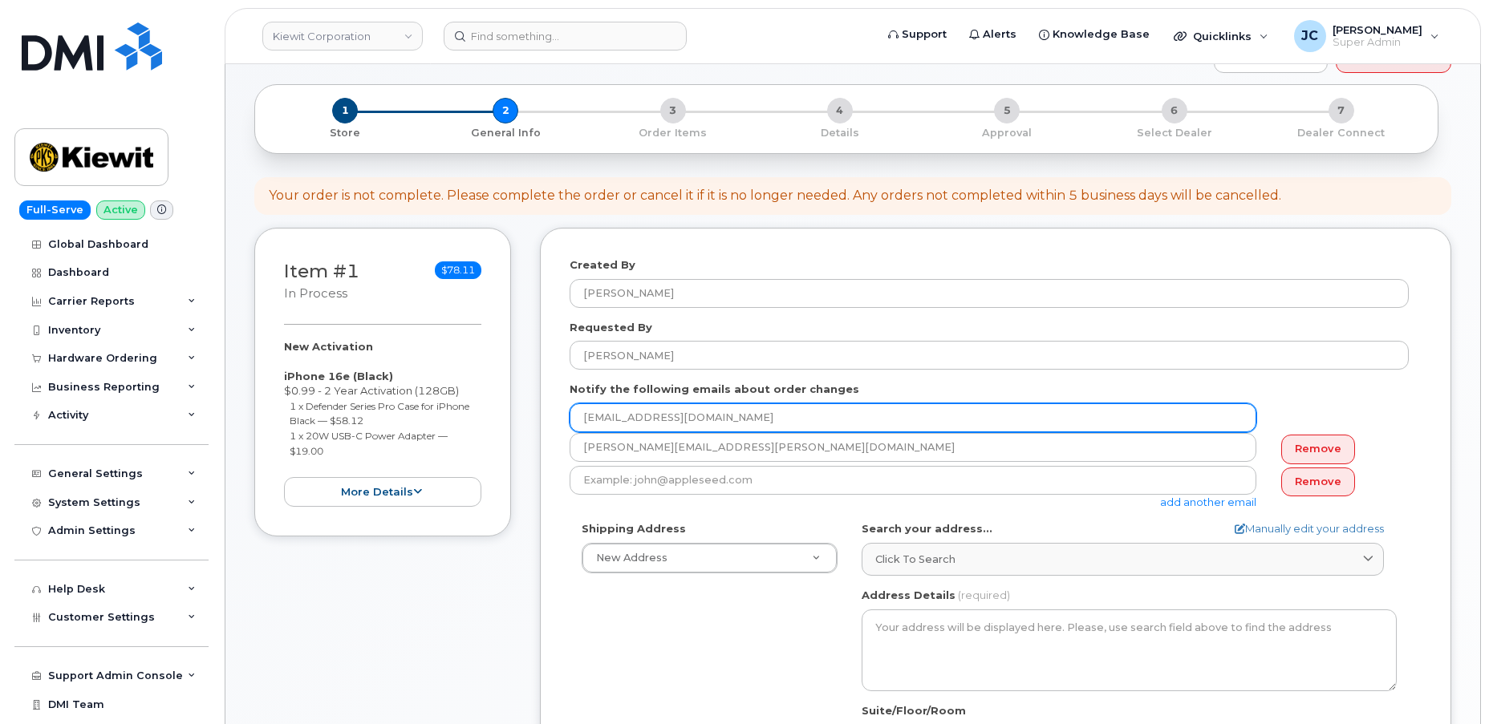
drag, startPoint x: 712, startPoint y: 419, endPoint x: 468, endPoint y: 401, distance: 244.5
click at [468, 401] on div "Item #1 in process $78.11 New Activation iPhone 16e (Black) $0.99 - 2 Year Acti…" at bounding box center [852, 606] width 1197 height 757
paste input "MICHAEL.COLPACK@KIEWIT.COM"
type input "MICHAEL.COLPACK@KIEWIT.COM"
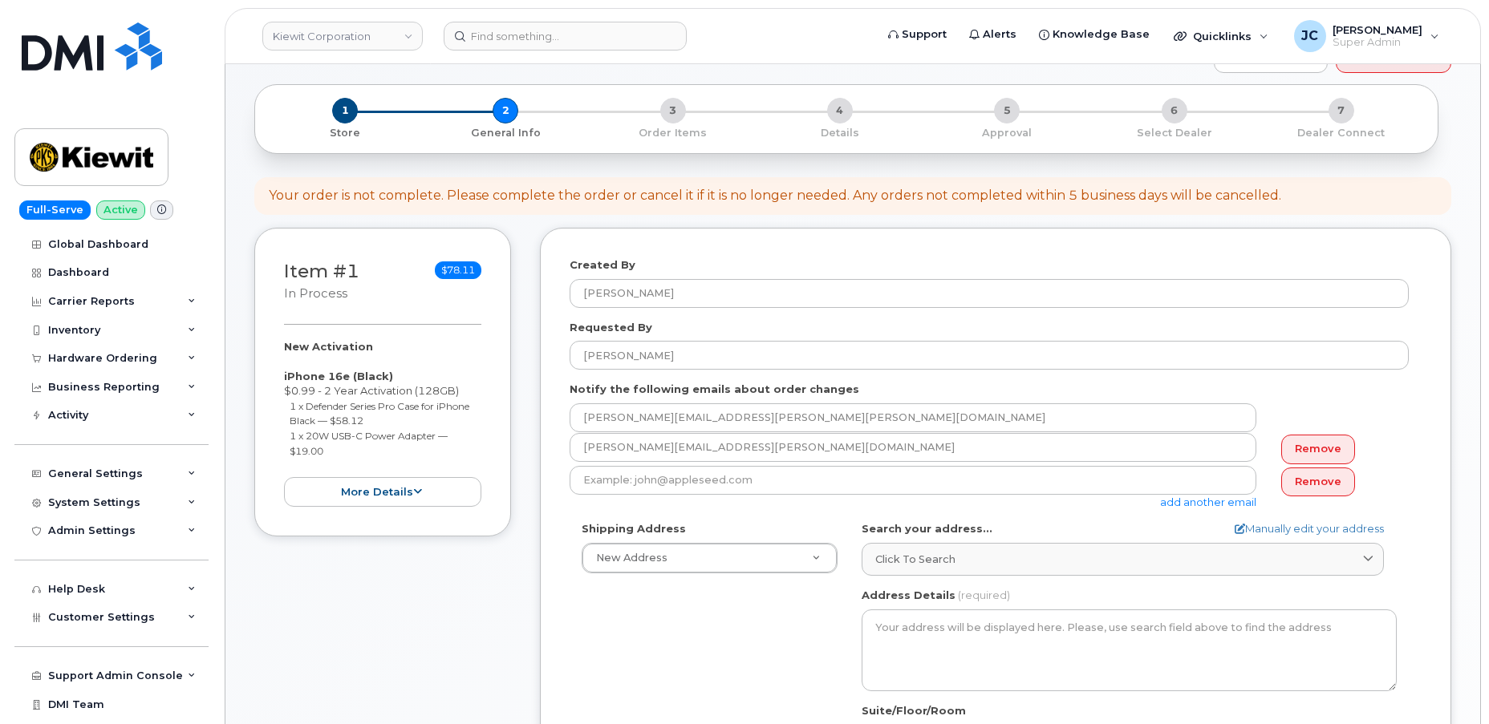
click at [825, 492] on div "add another email" at bounding box center [918, 488] width 699 height 44
click at [810, 509] on form "Created By Jene Cook Requested By Patrick Rathwell Notify the following emails …" at bounding box center [995, 594] width 852 height 674
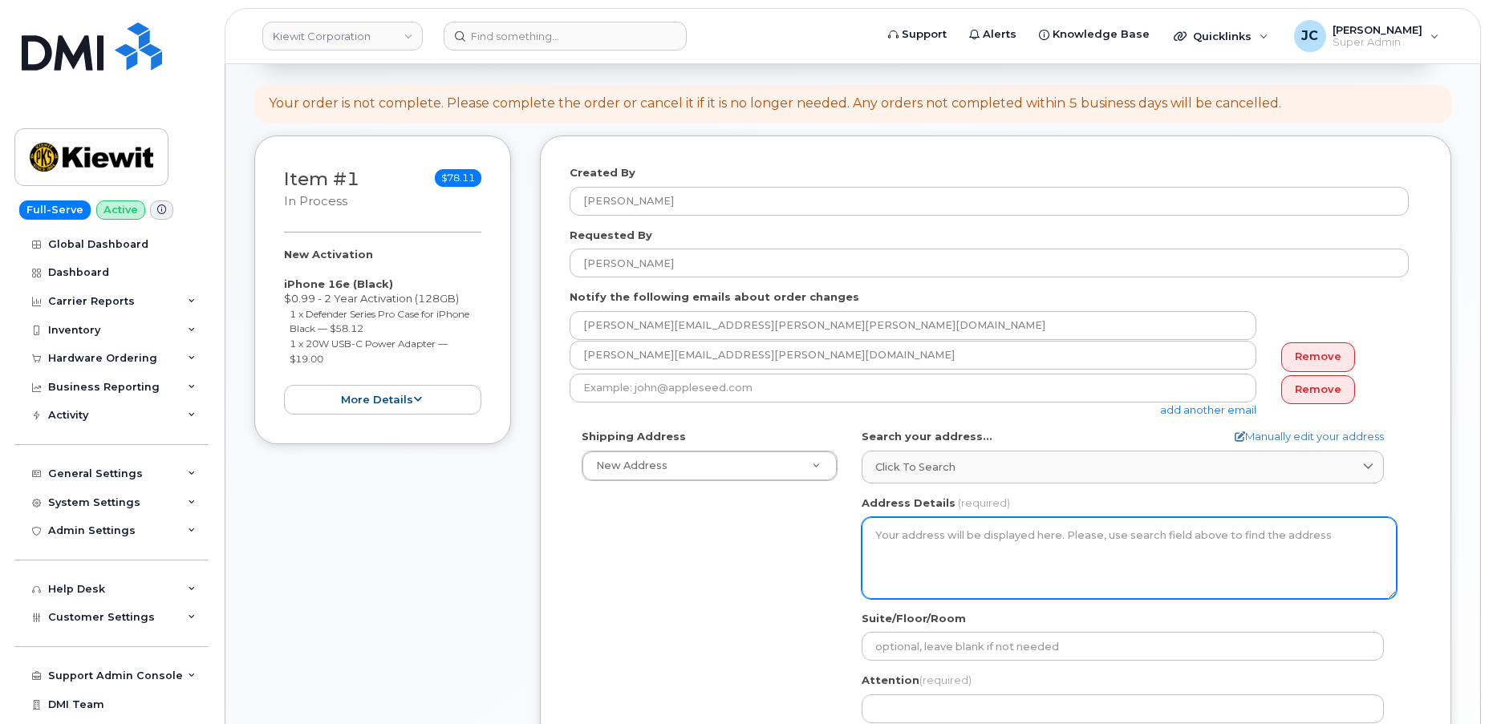
scroll to position [291, 0]
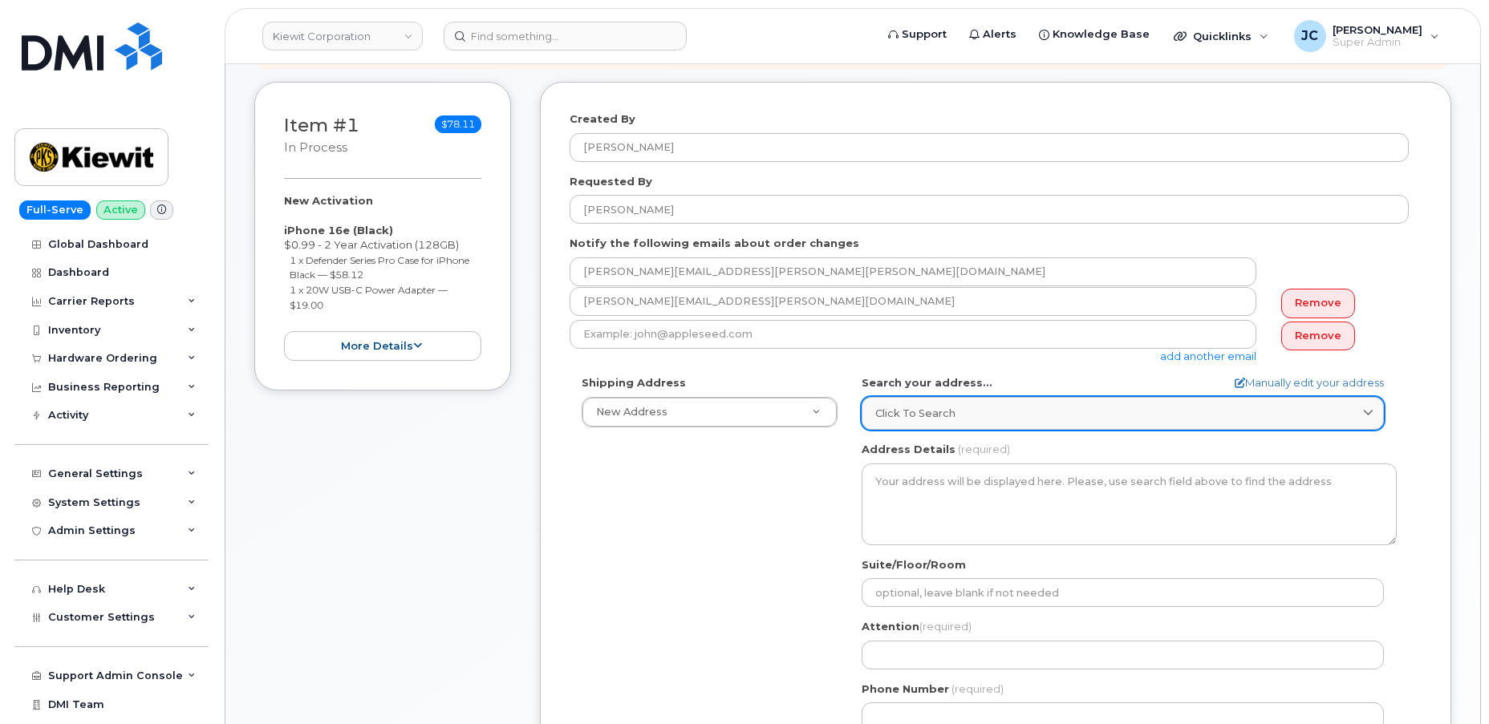
click at [935, 398] on link "Click to search" at bounding box center [1122, 413] width 522 height 33
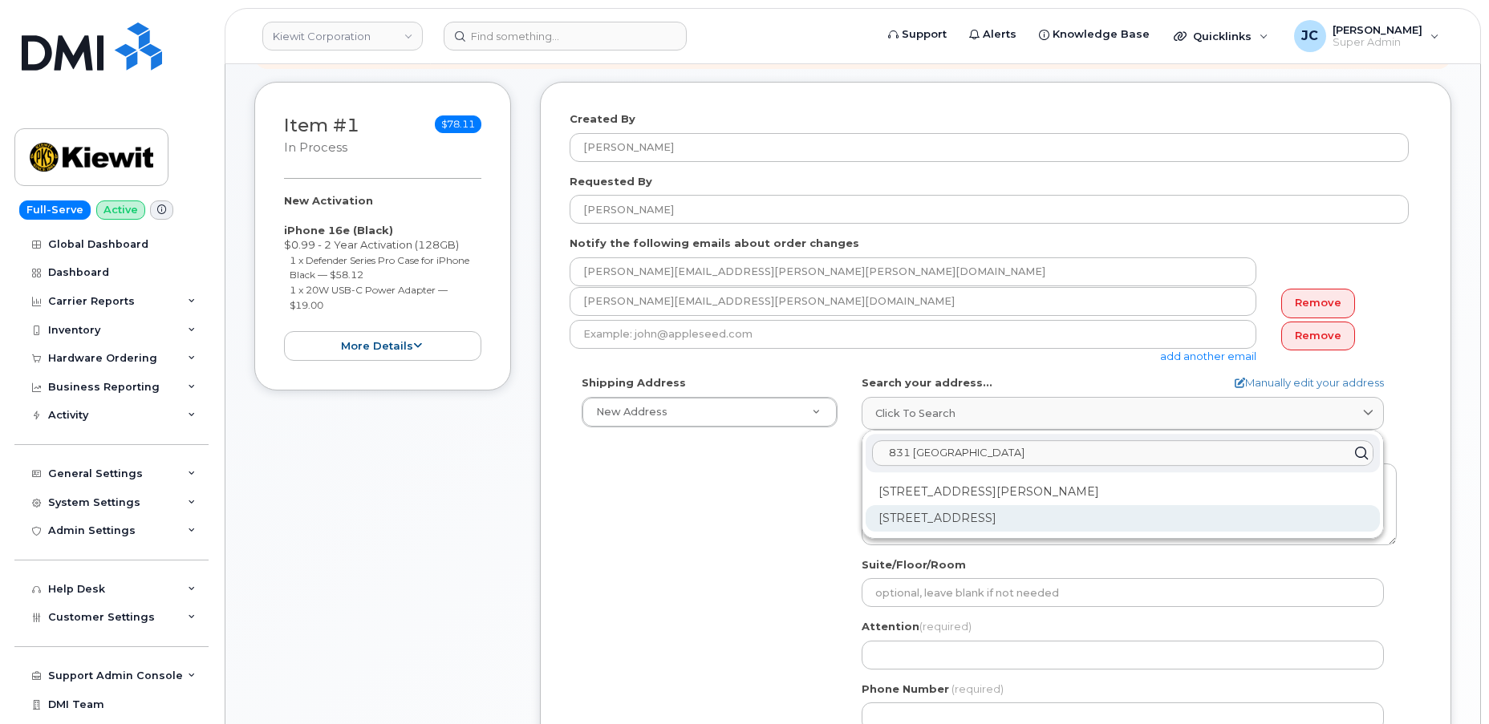
type input "831 New Hall"
click at [971, 517] on div "831 Newhall Dr San Jose CA 95110-1112" at bounding box center [1122, 518] width 514 height 26
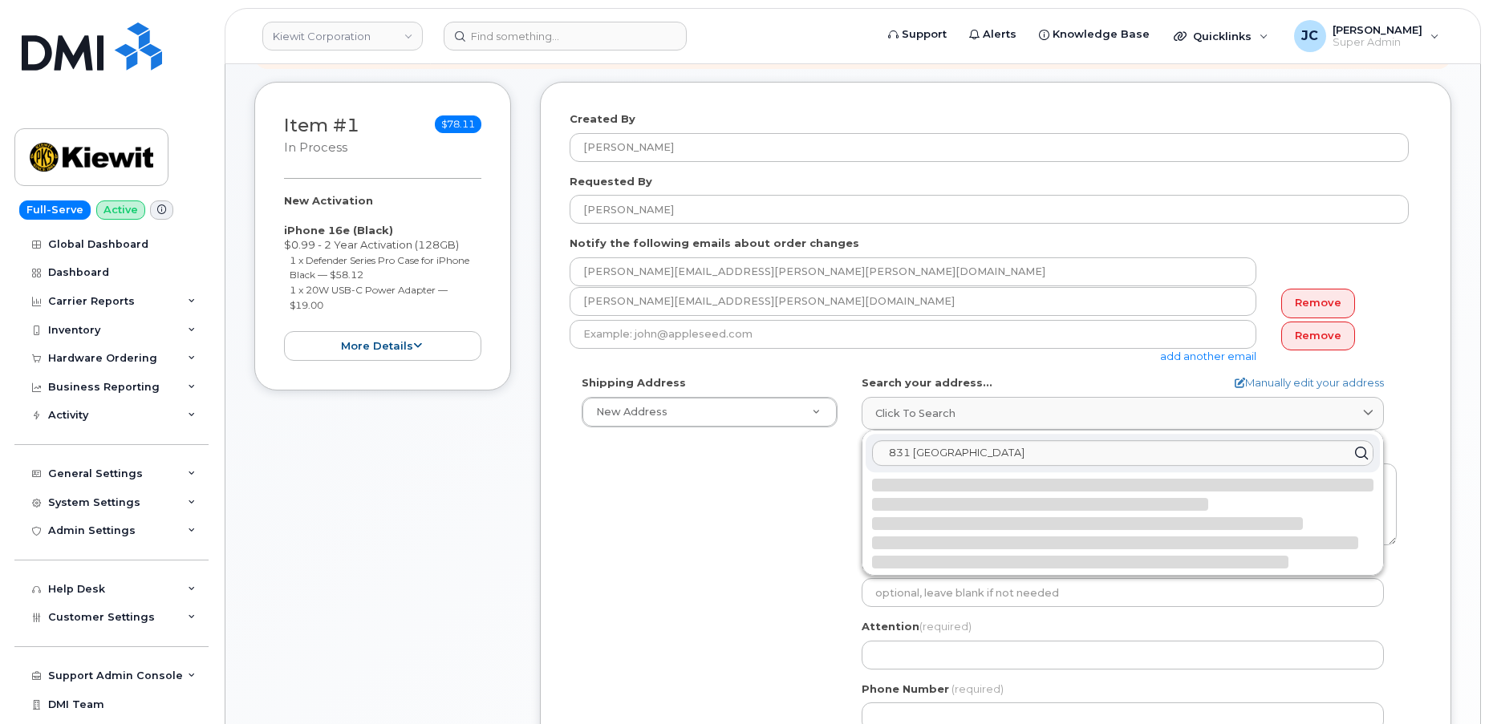
select select
type textarea "831 Newhall Dr SAN JOSE CA 95110-1112 UNITED STATES"
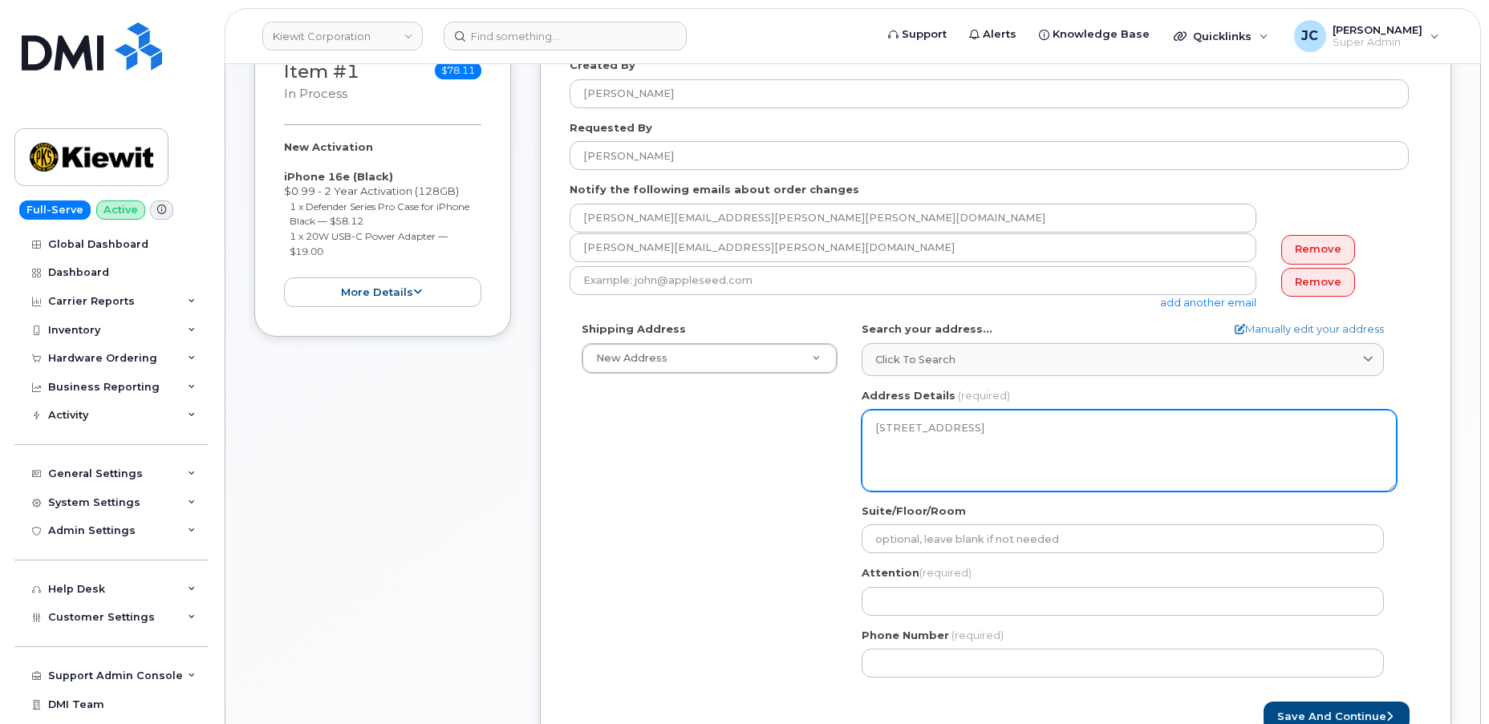
scroll to position [510, 0]
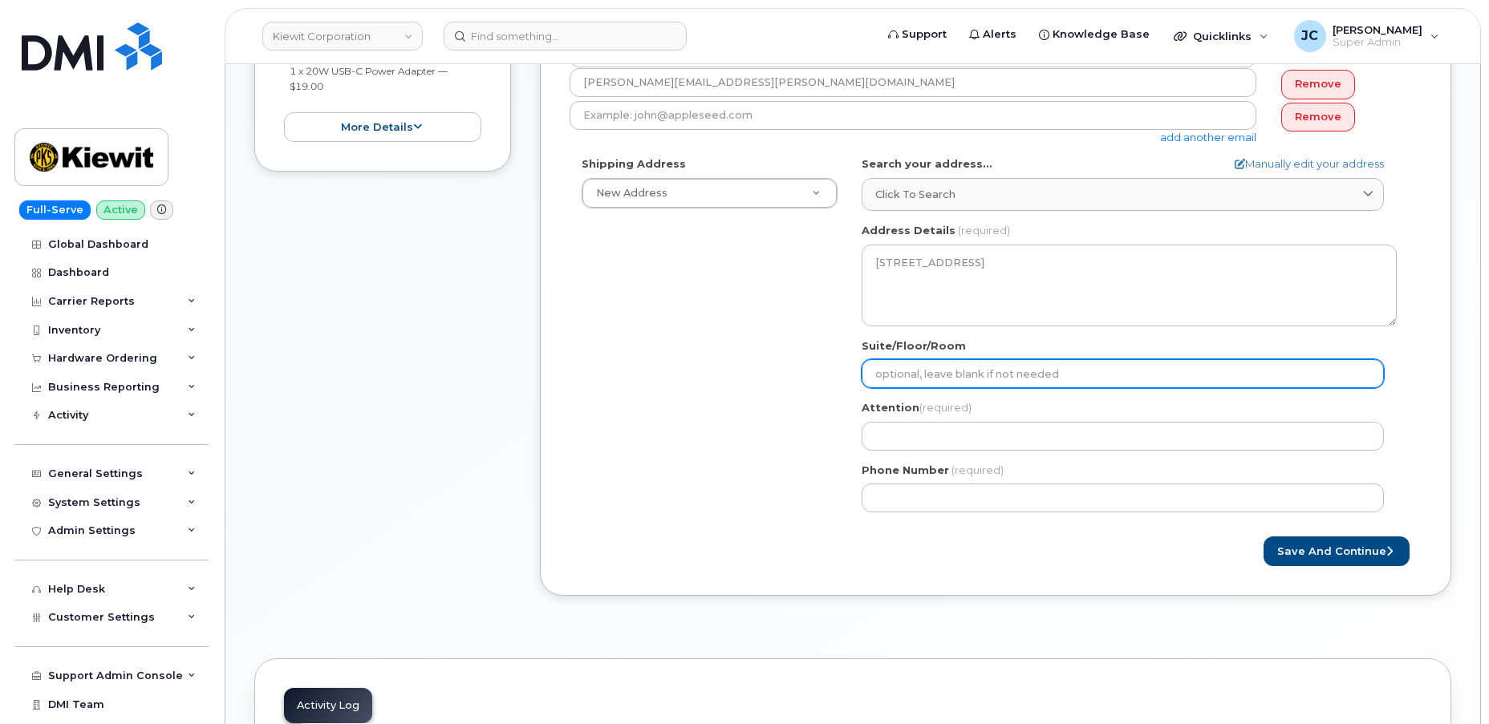
click at [935, 372] on input "Suite/Floor/Room" at bounding box center [1122, 373] width 522 height 29
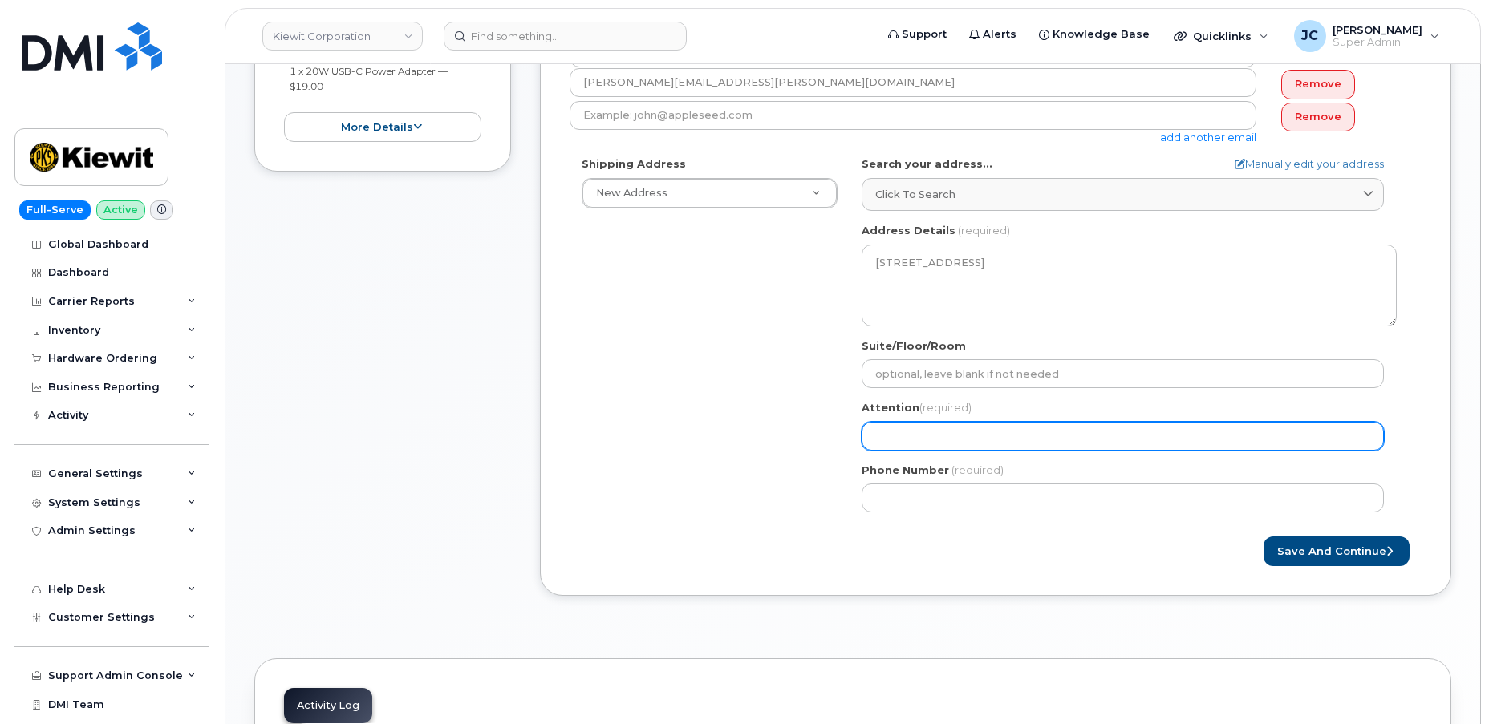
click at [894, 423] on input "Attention (required)" at bounding box center [1122, 436] width 522 height 29
select select
type input "M"
select select
type input "Mi"
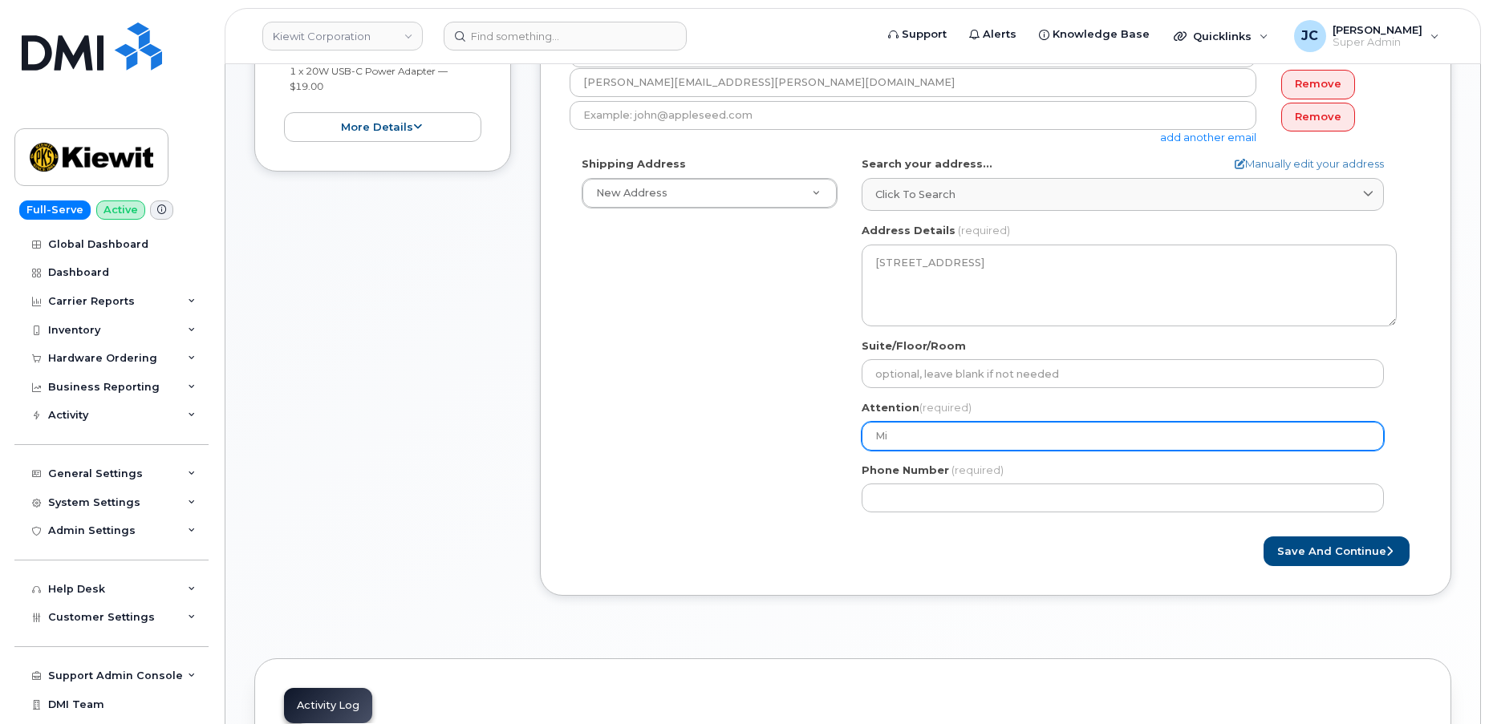
select select
type input "Mic"
select select
type input "Mich"
select select
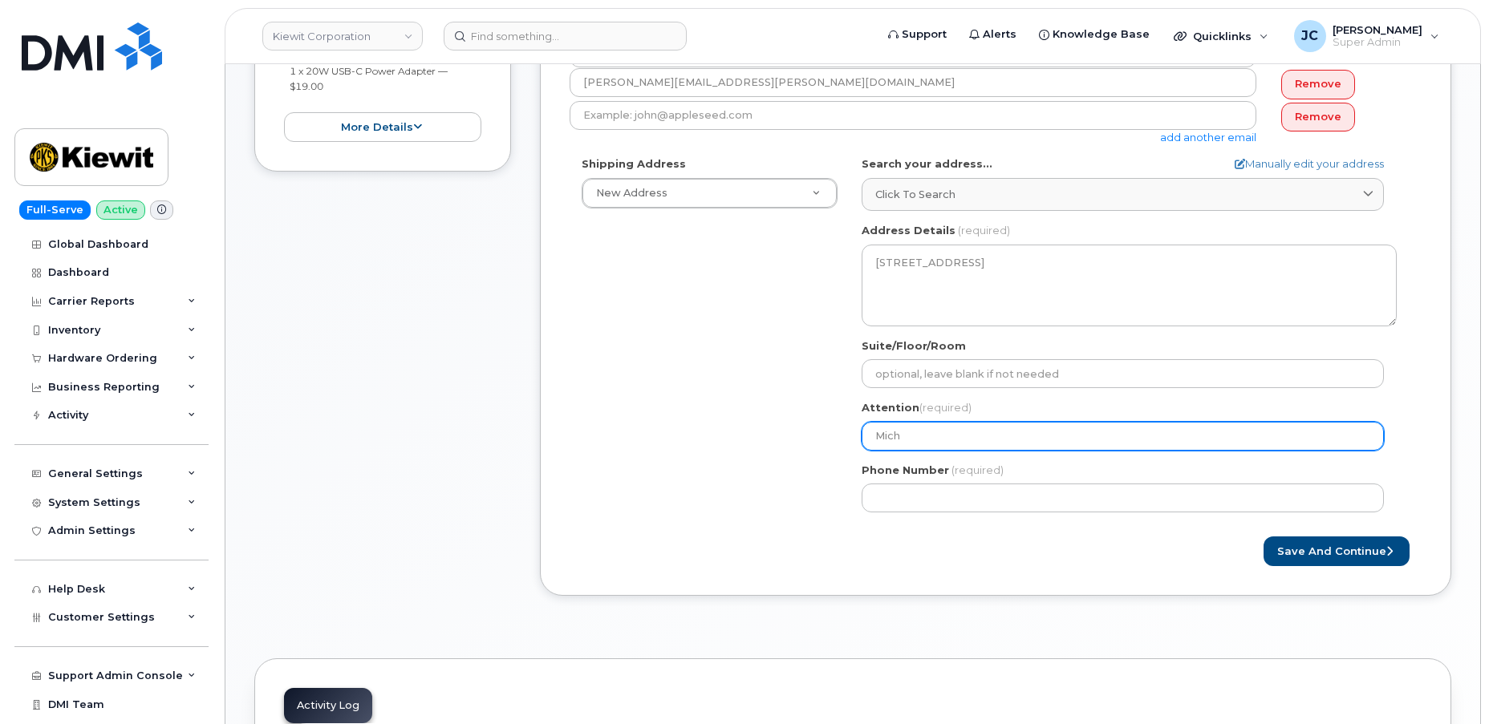
type input "Micha"
select select
type input "Michal"
select select
type input "Micha"
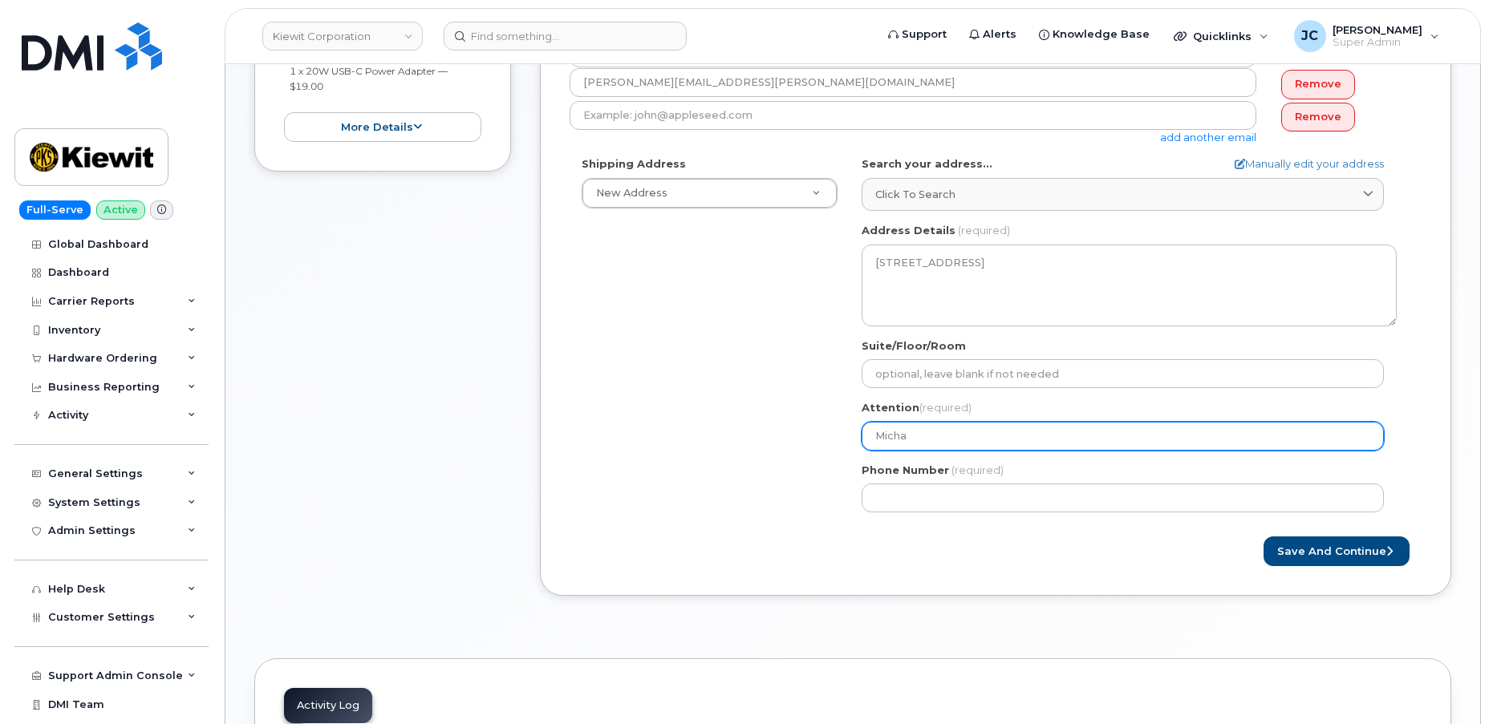
select select
type input "Michae"
select select
type input "Michael"
select select
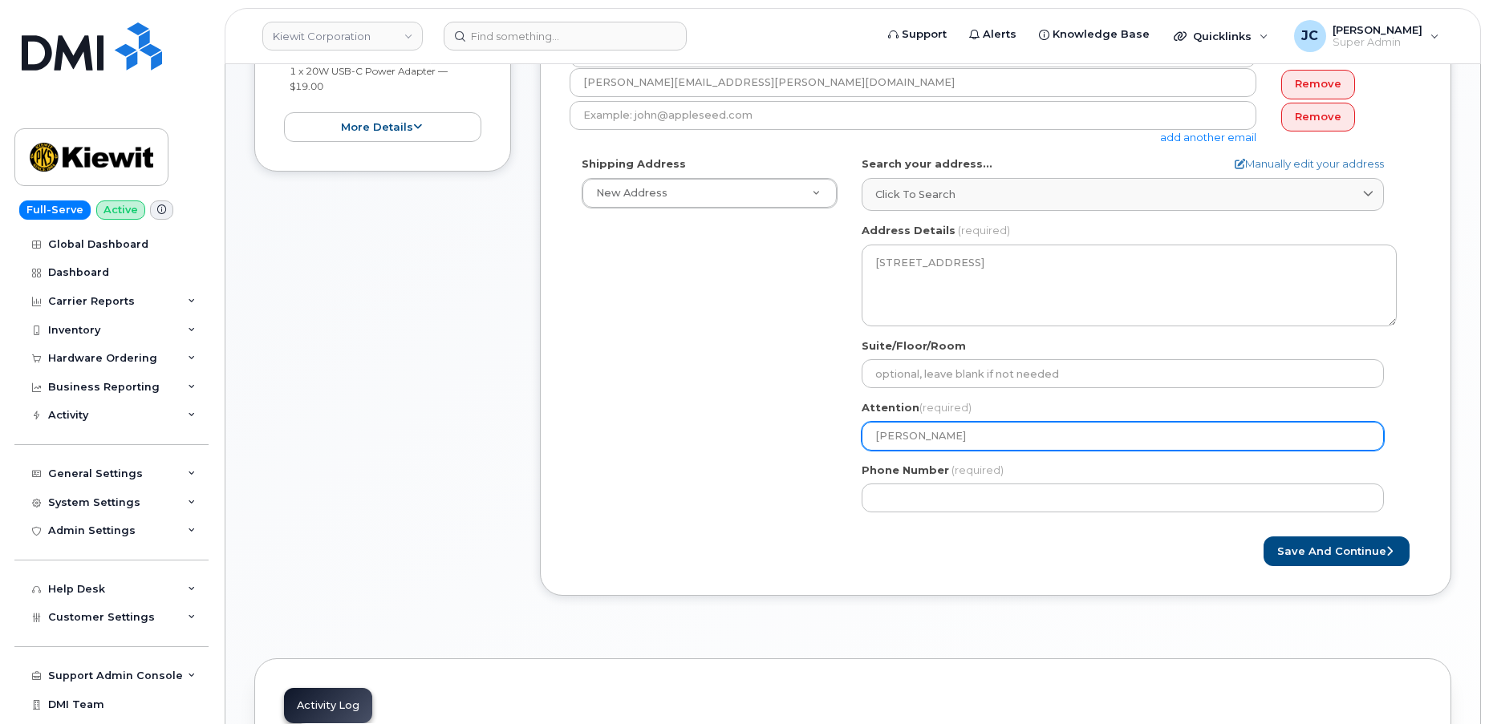
type input "Michael C"
select select
type input "Michael Co"
select select
type input "Michael Col"
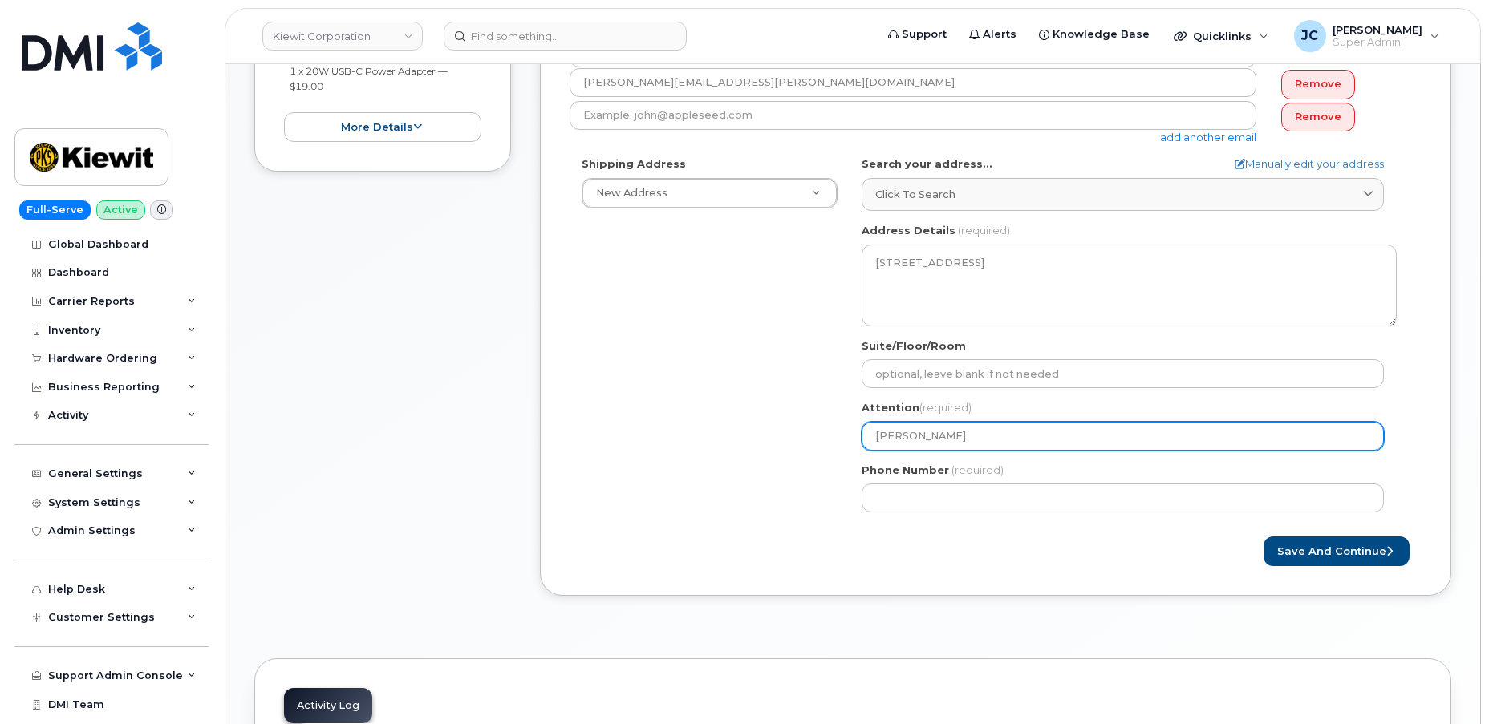
select select
type input "Michael Colp"
select select
type input "Michael Colpa"
select select
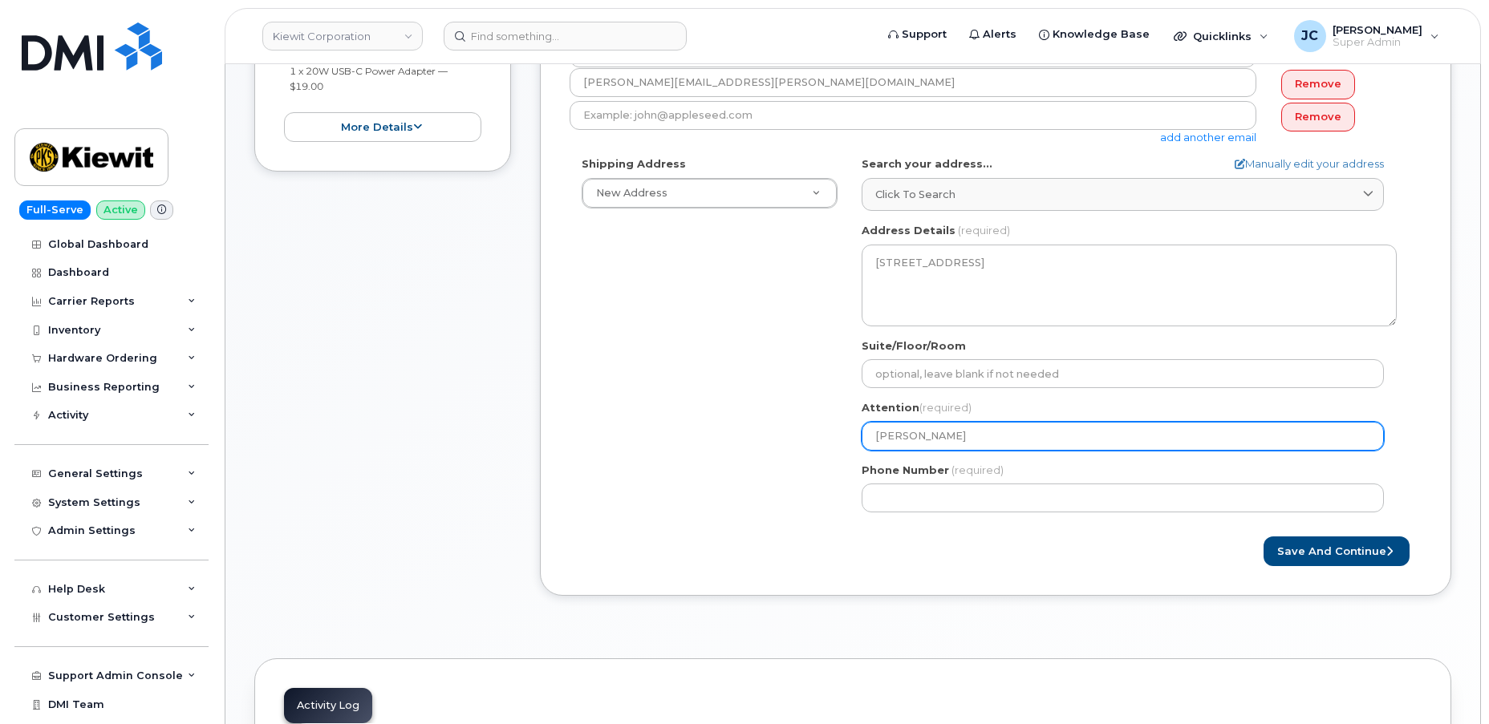
type input "Michael Colpac"
select select
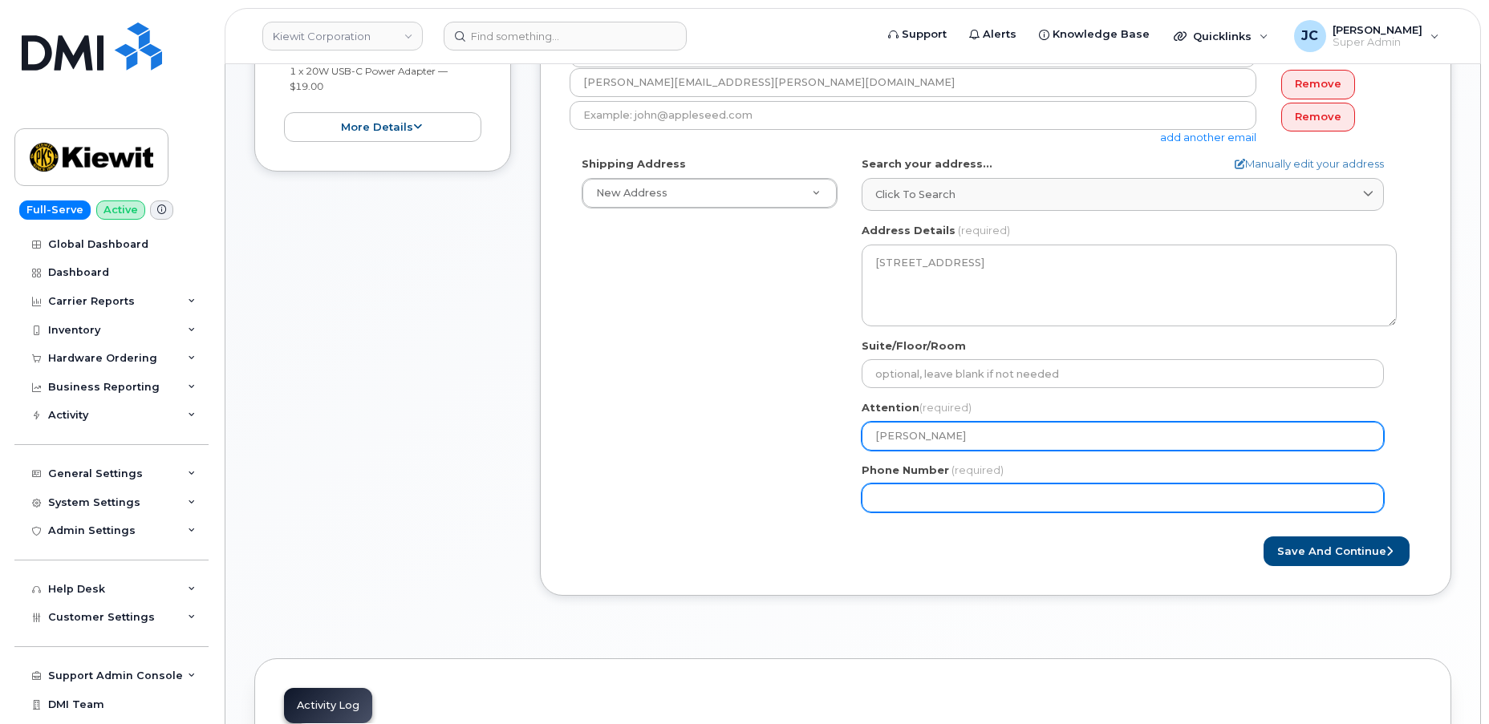
type input "[PERSON_NAME]"
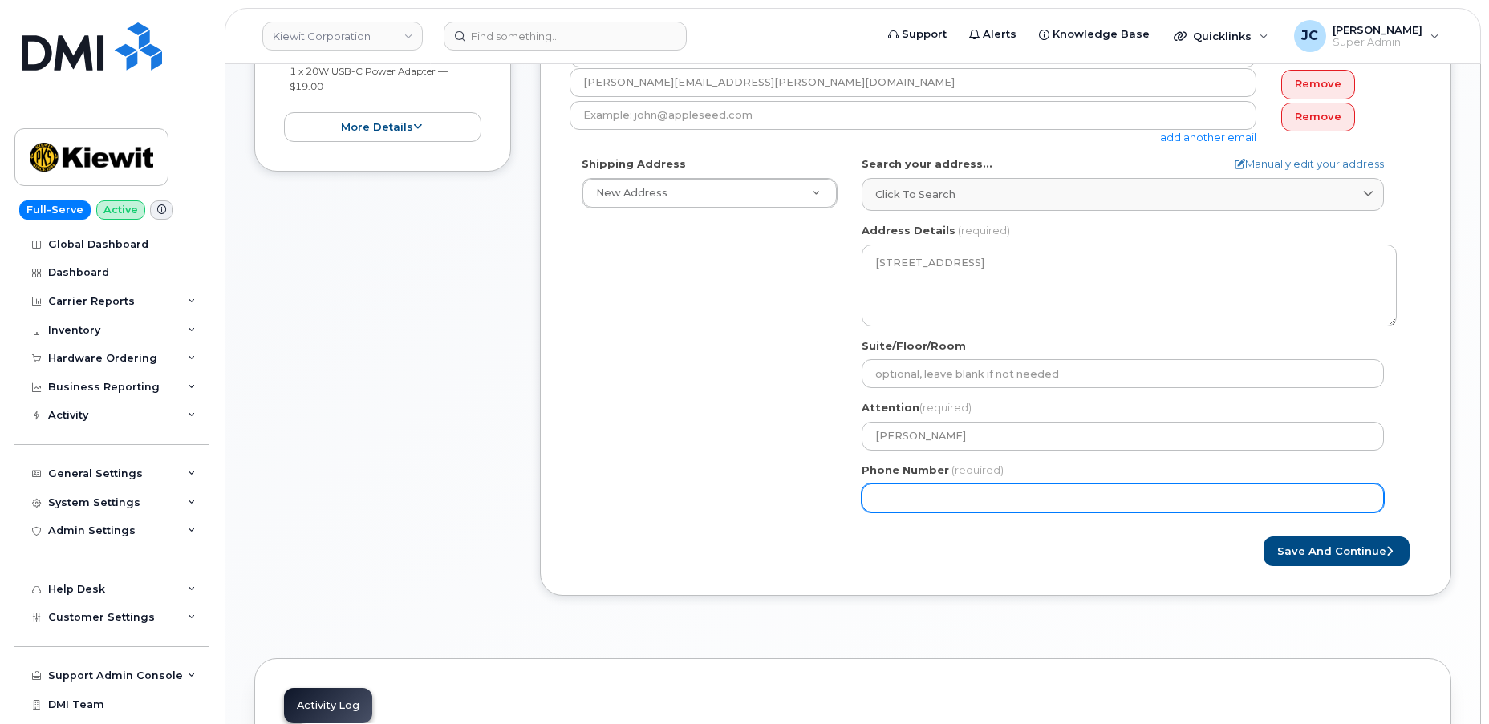
click at [973, 505] on input "Phone Number" at bounding box center [1122, 498] width 522 height 29
click at [909, 489] on input "Phone Number" at bounding box center [1122, 498] width 522 height 29
paste input "480.2532131"
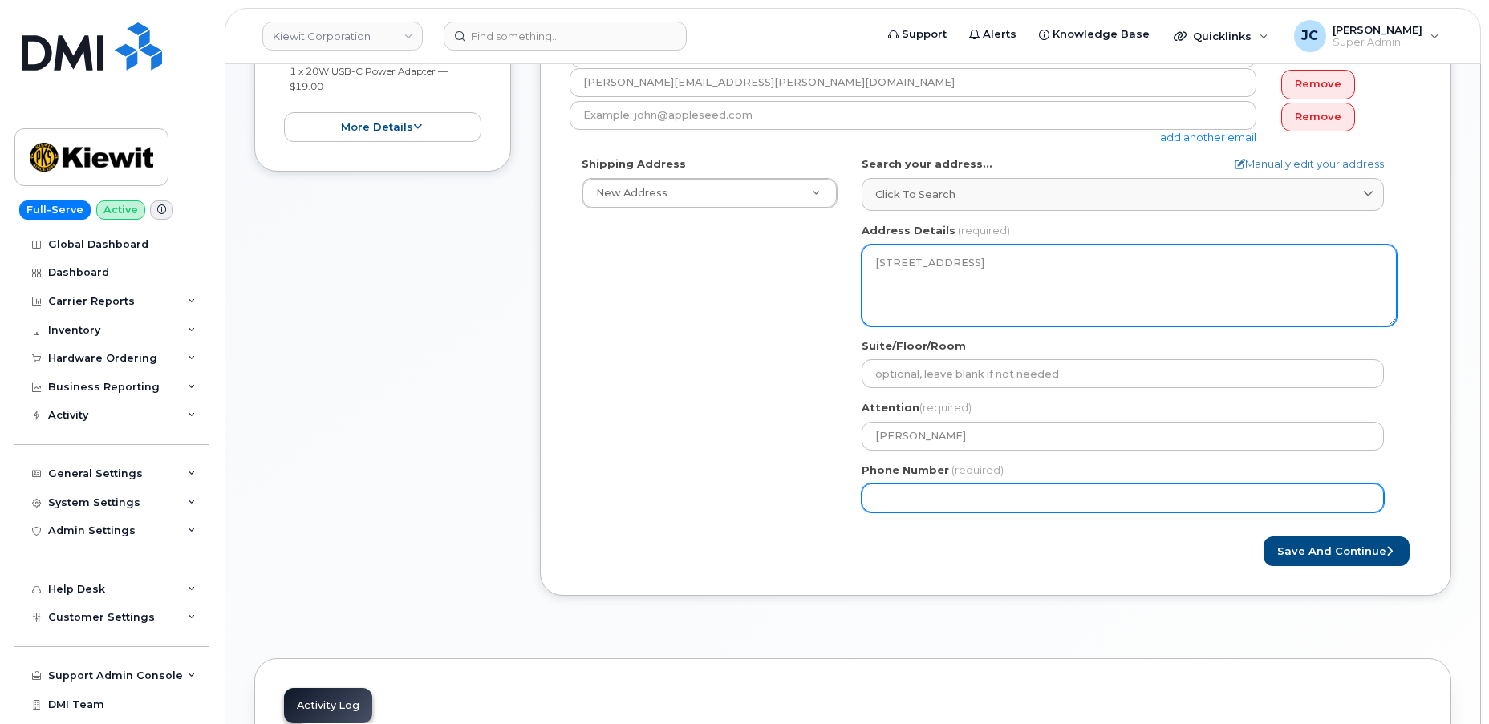
type input "480.2532131"
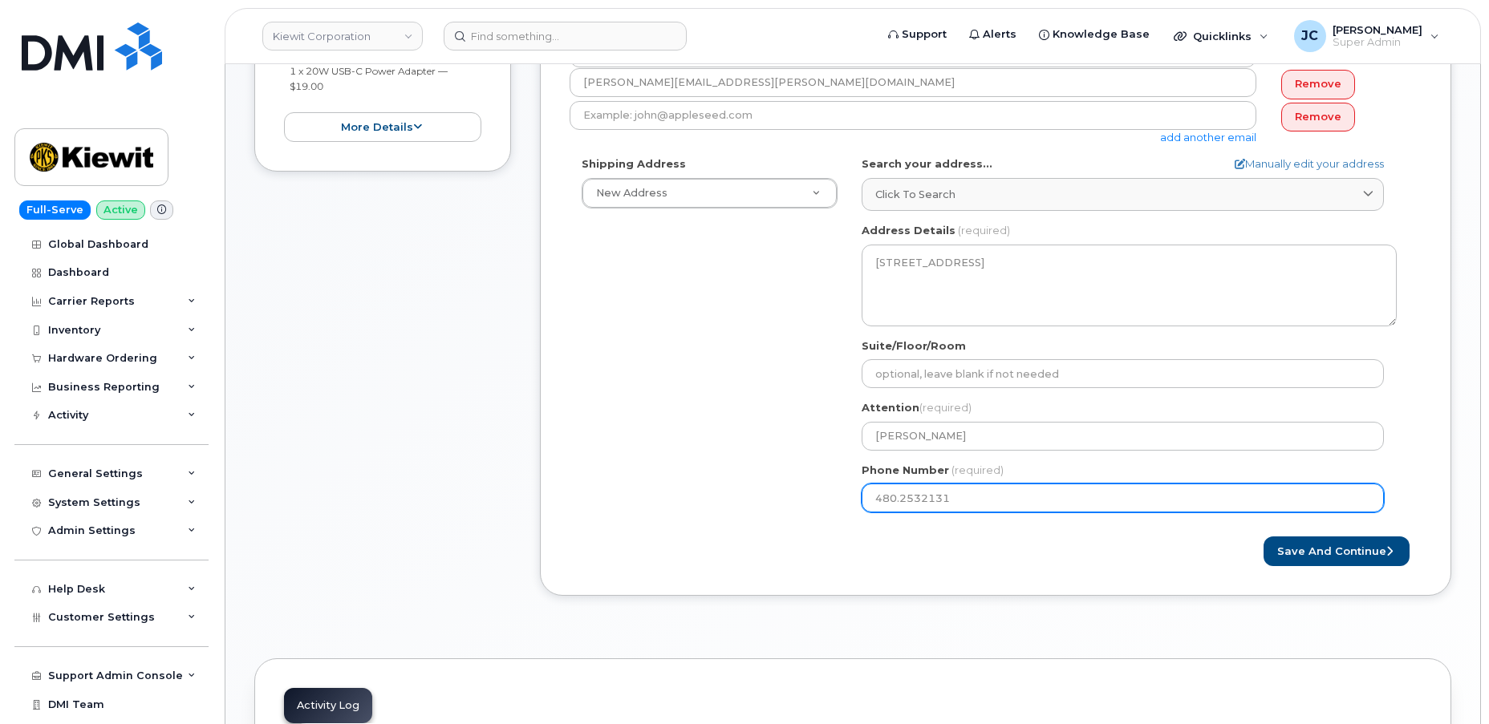
click at [900, 493] on input "480.2532131" at bounding box center [1122, 498] width 522 height 29
select select
type input "4802532131"
select select
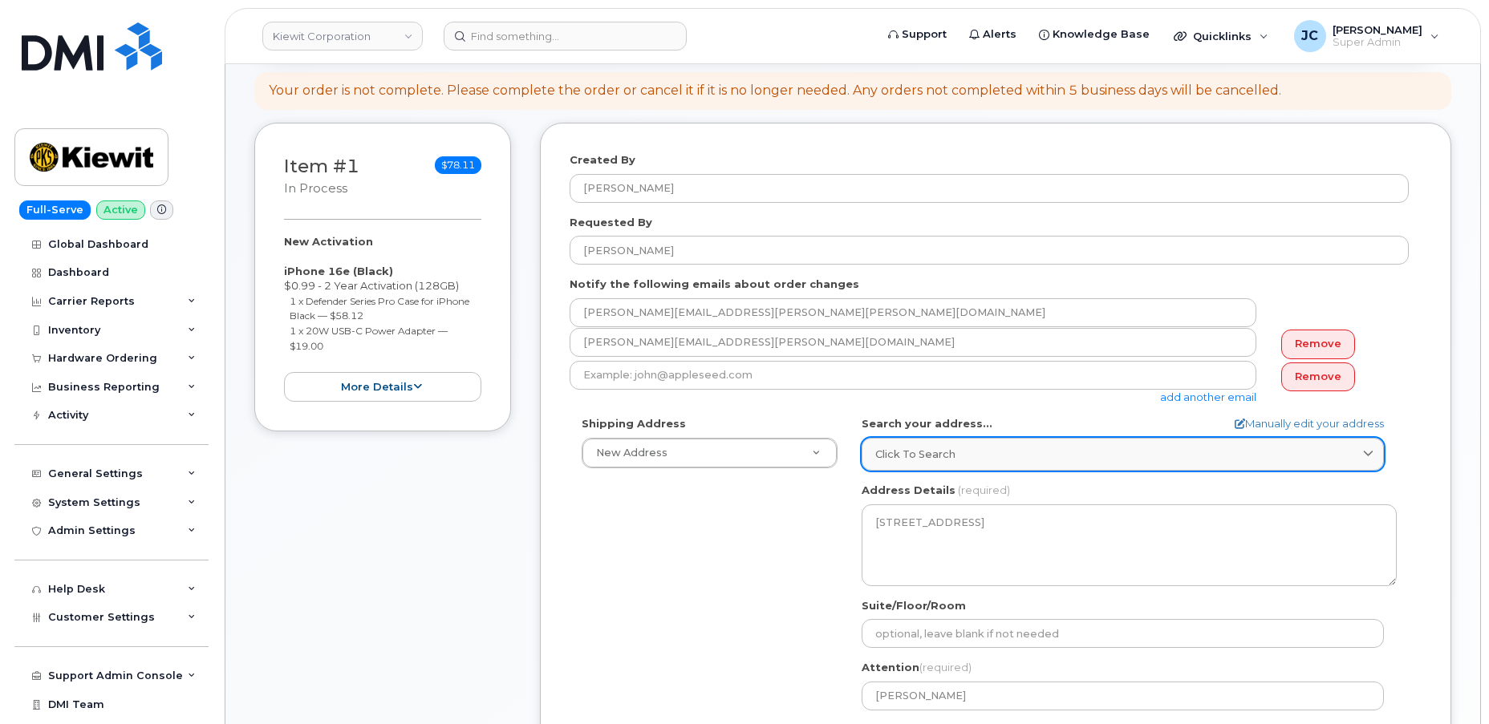
scroll to position [218, 0]
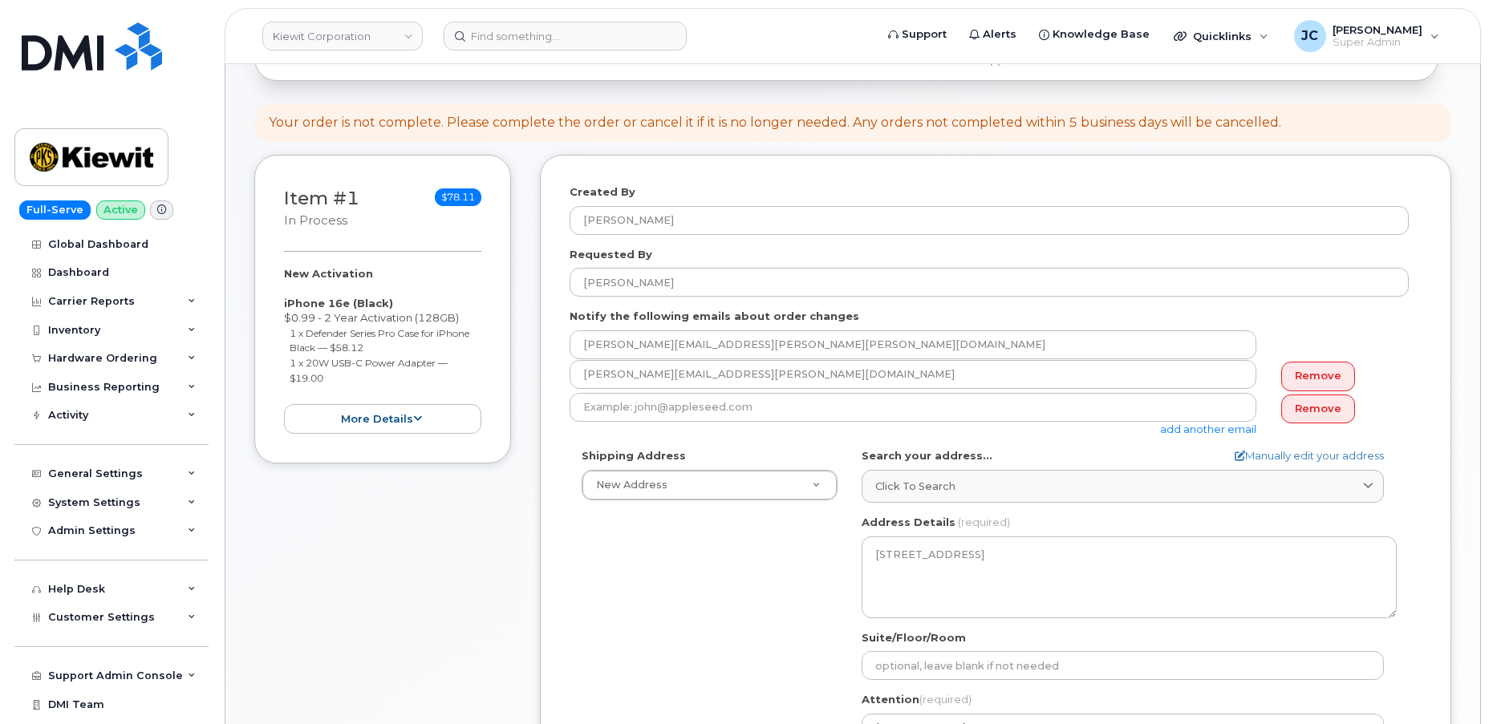
type input "4802532132"
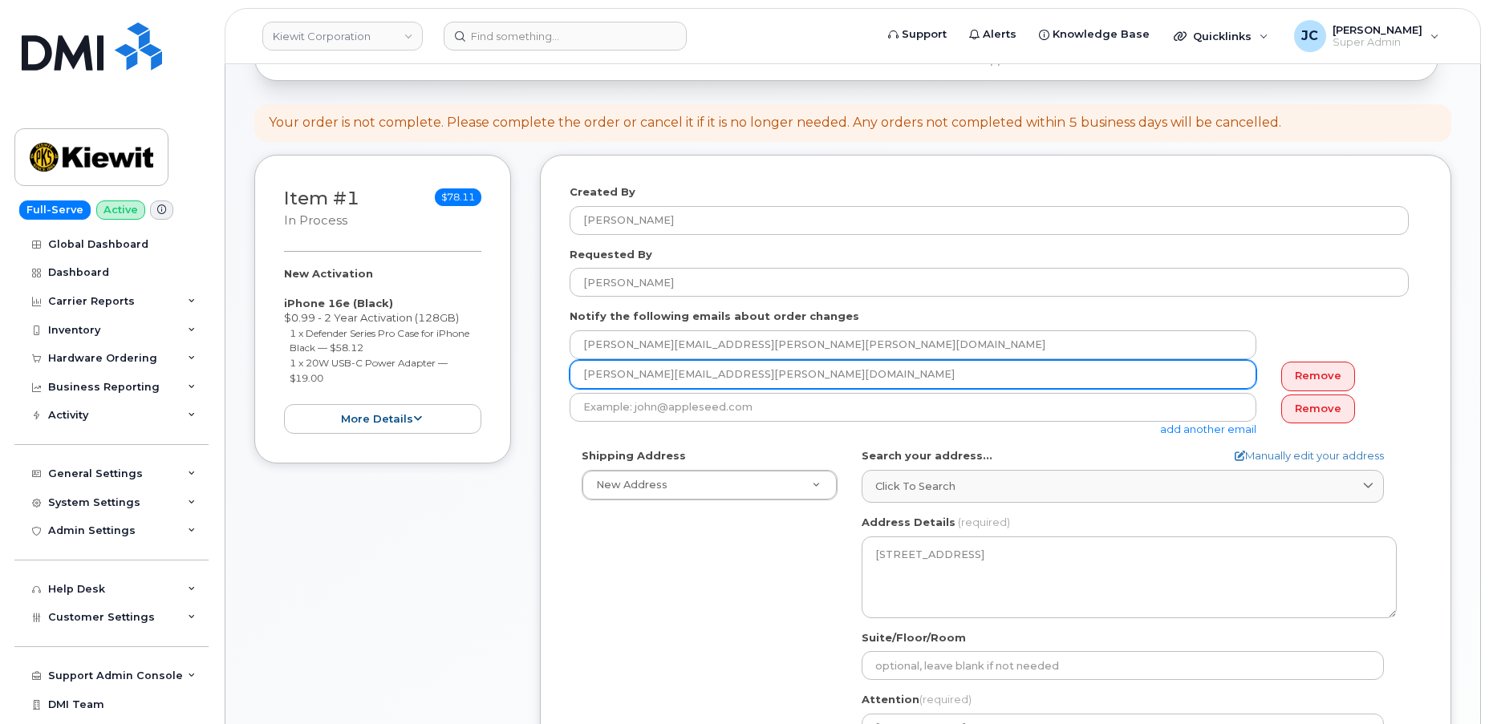
drag, startPoint x: 772, startPoint y: 373, endPoint x: 700, endPoint y: 377, distance: 71.5
click at [700, 377] on input "PATRICK.RATHWELL@KSTJV.COM" at bounding box center [912, 374] width 687 height 29
type input "[PERSON_NAME][EMAIL_ADDRESS][PERSON_NAME][PERSON_NAME][DOMAIN_NAME]"
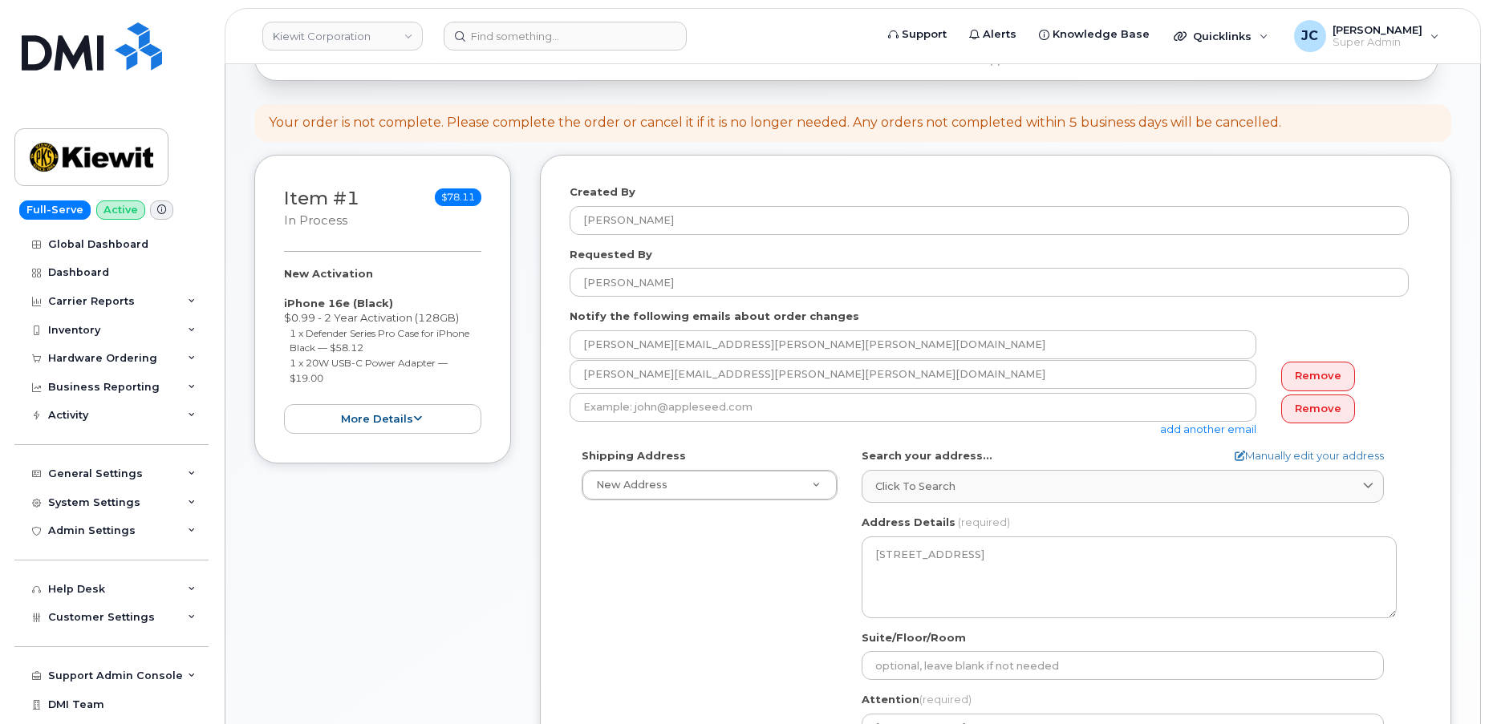
click at [736, 609] on div "Shipping Address New Address New Address 585 N Dairy Ashford Rd 3380 146th Pl S…" at bounding box center [988, 632] width 839 height 368
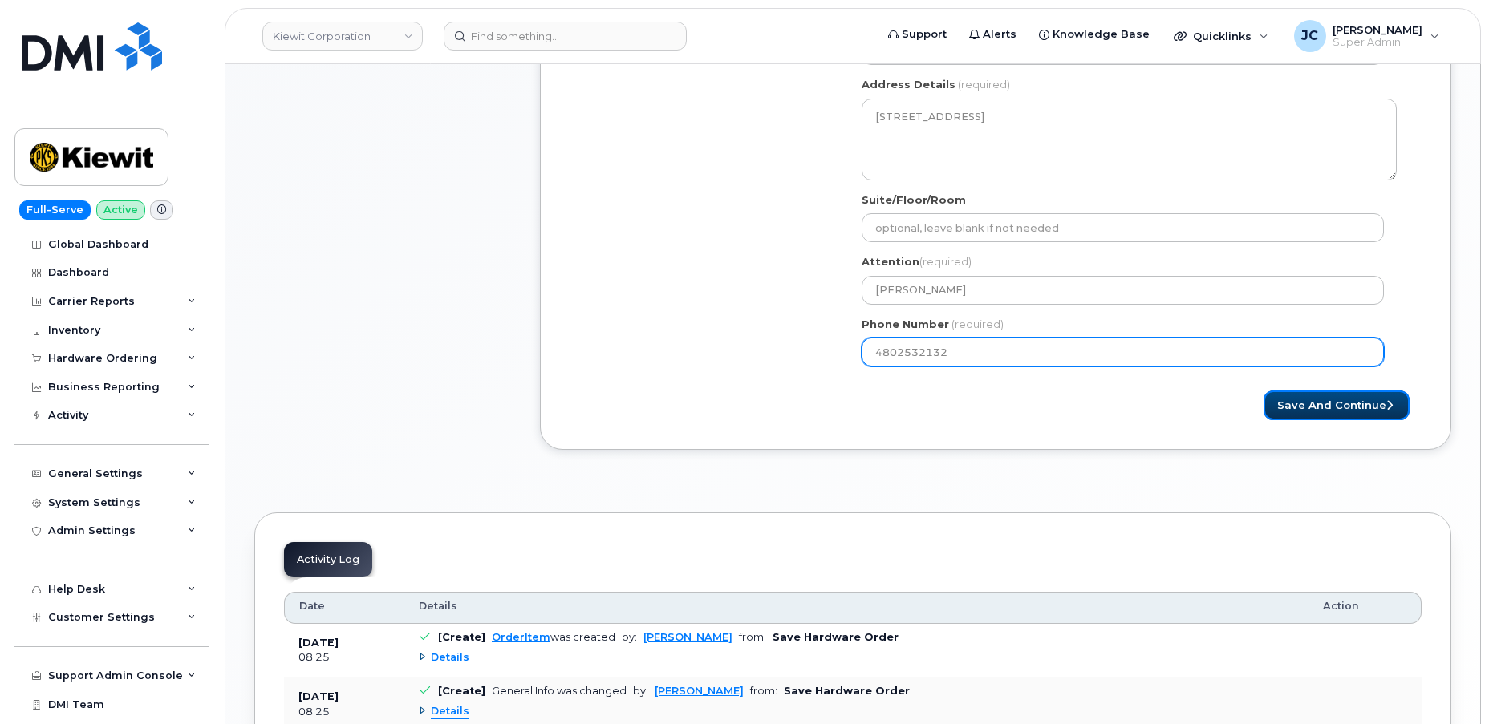
click at [1360, 402] on button "Save and Continue" at bounding box center [1336, 406] width 146 height 30
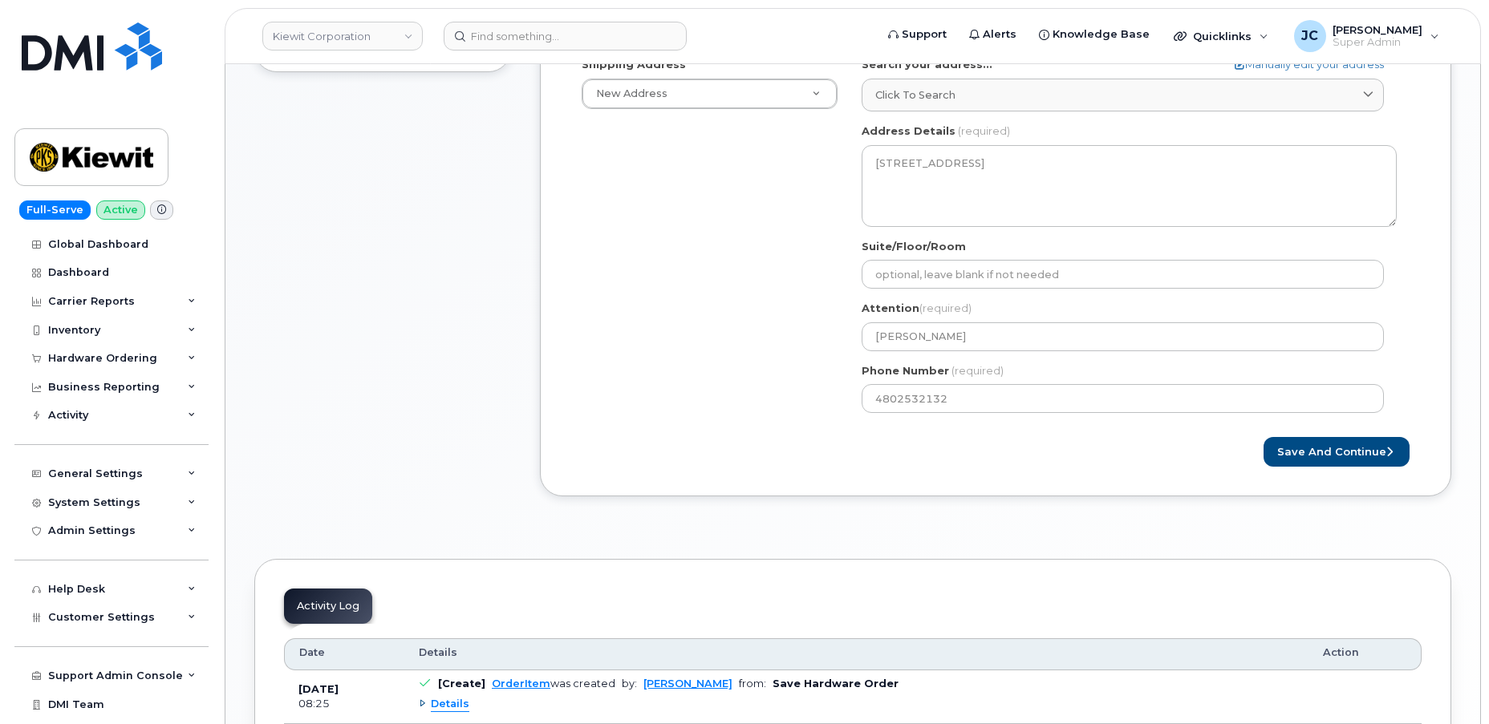
scroll to position [318, 0]
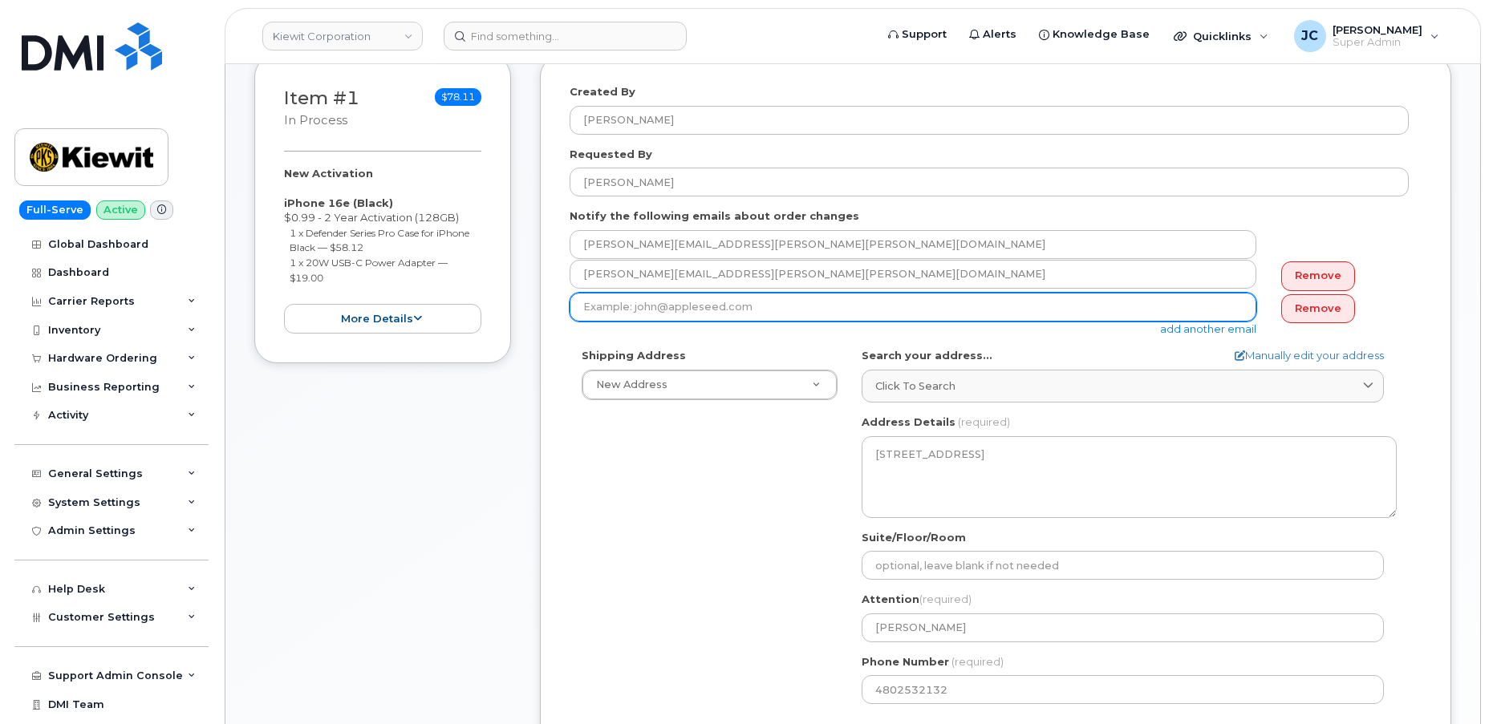
click at [788, 304] on input "email" at bounding box center [912, 307] width 687 height 29
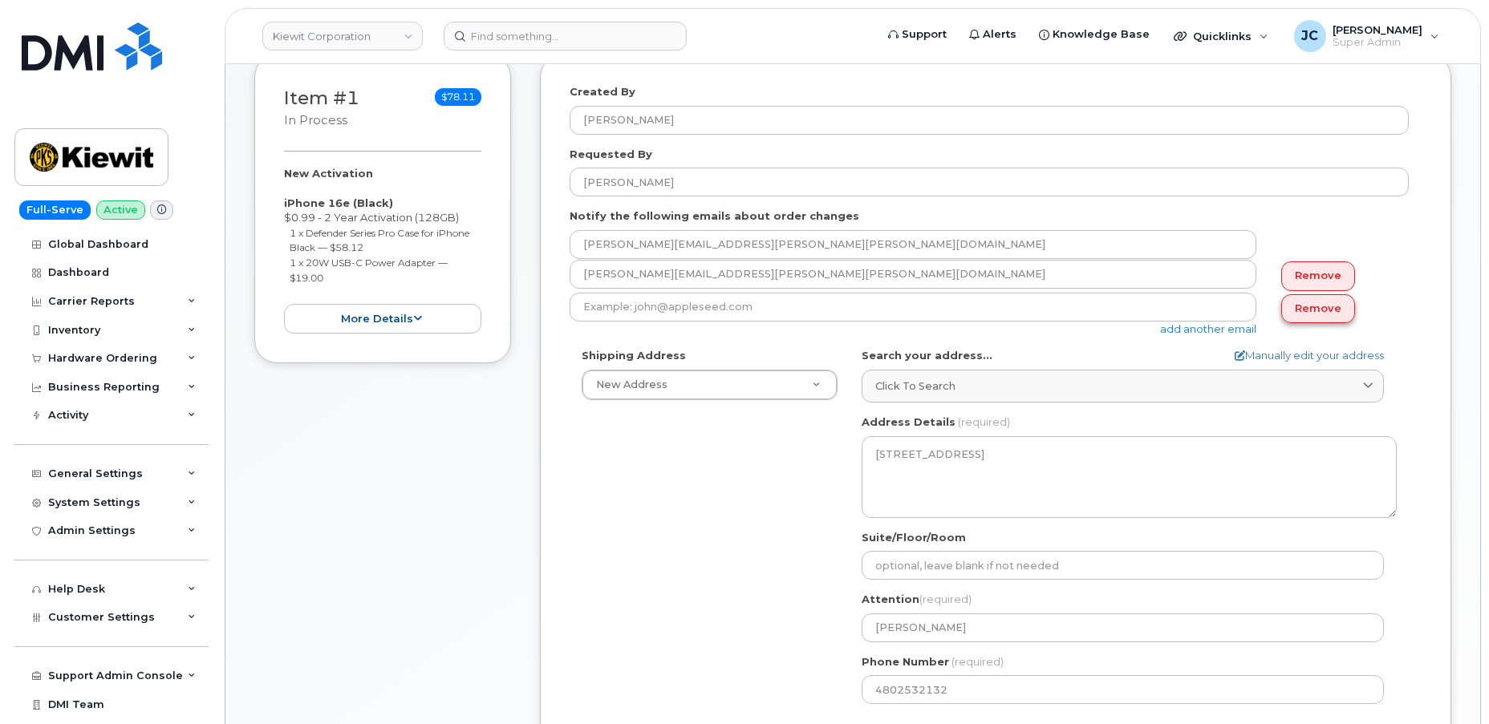
click at [1297, 307] on link "Remove" at bounding box center [1318, 309] width 74 height 30
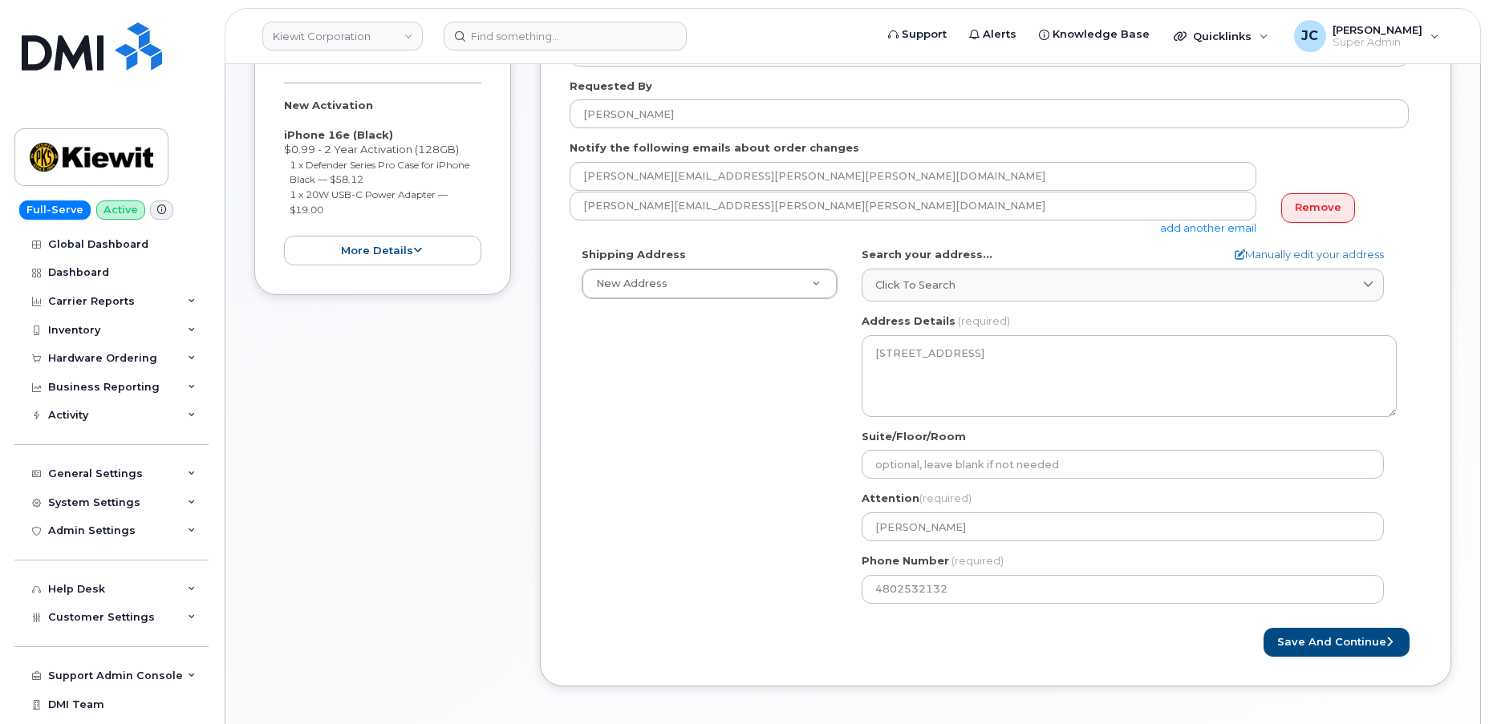
scroll to position [537, 0]
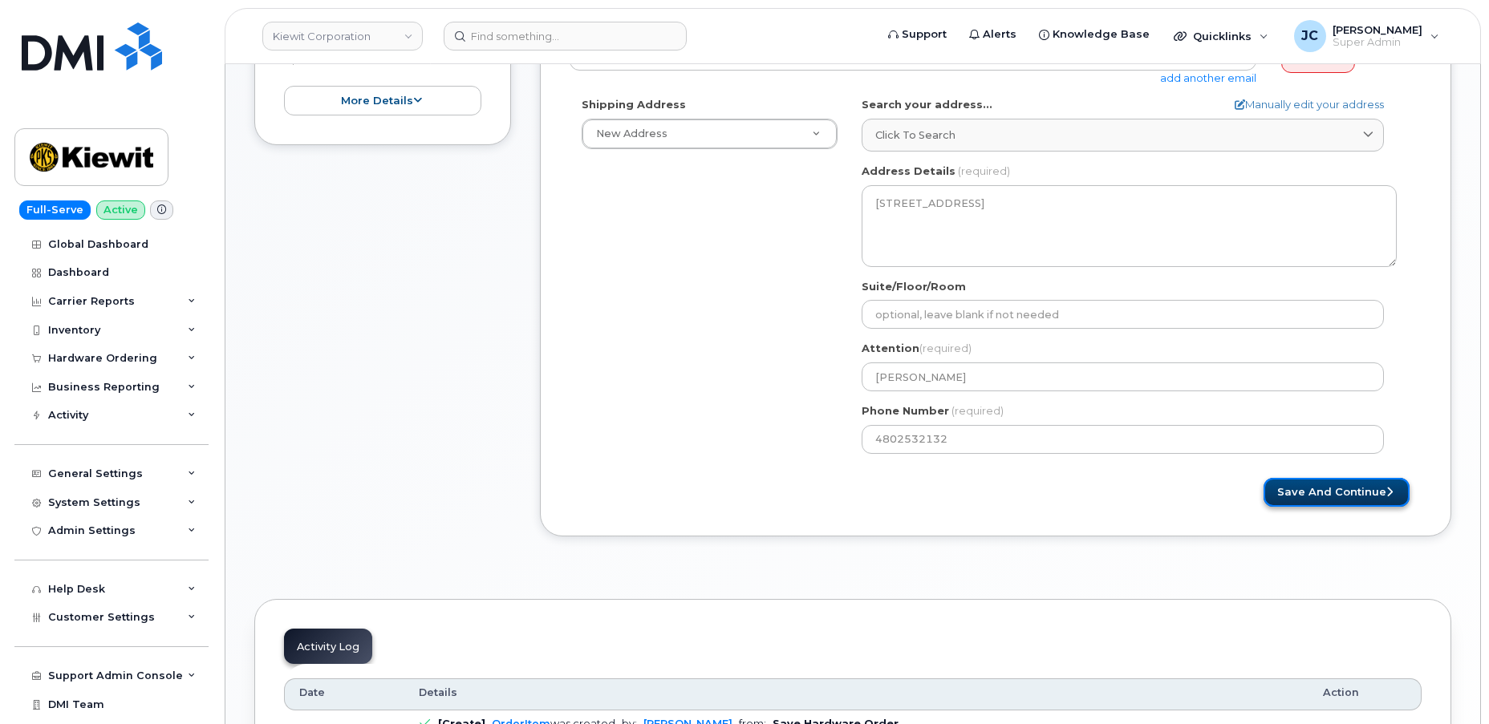
click at [1354, 488] on button "Save and Continue" at bounding box center [1336, 493] width 146 height 30
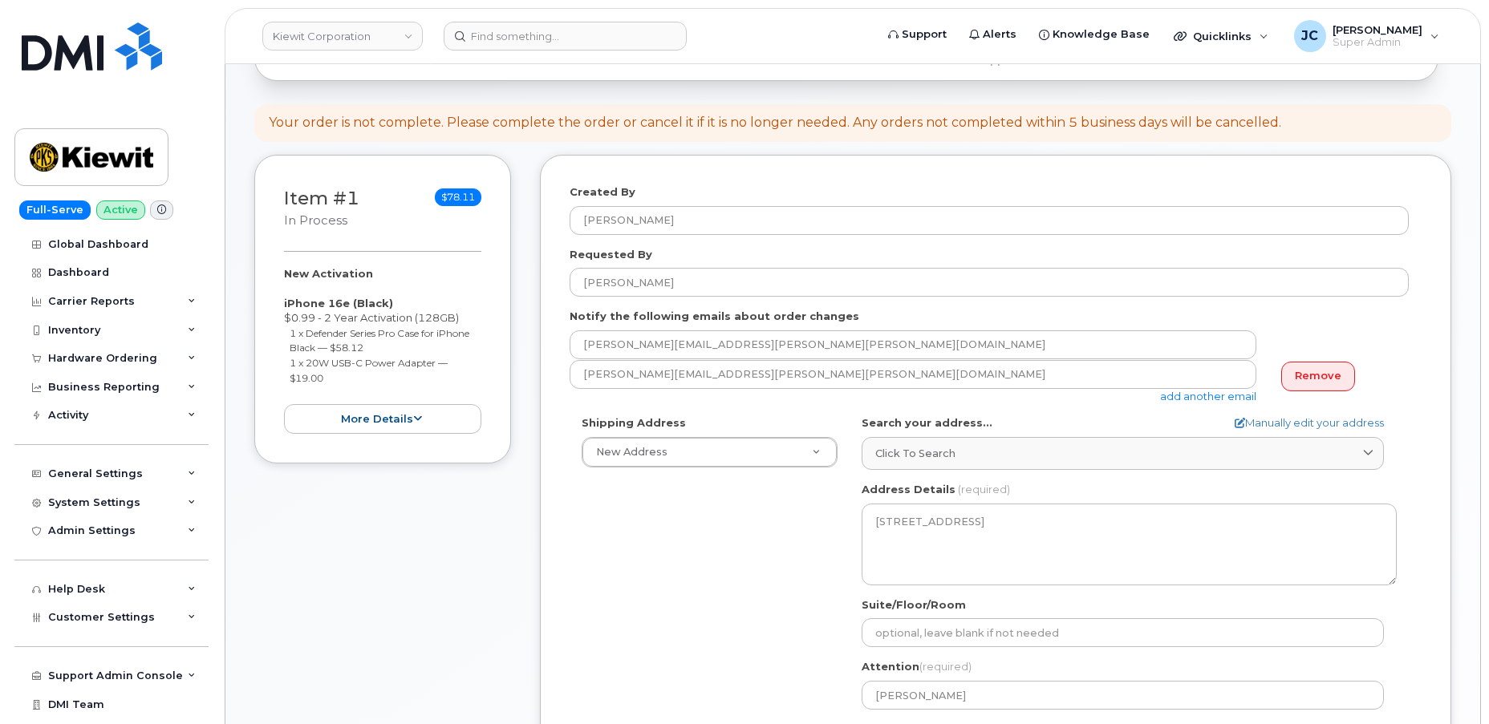
scroll to position [26, 0]
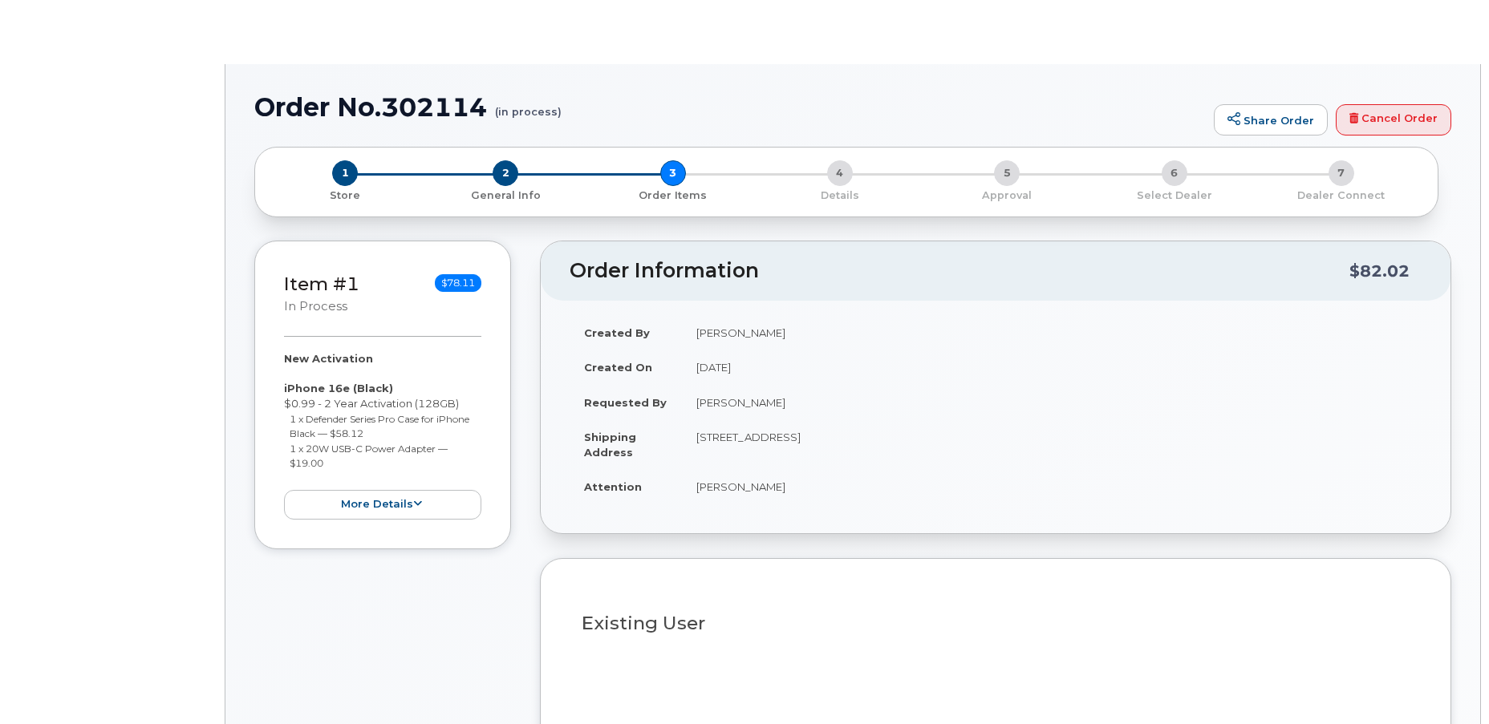
select select
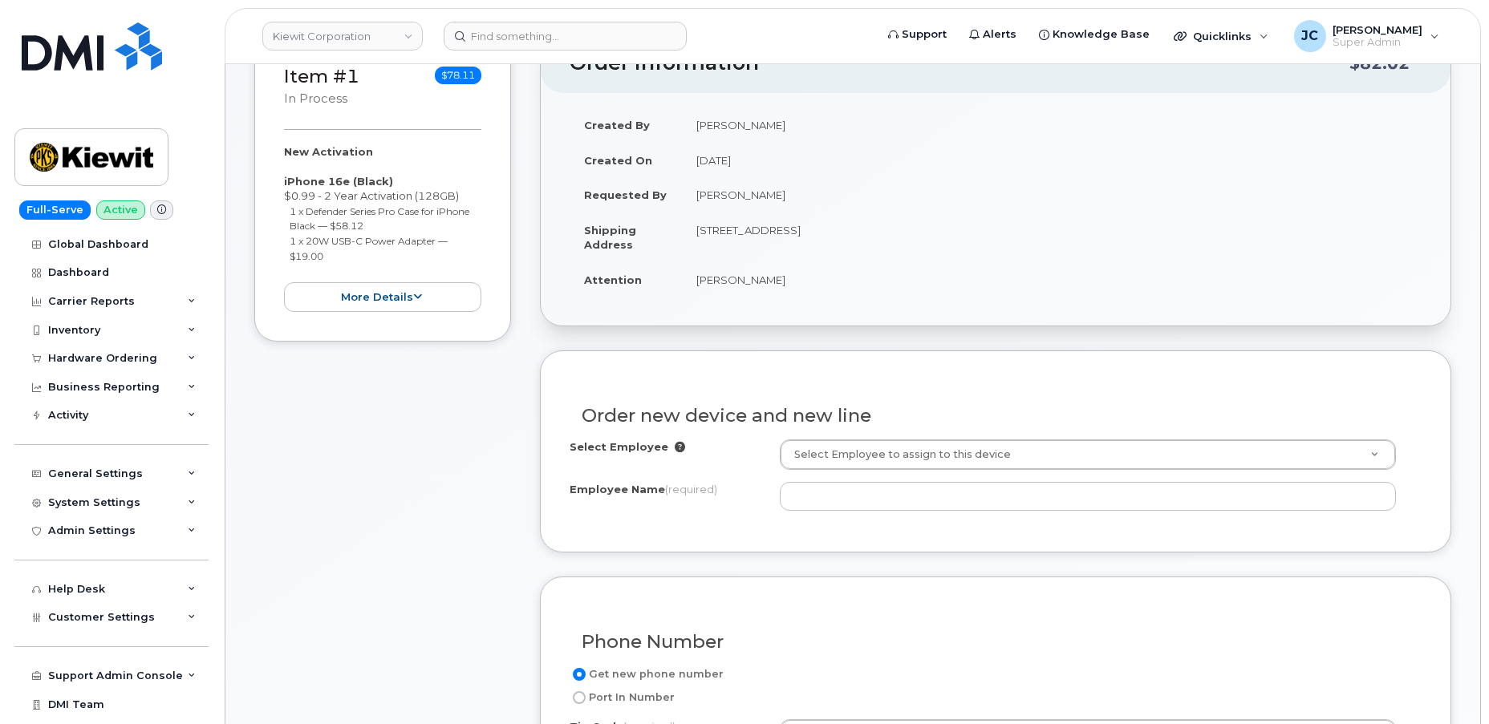
scroll to position [364, 0]
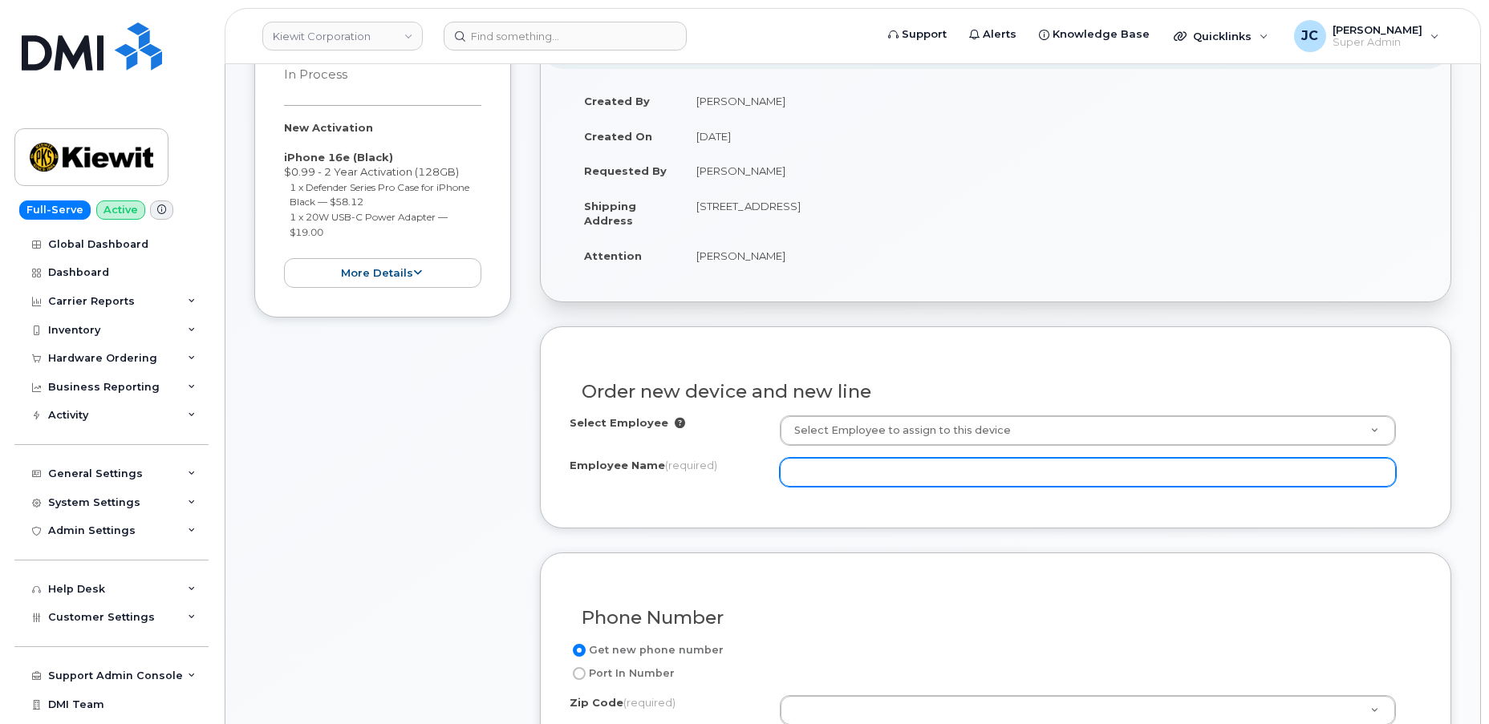
click at [847, 461] on input "Employee Name (required)" at bounding box center [1088, 472] width 617 height 29
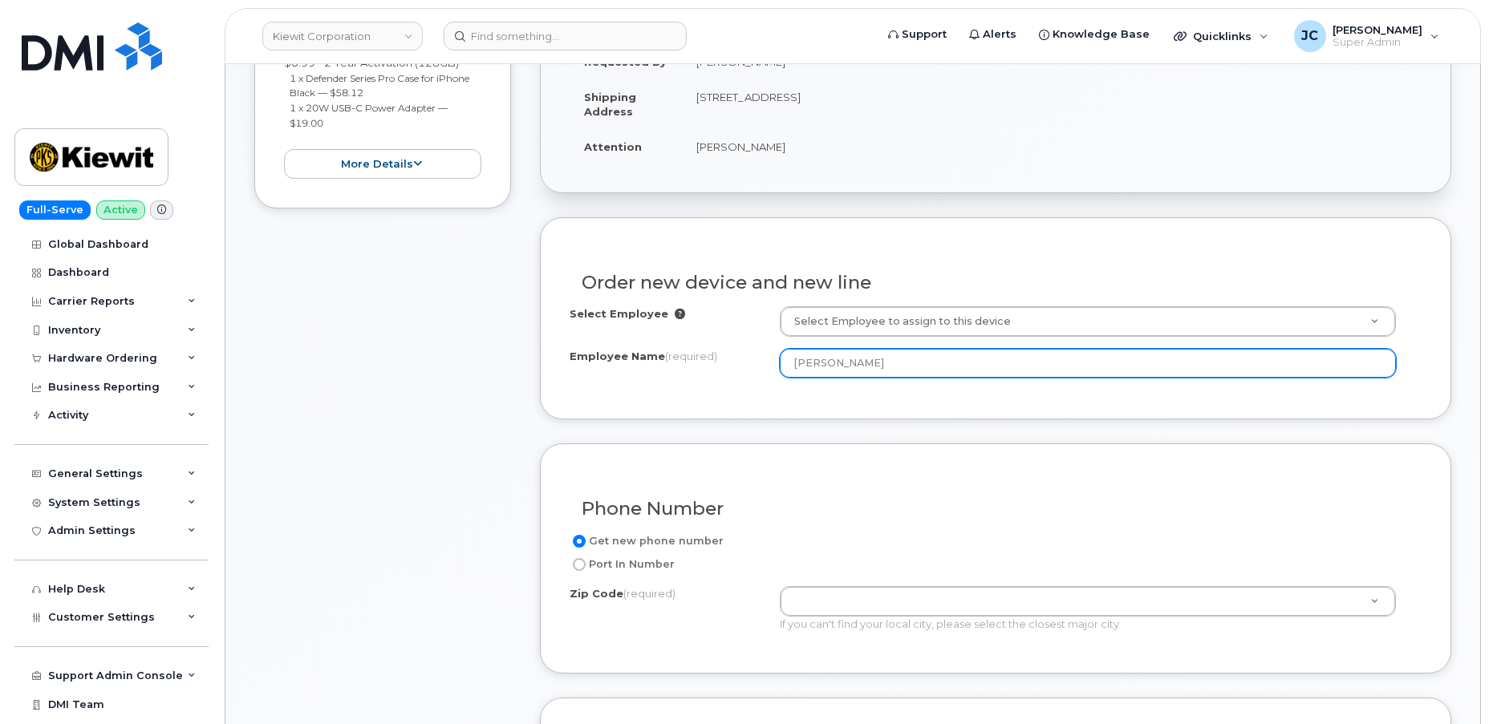
scroll to position [583, 0]
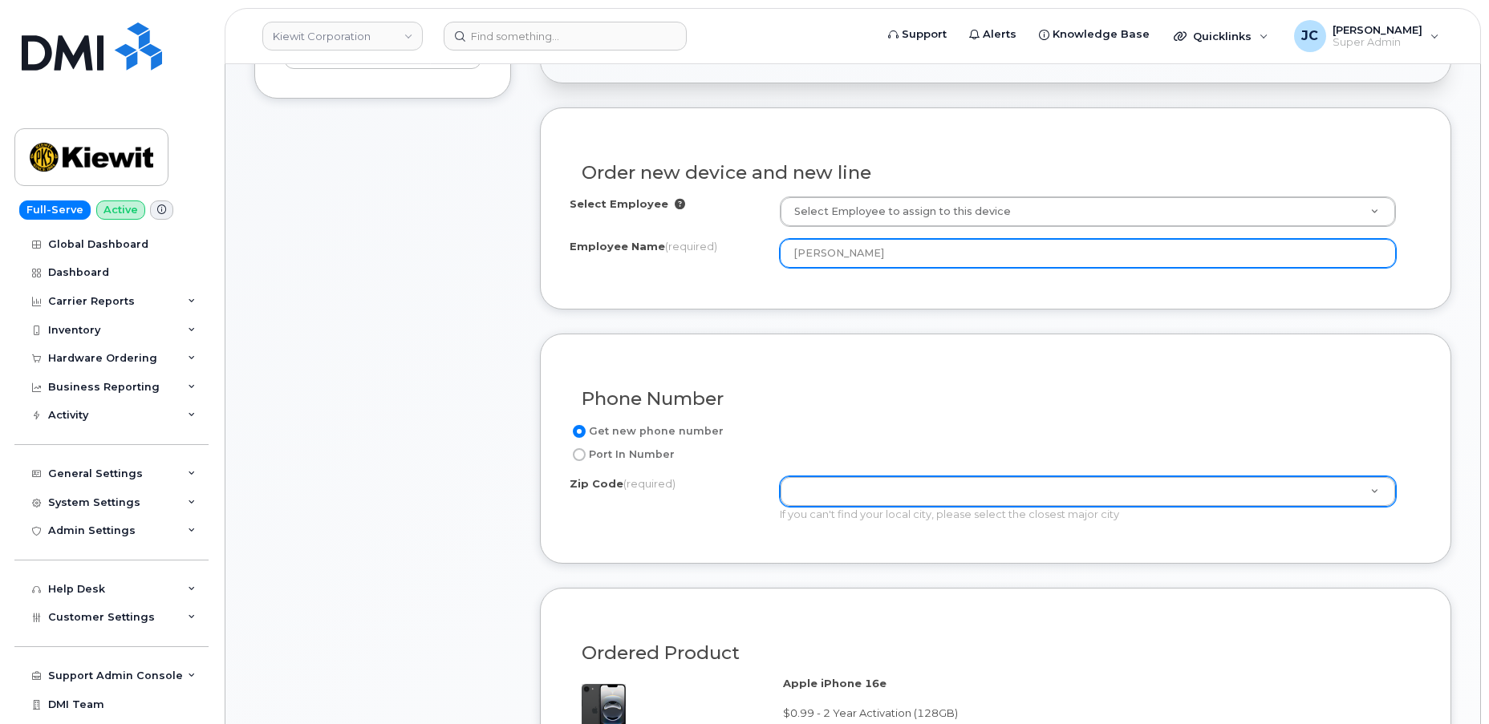
type input "[PERSON_NAME]"
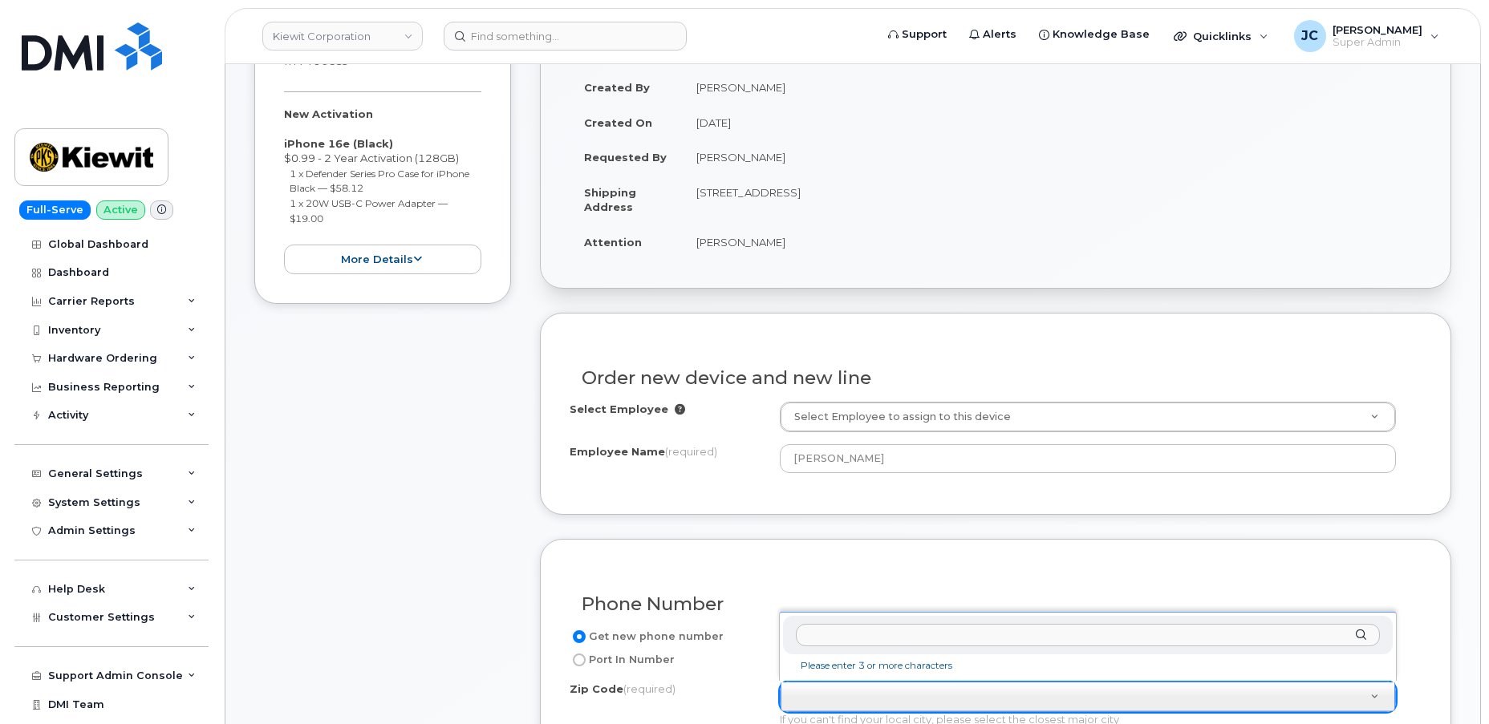
scroll to position [510, 0]
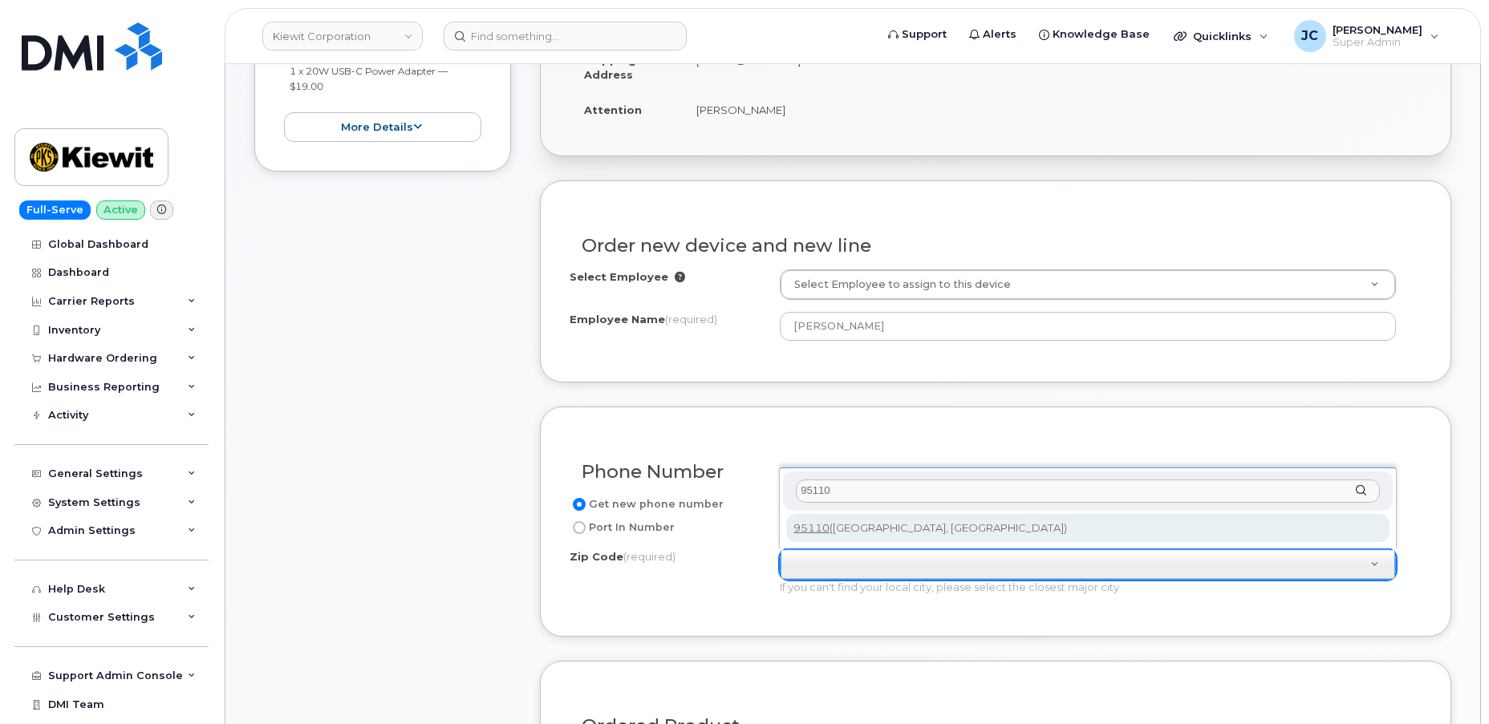
type input "95110"
type input "95110 (San Jose, CA)"
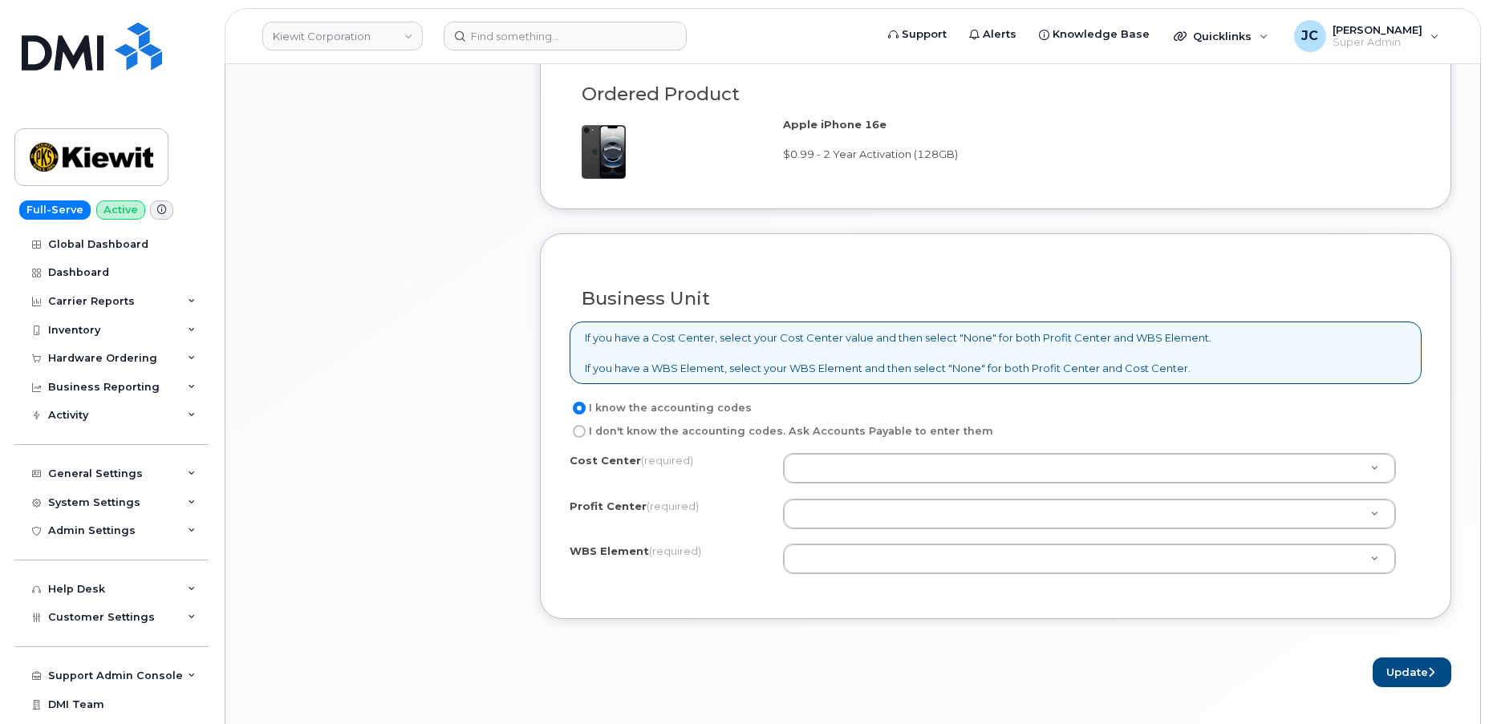
scroll to position [1166, 0]
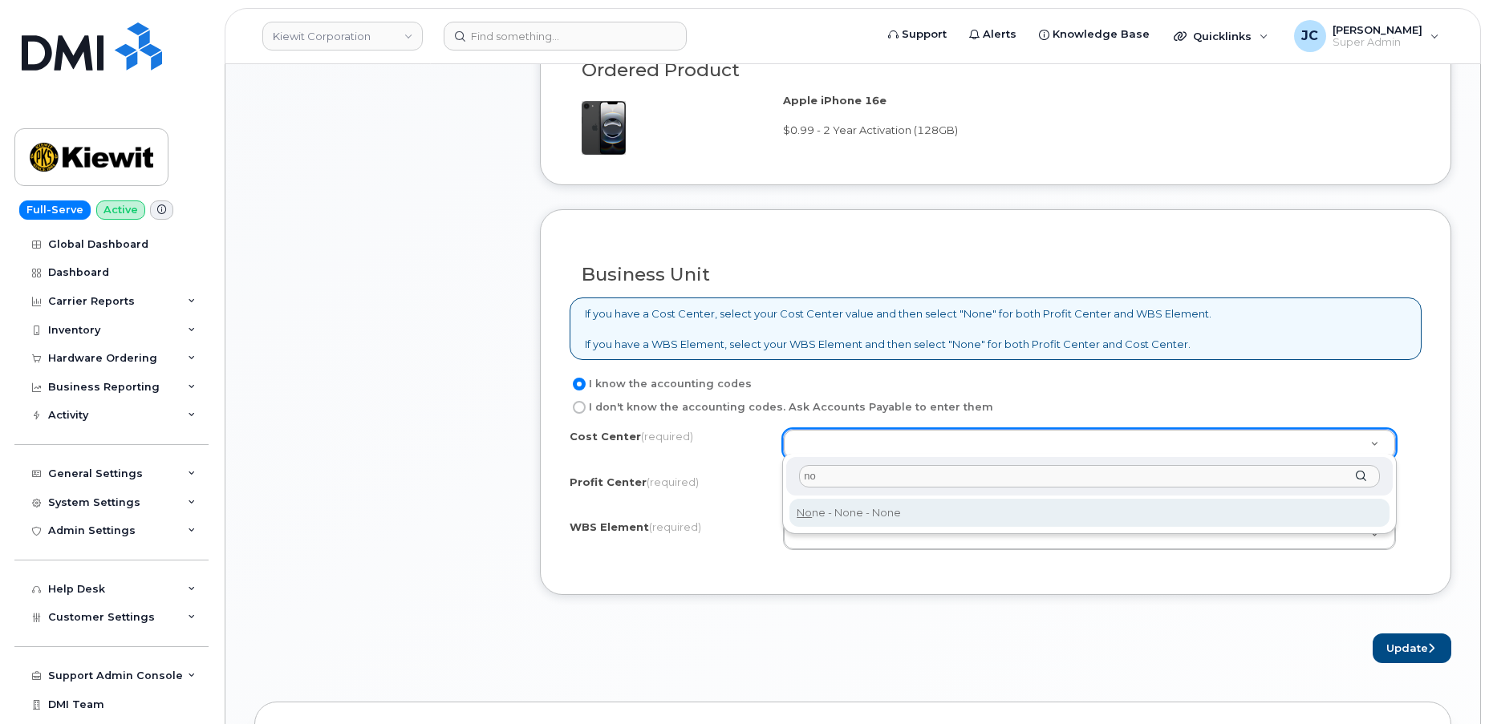
type input "no"
type input "None"
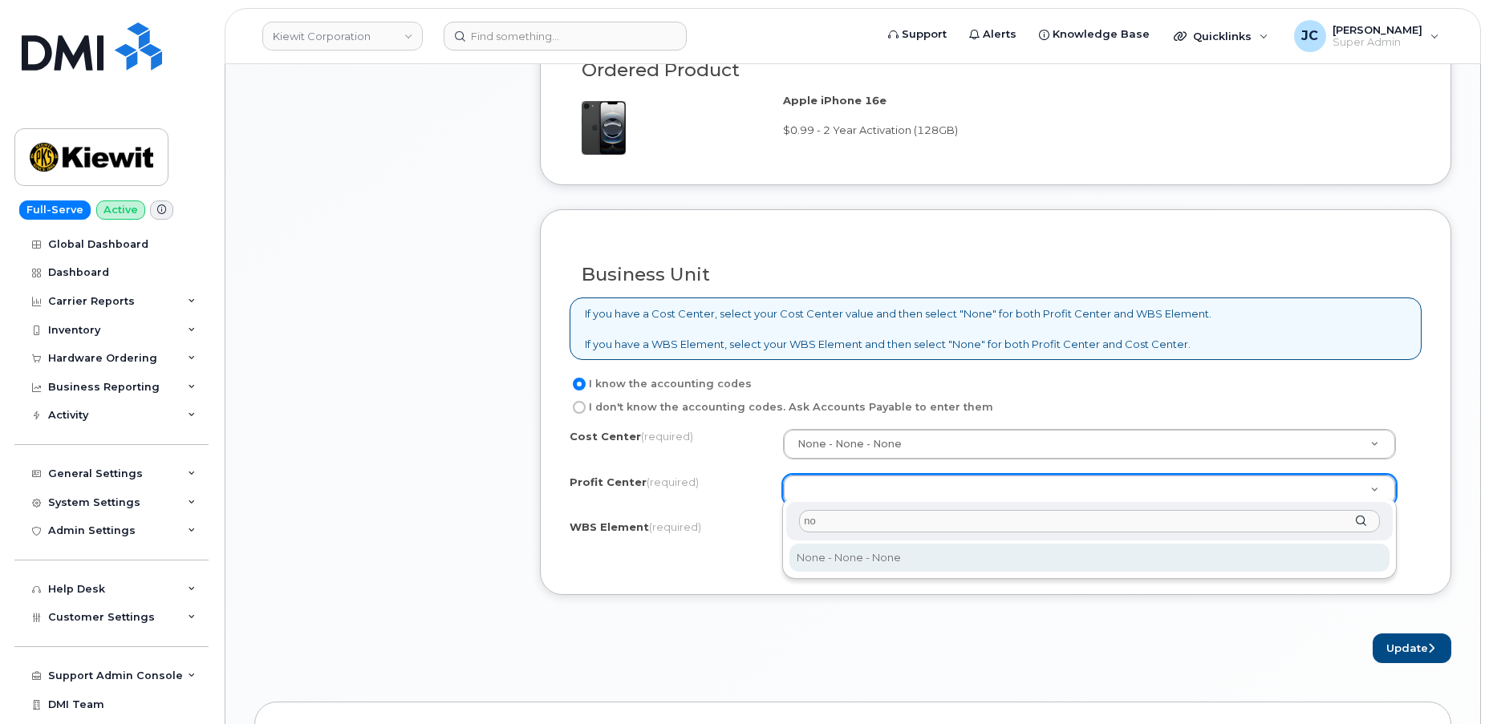
type input "no"
select select "None"
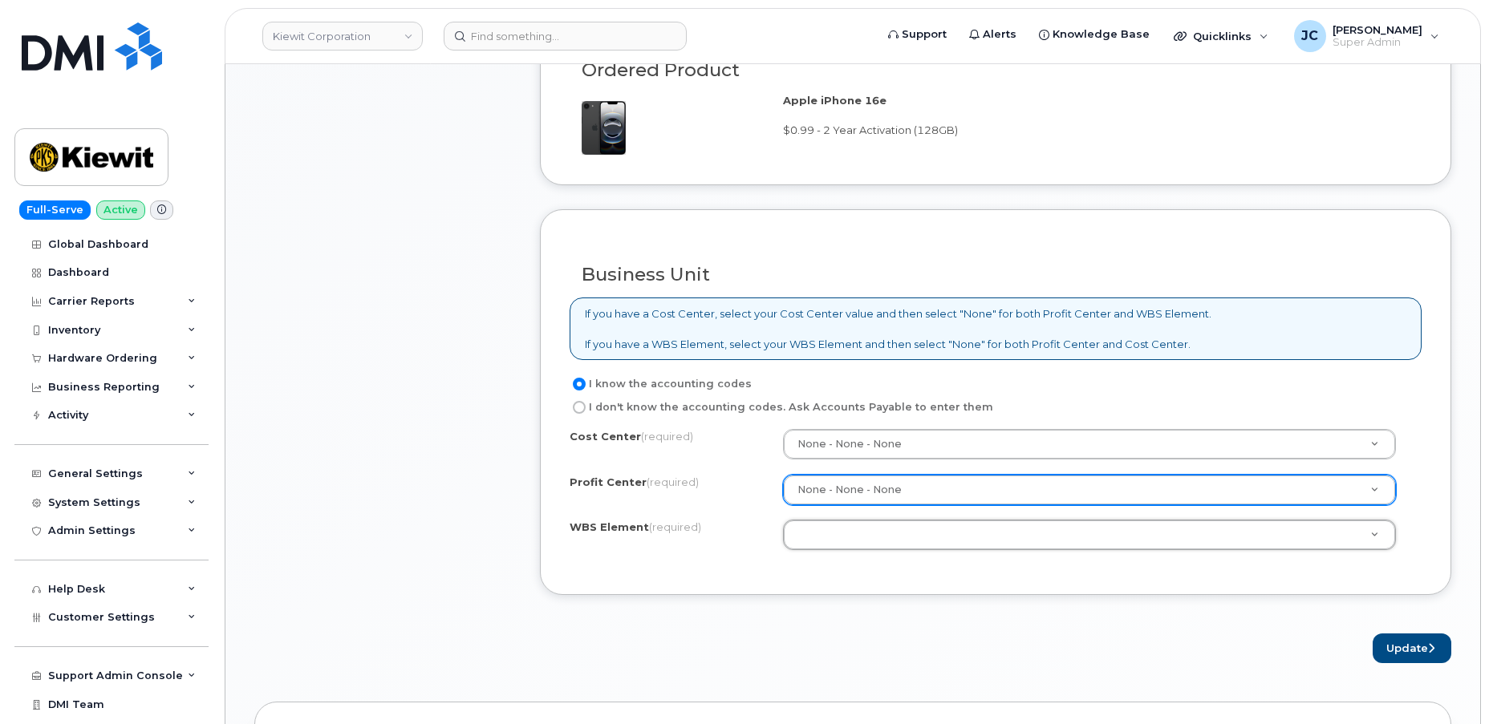
drag, startPoint x: 820, startPoint y: 529, endPoint x: 804, endPoint y: 532, distance: 16.4
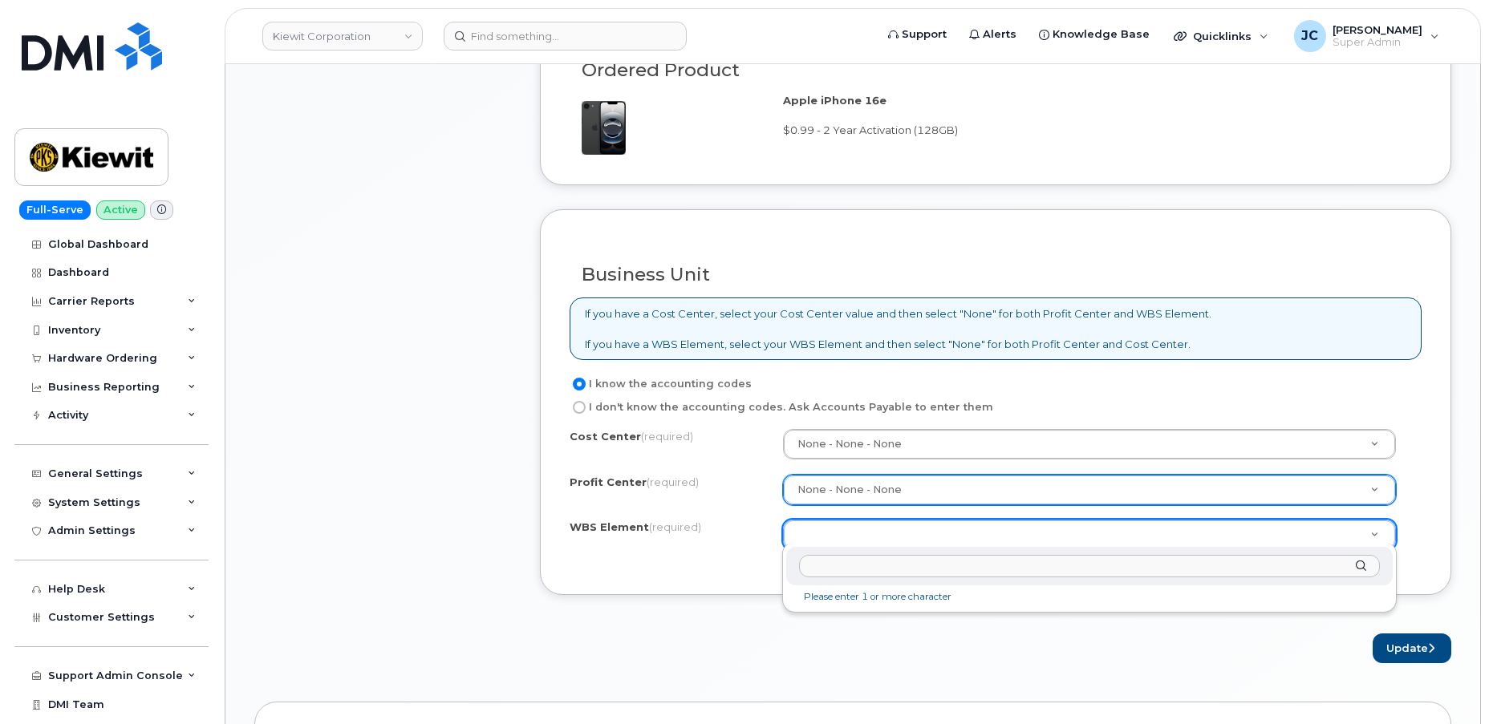
paste input "105207.1301"
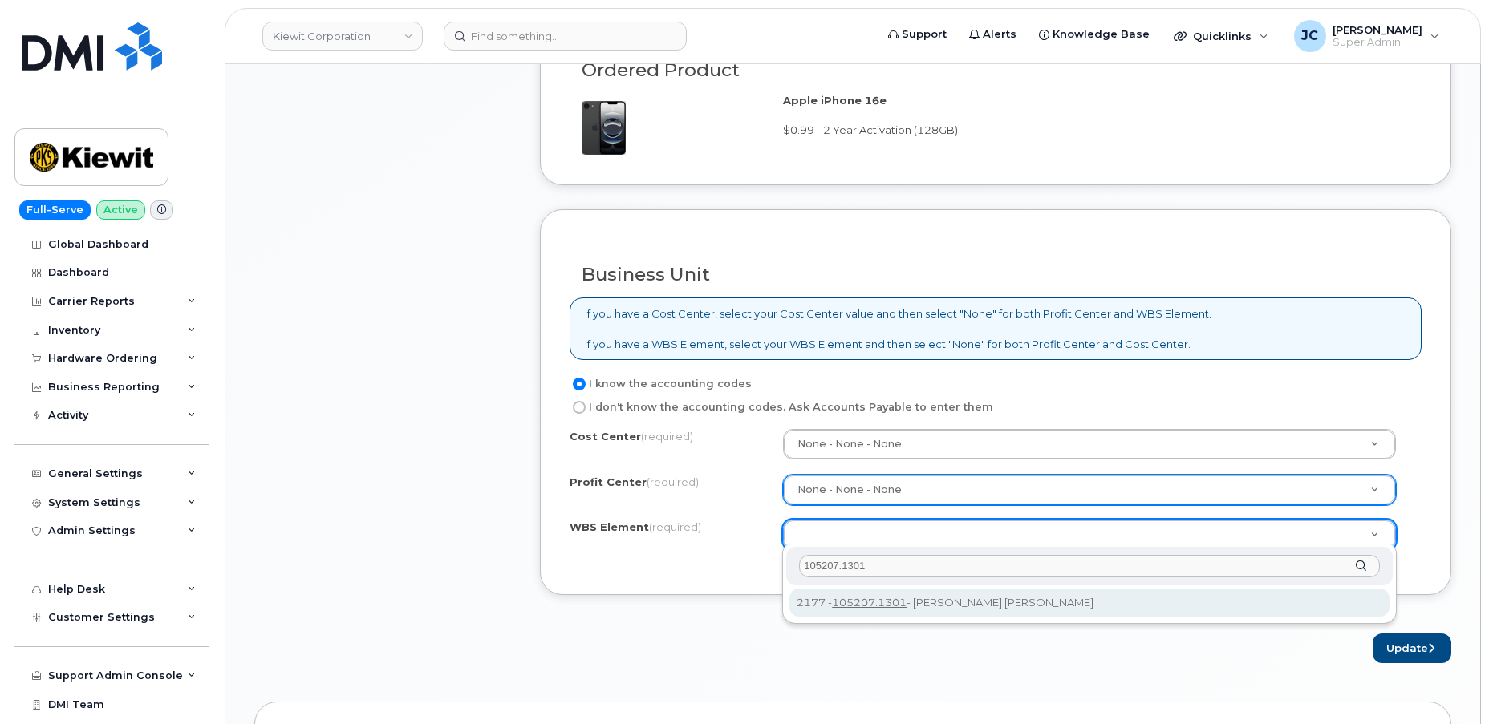
type input "105207.1301"
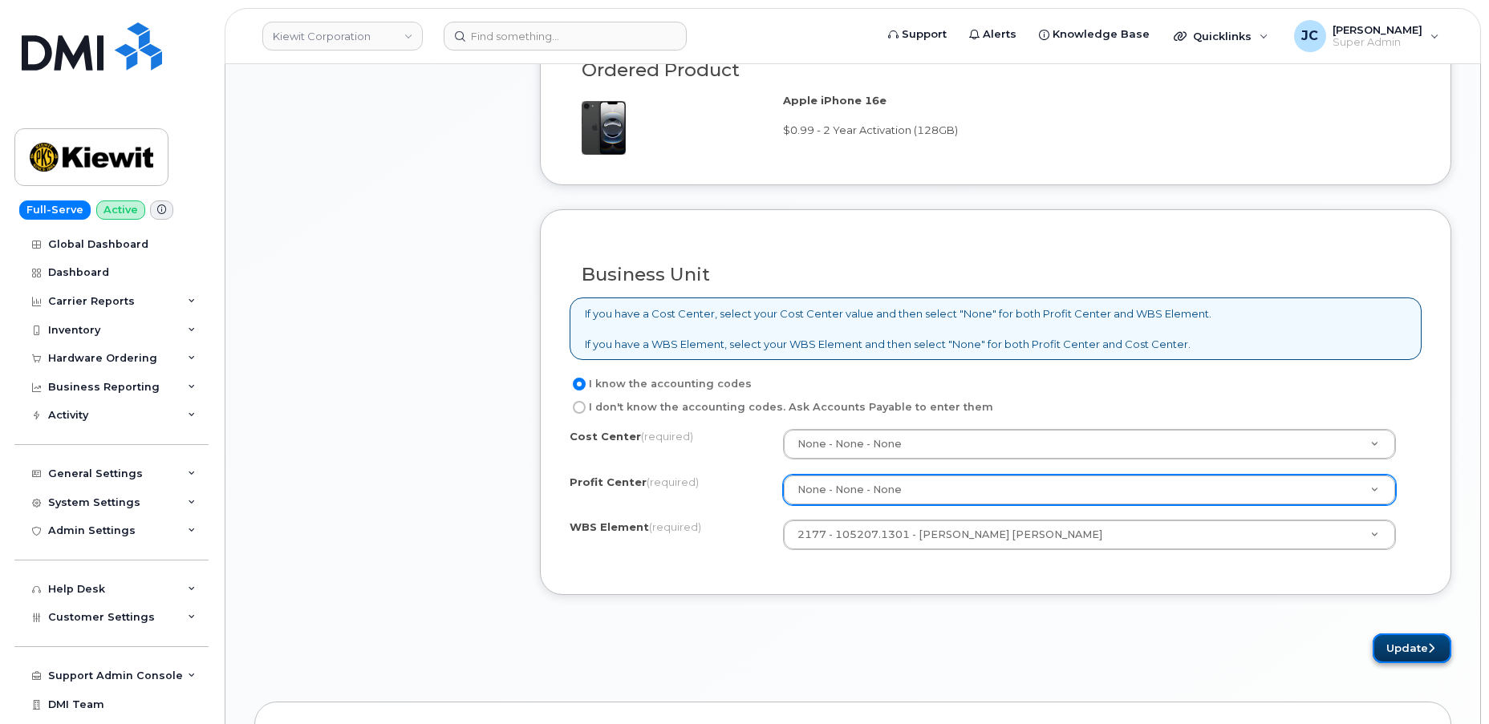
click at [1400, 637] on button "Update" at bounding box center [1411, 649] width 79 height 30
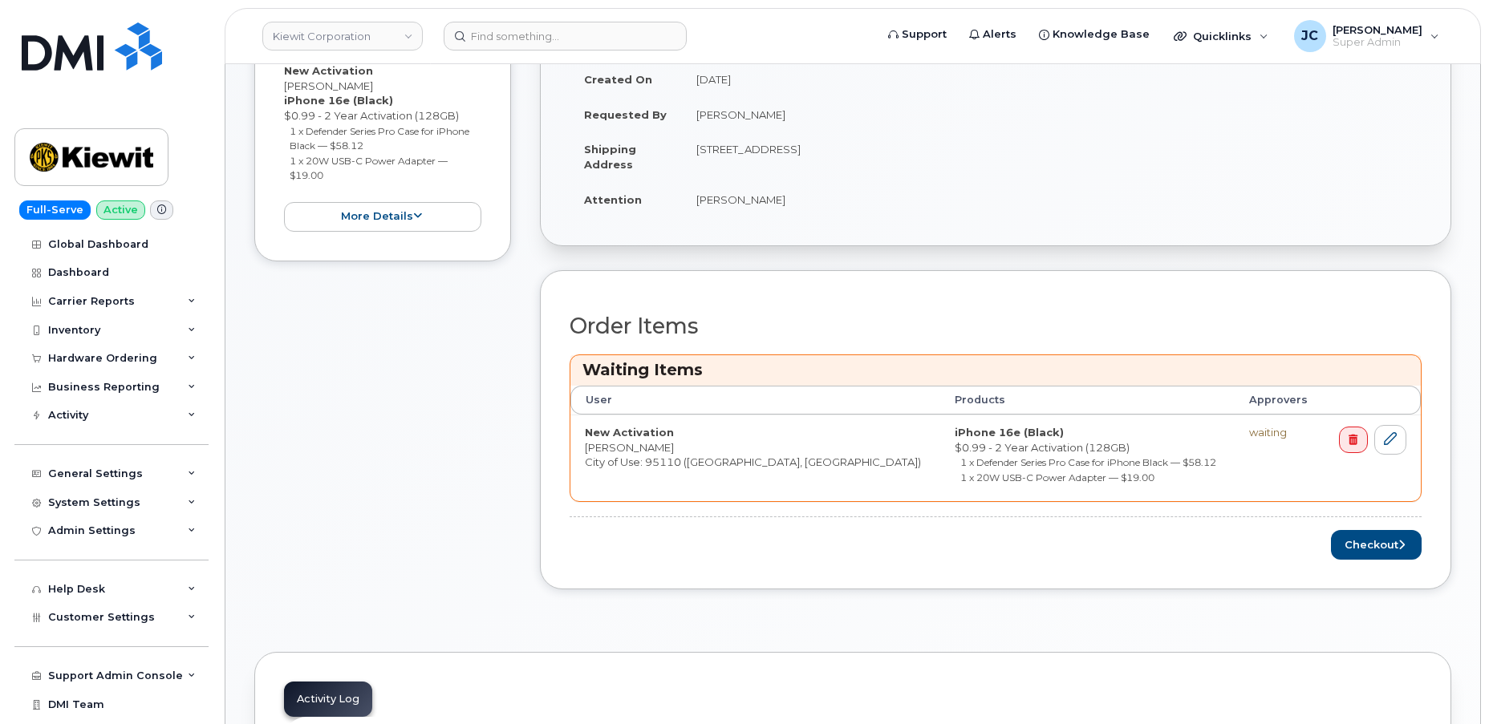
scroll to position [510, 0]
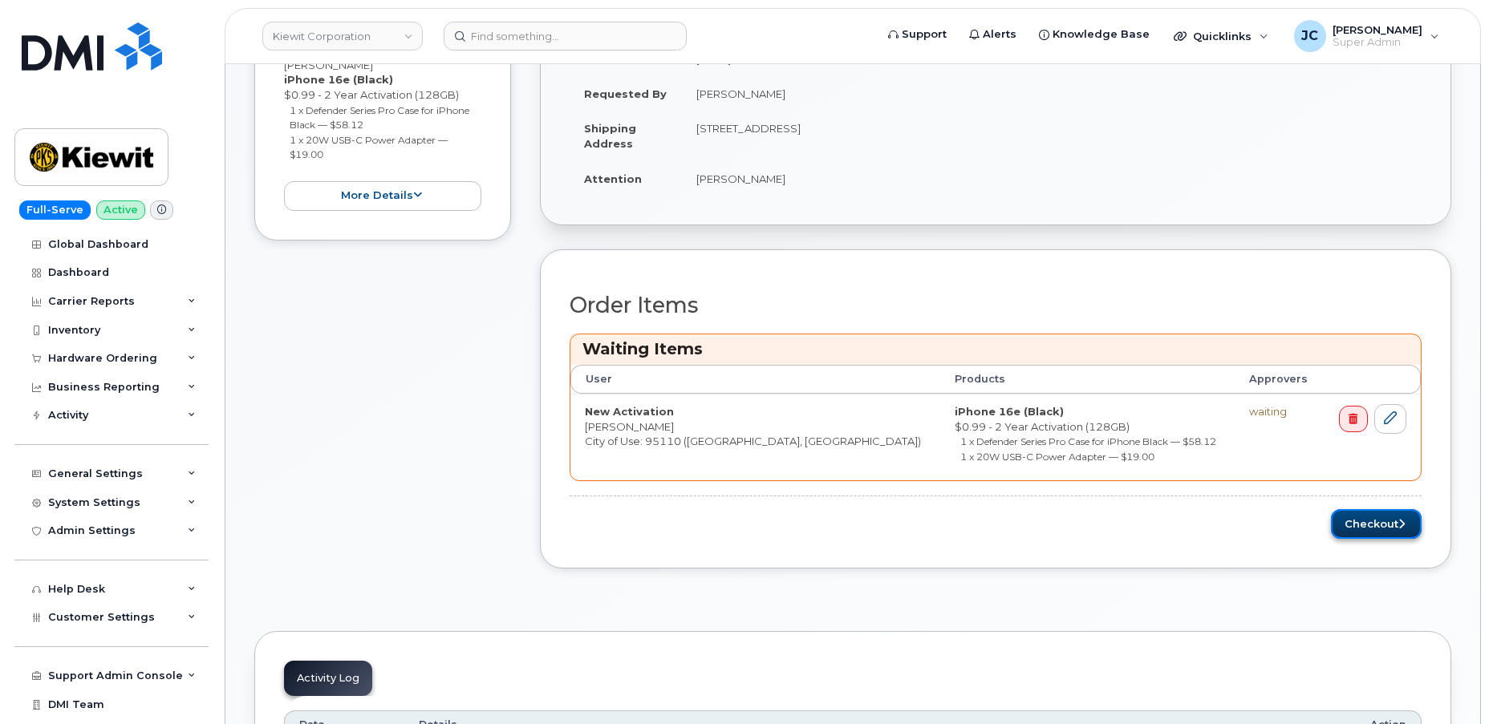
click at [1381, 517] on button "Checkout" at bounding box center [1376, 524] width 91 height 30
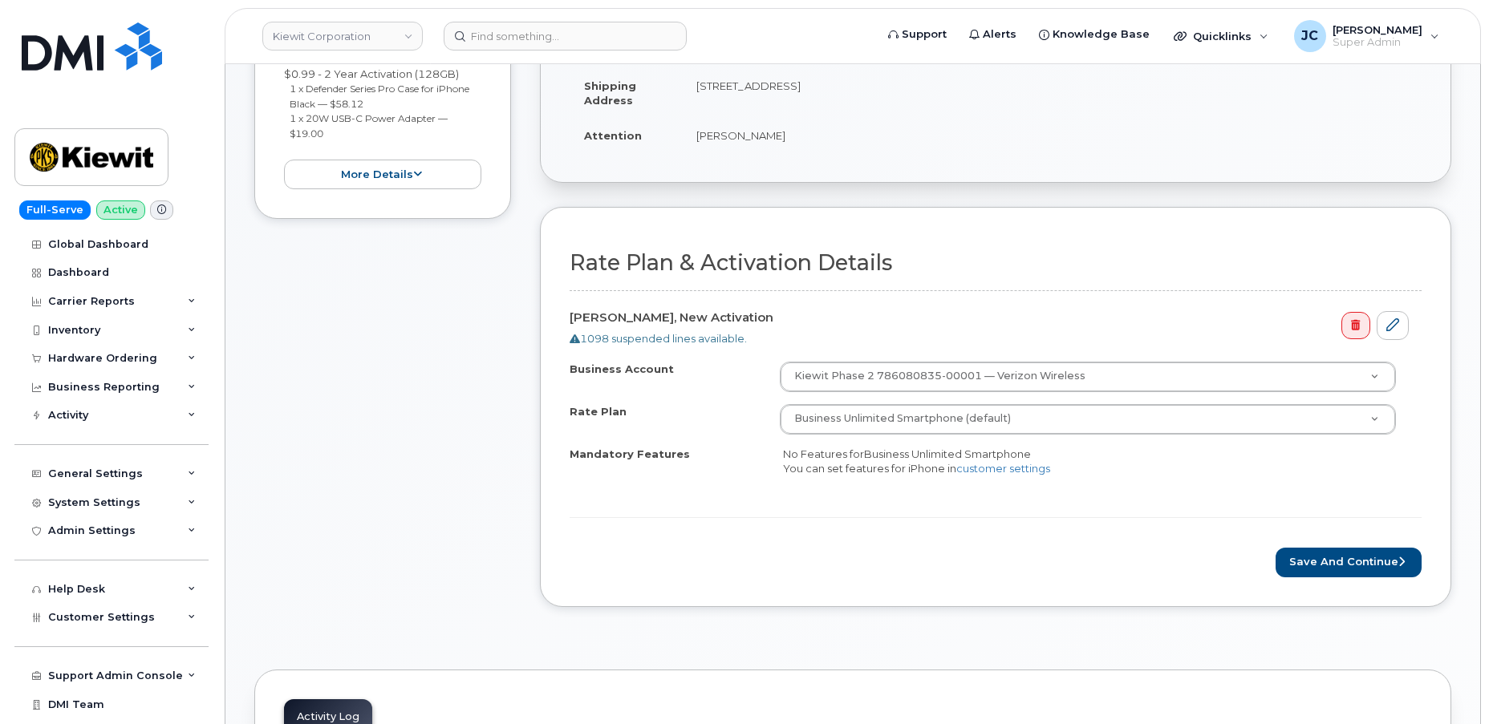
scroll to position [510, 0]
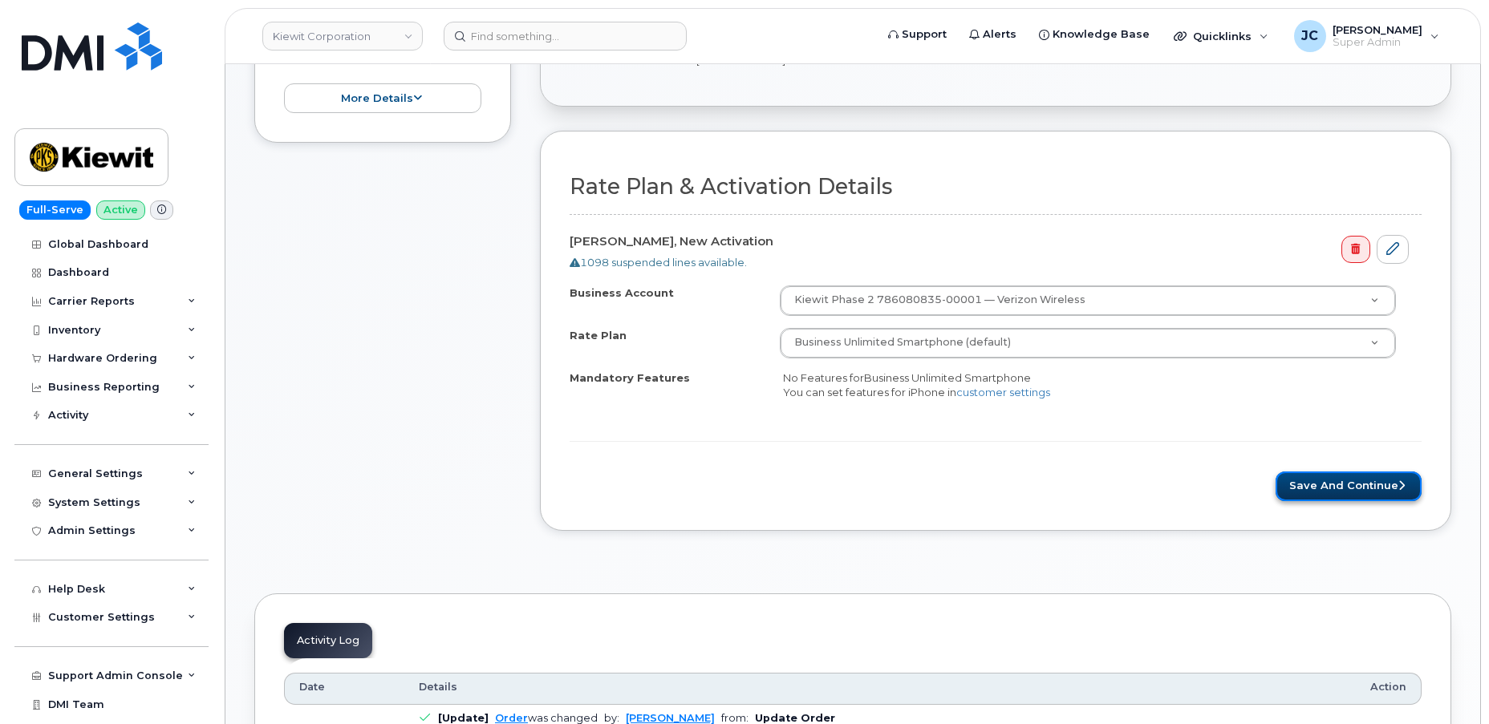
click at [1339, 475] on button "Save and Continue" at bounding box center [1348, 487] width 146 height 30
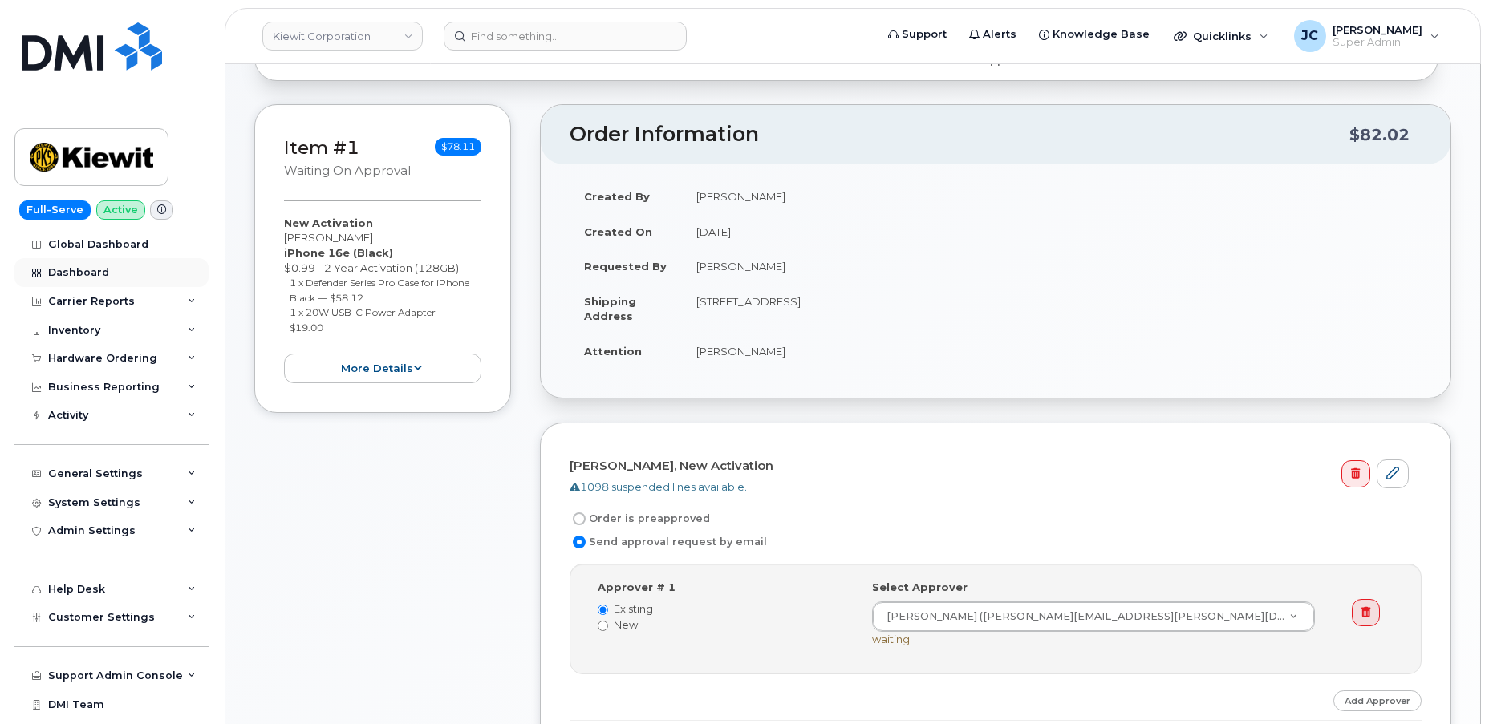
scroll to position [301, 0]
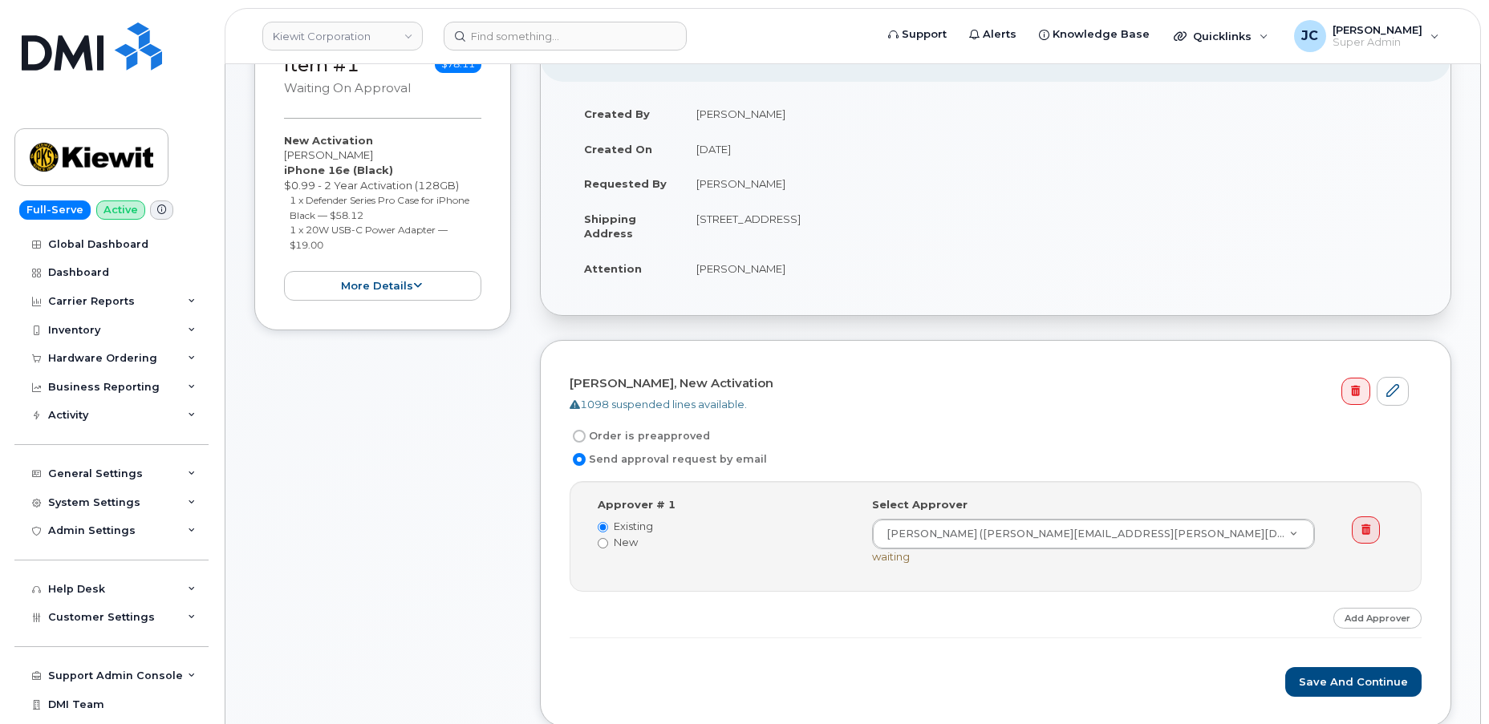
click at [584, 432] on input "Order is preapproved" at bounding box center [579, 436] width 13 height 13
radio input "true"
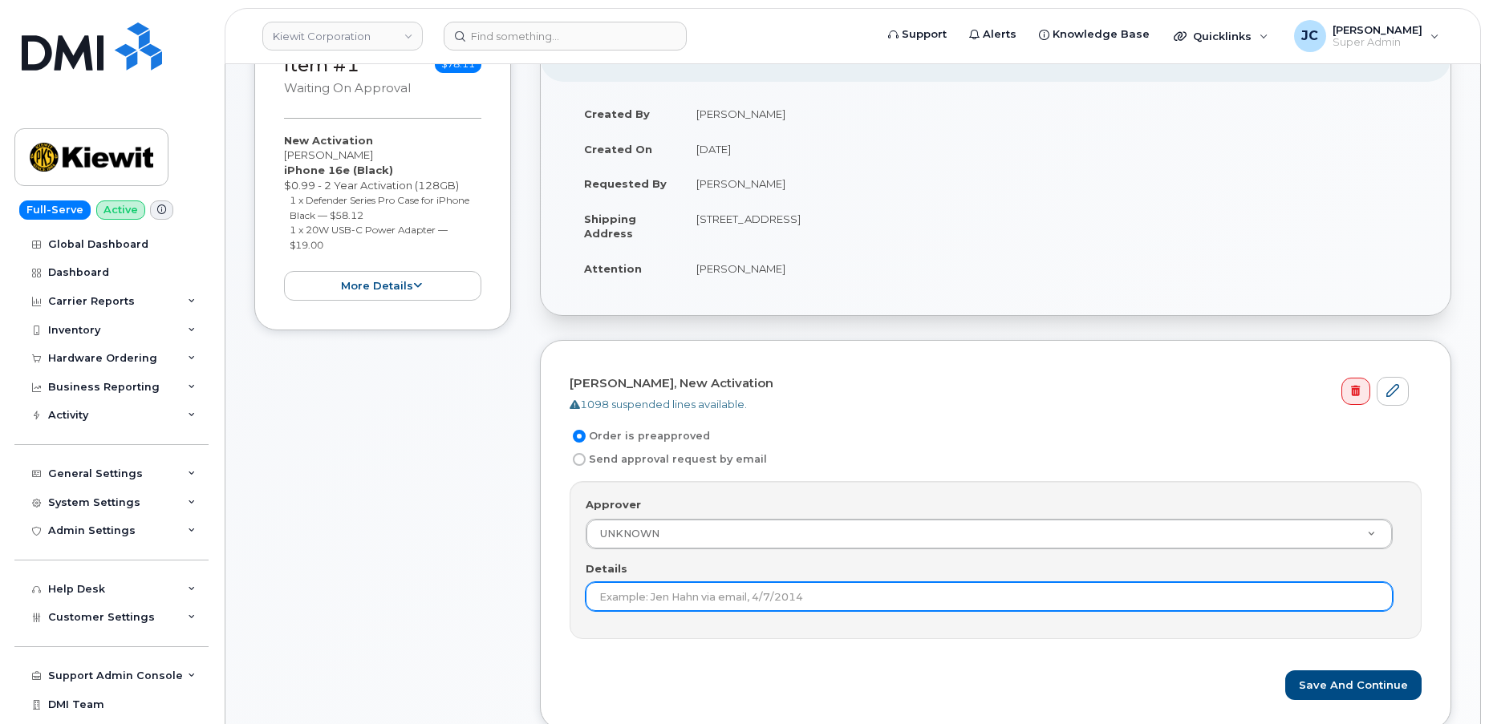
click at [693, 593] on input "Details" at bounding box center [989, 596] width 807 height 29
type input "According to KB order is preapproved if order is under $100.00"
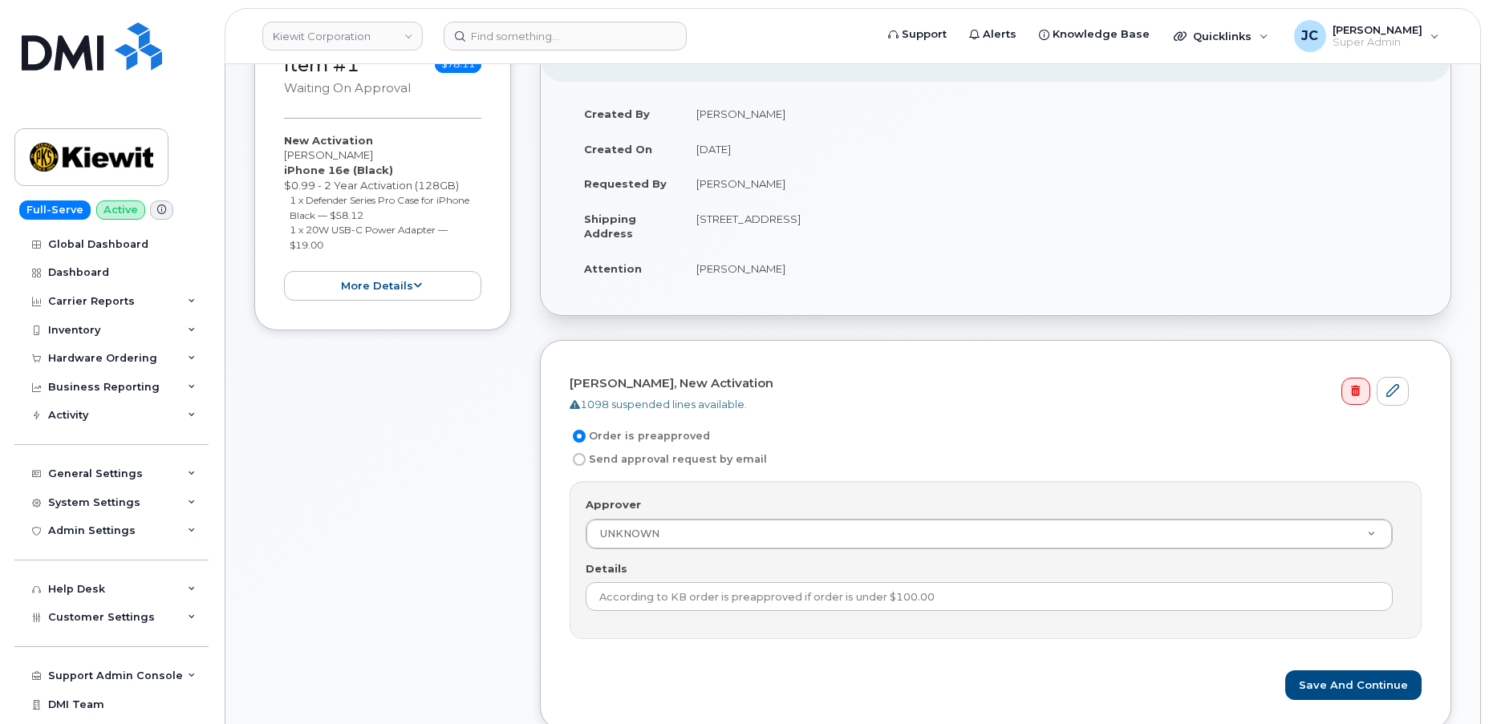
click at [1356, 665] on form "[PERSON_NAME], New Activation 1098 suspended lines available. Order is preappro…" at bounding box center [995, 535] width 852 height 330
click at [1355, 674] on button "Save and Continue" at bounding box center [1353, 686] width 136 height 30
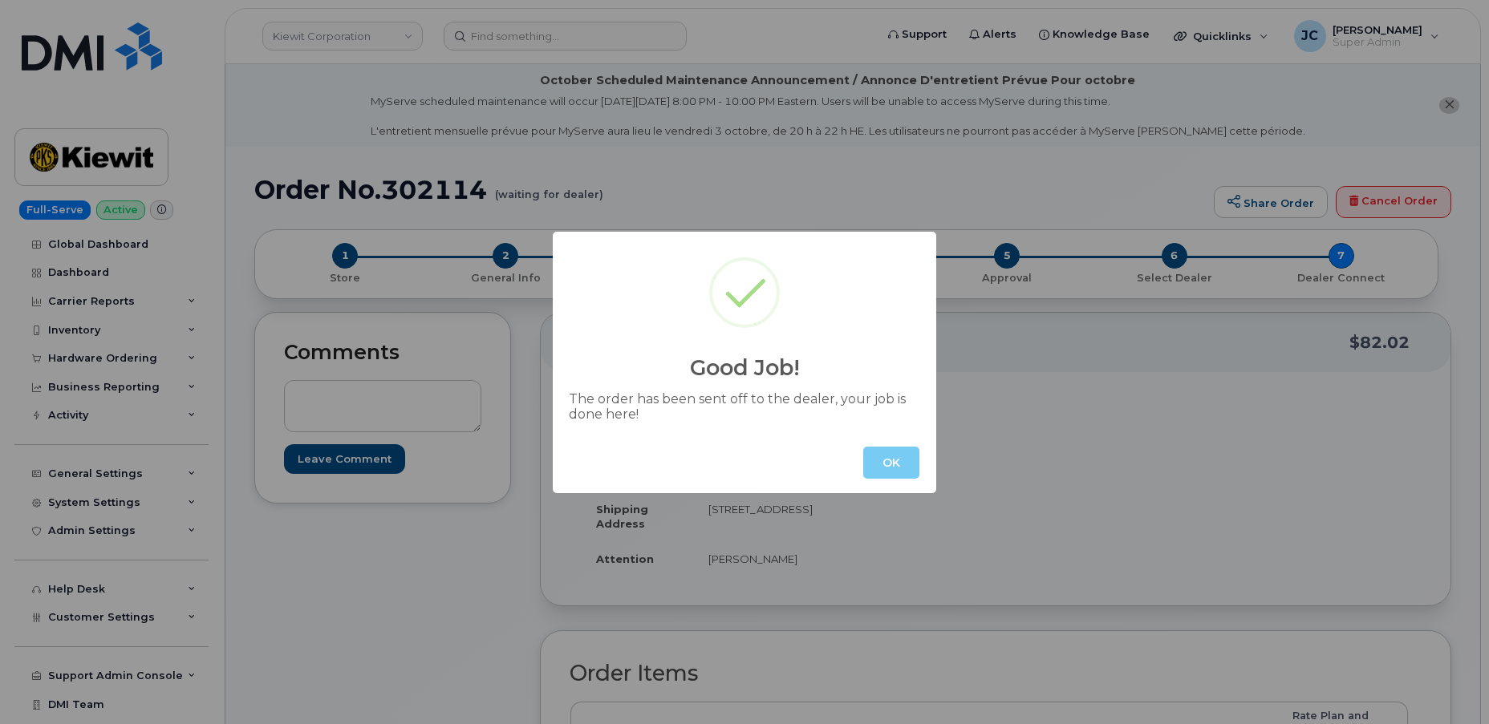
click at [903, 468] on button "OK" at bounding box center [891, 463] width 56 height 32
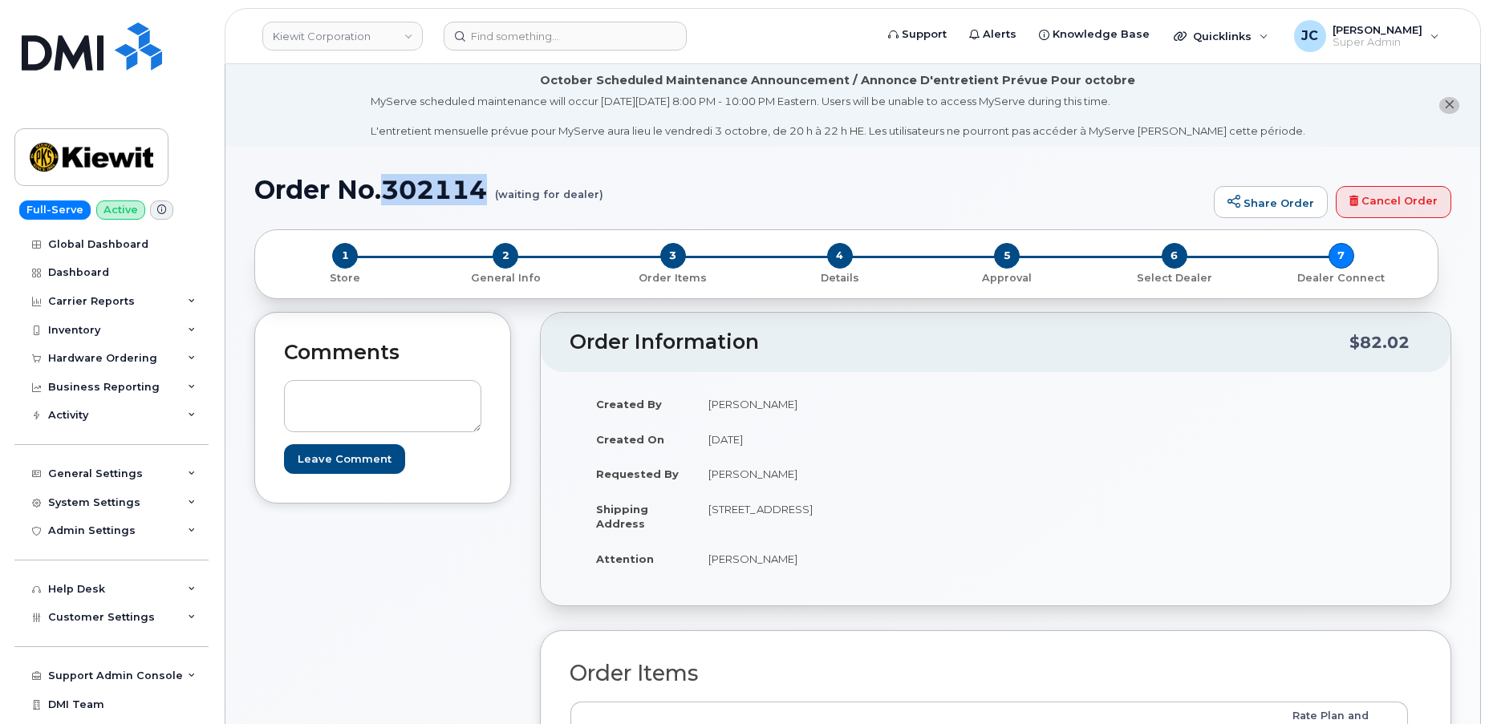
drag, startPoint x: 492, startPoint y: 187, endPoint x: 380, endPoint y: 194, distance: 111.7
click at [380, 194] on h1 "Order No.302114 (waiting for dealer)" at bounding box center [729, 190] width 951 height 28
copy h1 "302114"
